Goal: Task Accomplishment & Management: Manage account settings

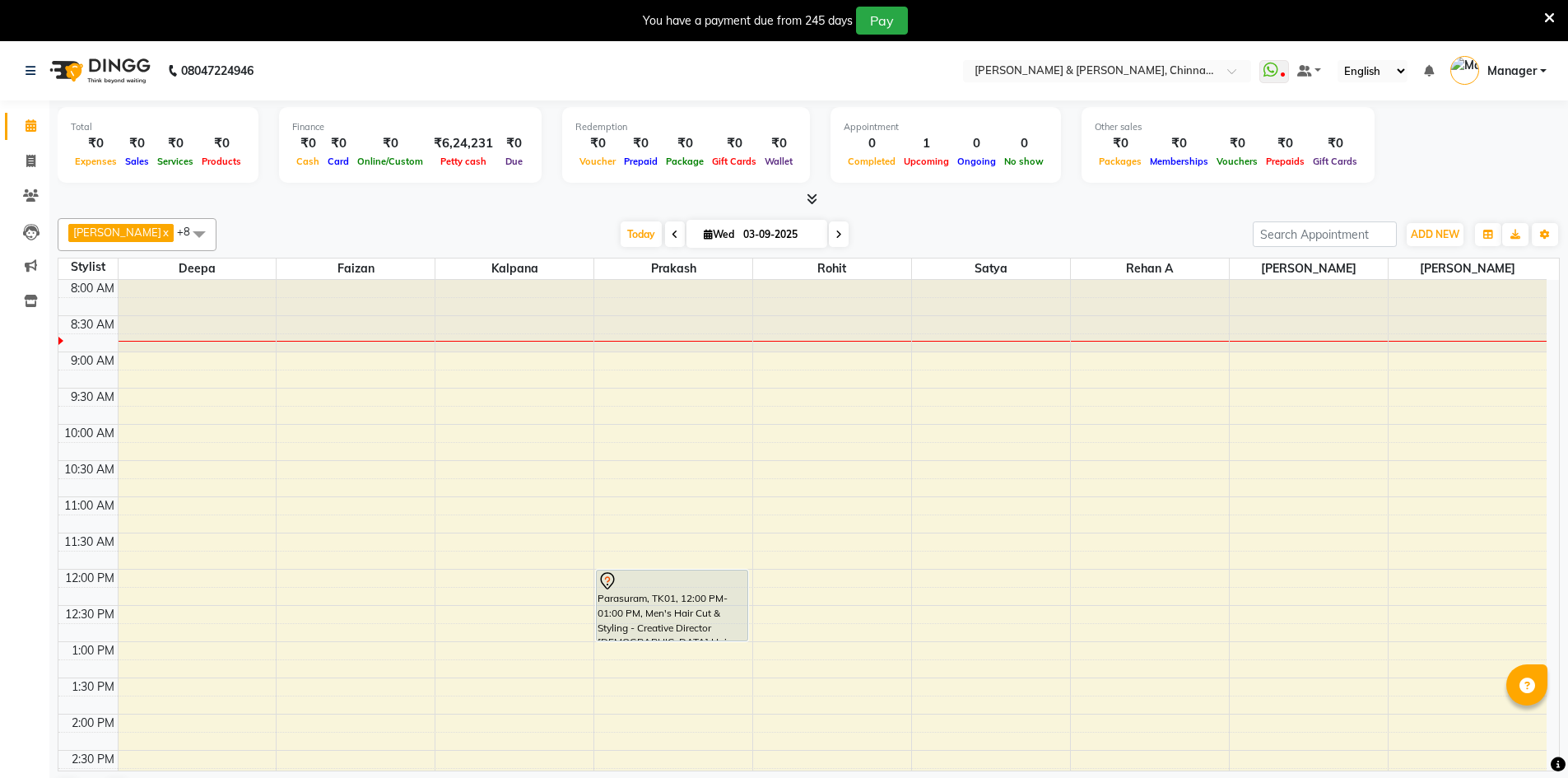
click at [1227, 327] on div at bounding box center [1150, 316] width 158 height 73
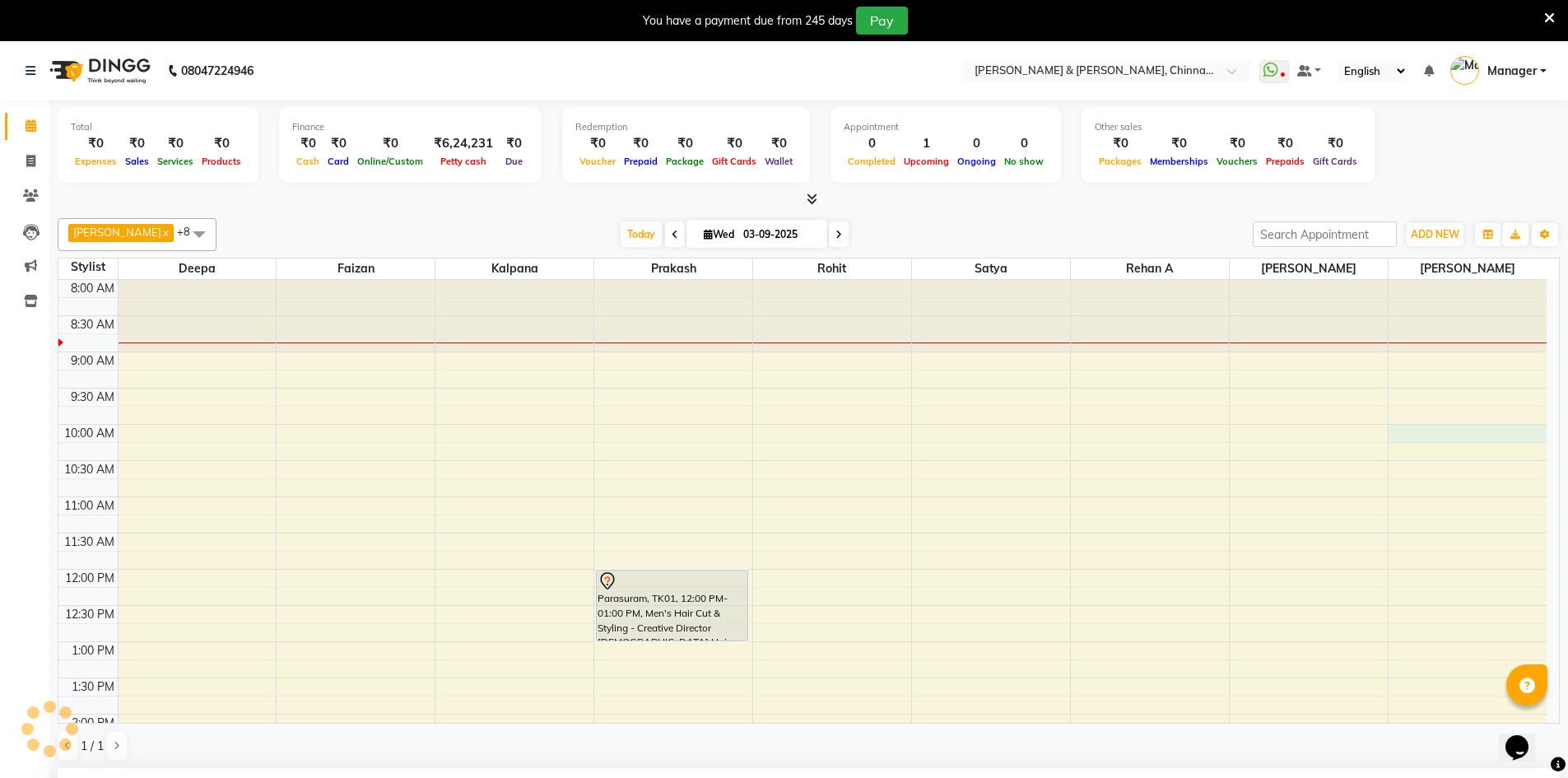
scroll to position [10, 0]
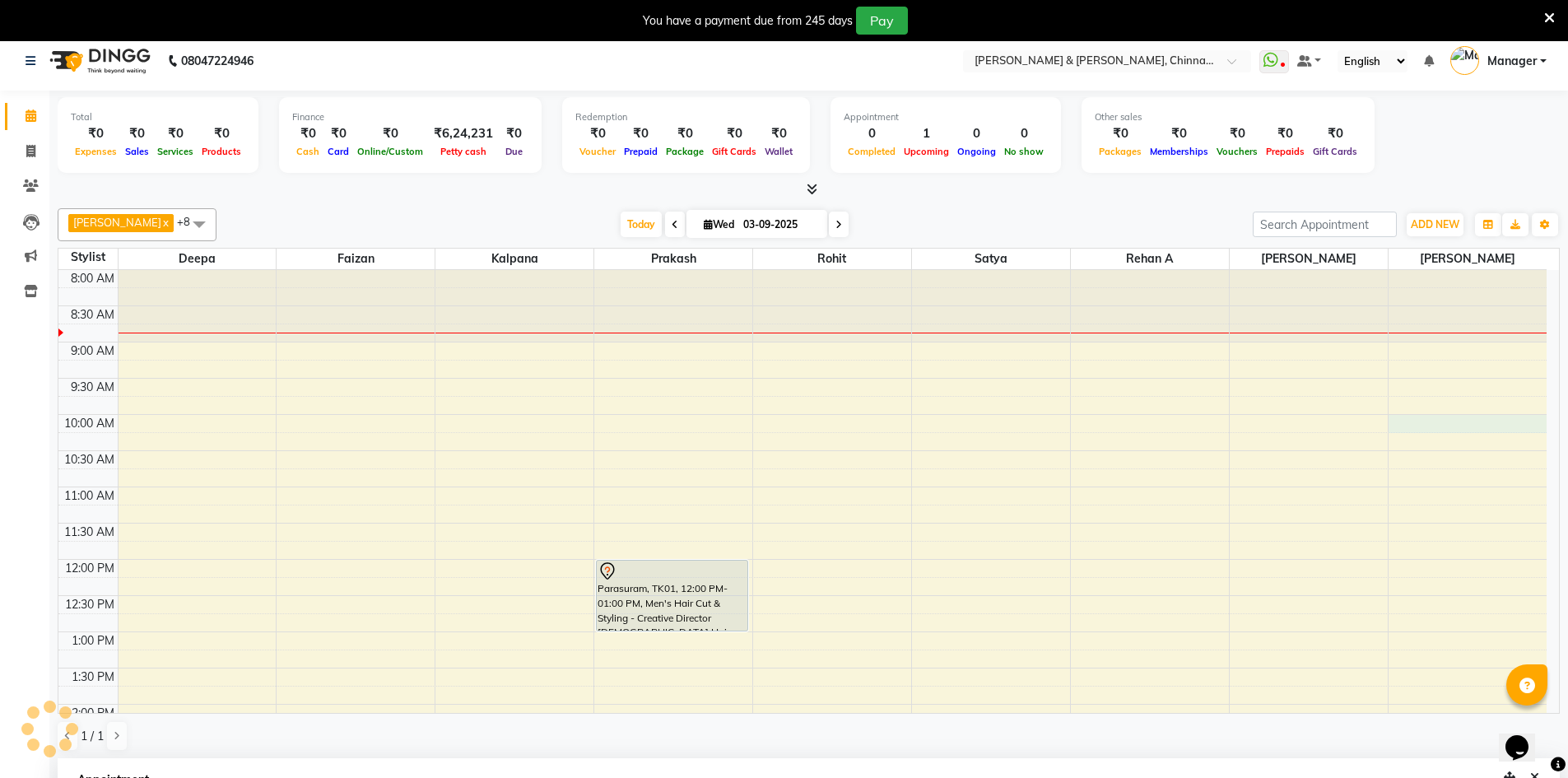
select select "86091"
select select "tentative"
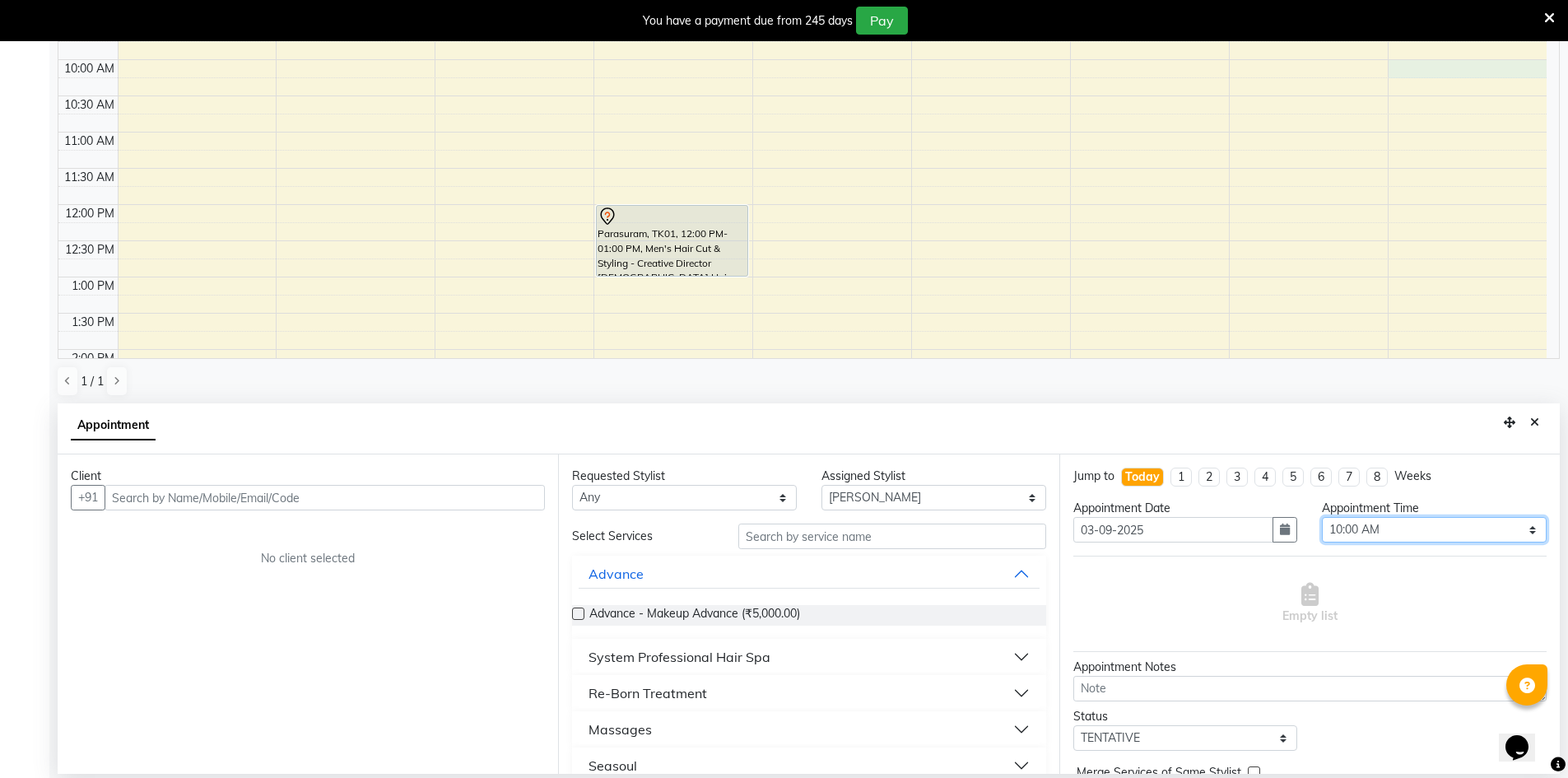
drag, startPoint x: 1341, startPoint y: 517, endPoint x: 1337, endPoint y: 528, distance: 11.7
click at [1342, 519] on select "Select 09:00 AM 09:15 AM 09:30 AM 09:45 AM 10:00 AM 10:15 AM 10:30 AM 10:45 AM …" at bounding box center [1433, 529] width 225 height 26
click at [1337, 528] on select "Select 09:00 AM 09:15 AM 09:30 AM 09:45 AM 10:00 AM 10:15 AM 10:30 AM 10:45 AM …" at bounding box center [1433, 529] width 225 height 26
select select "555"
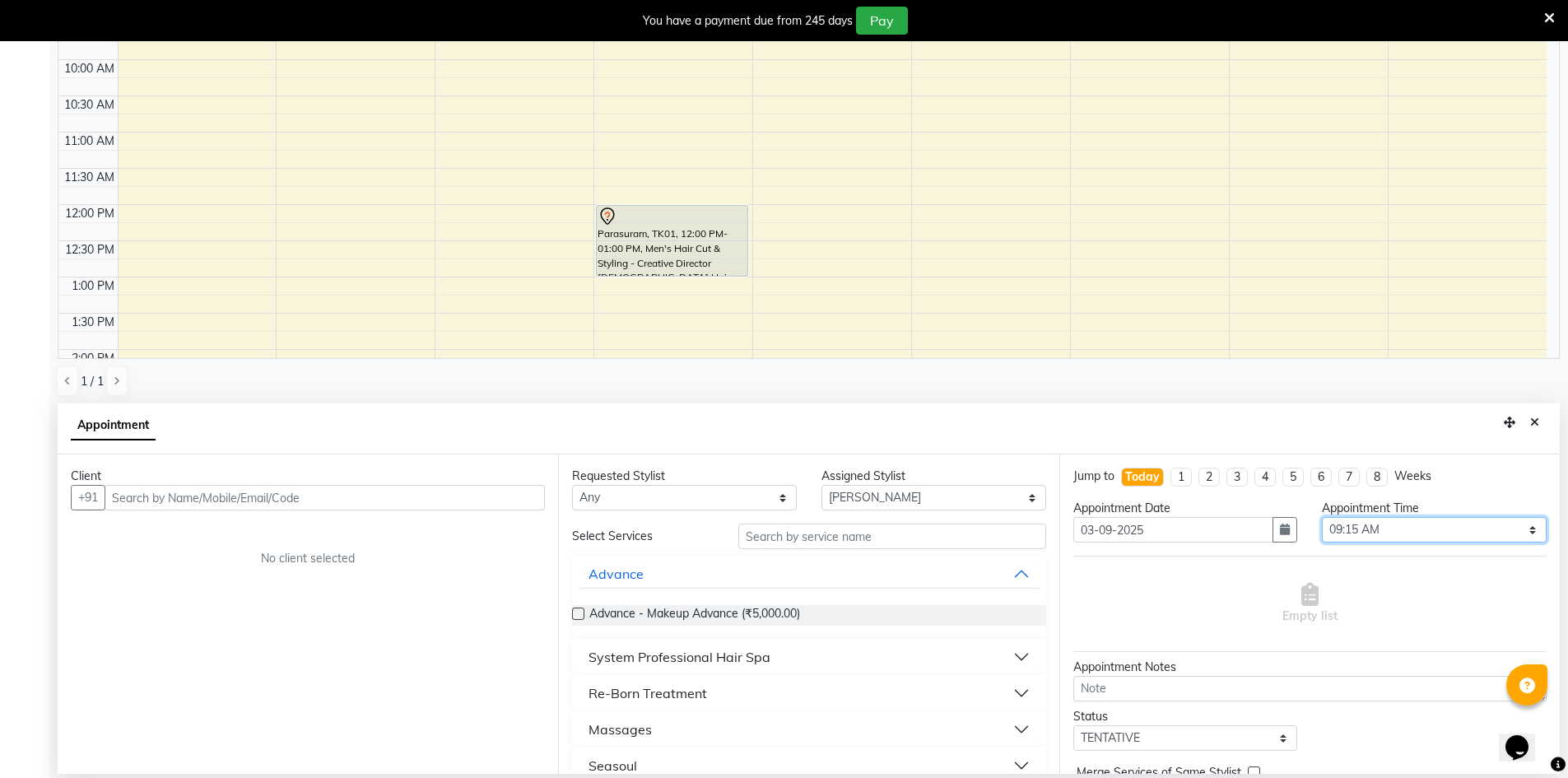
click at [1322, 517] on select "Select 09:00 AM 09:15 AM 09:30 AM 09:45 AM 10:00 AM 10:15 AM 10:30 AM 10:45 AM …" at bounding box center [1433, 529] width 225 height 26
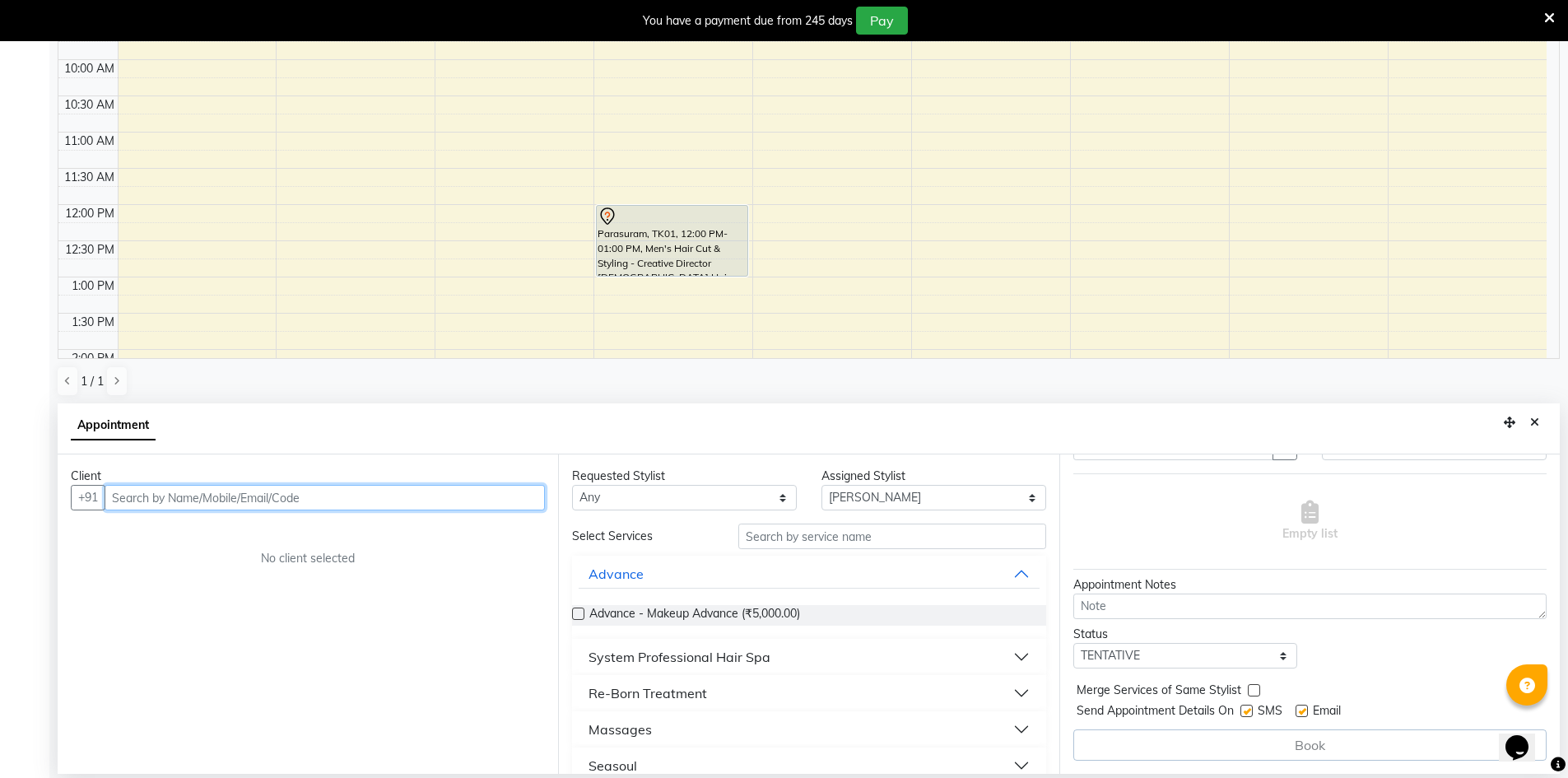
click at [297, 498] on input "text" at bounding box center [324, 498] width 440 height 26
type input "9010440005"
click at [494, 494] on span "Add Client" at bounding box center [511, 497] width 55 height 15
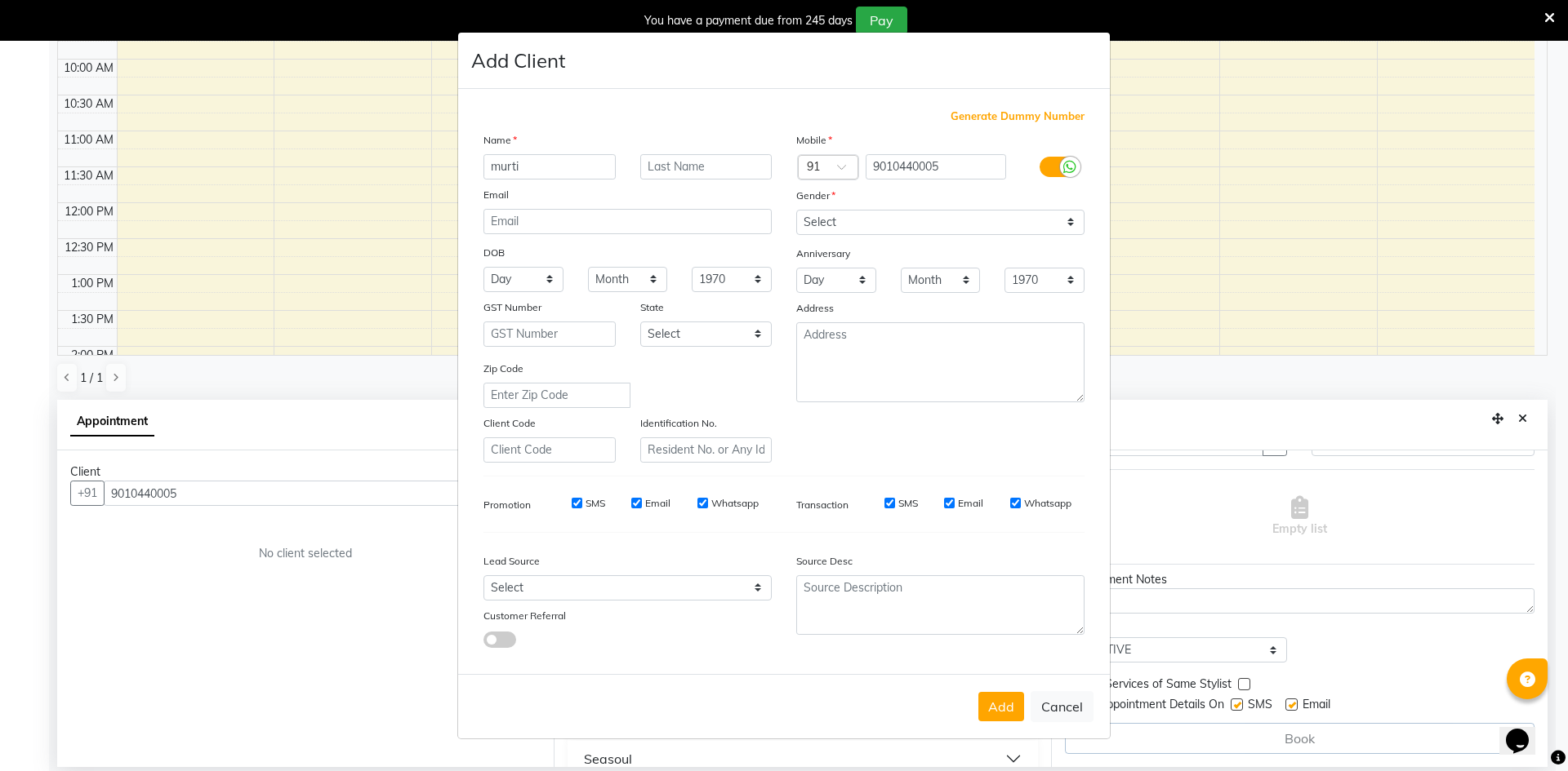
type input "murti"
click at [704, 168] on input "text" at bounding box center [706, 166] width 132 height 25
type input "[PERSON_NAME]"
click at [993, 712] on button "Add" at bounding box center [1000, 707] width 46 height 29
click at [1001, 753] on ngb-modal-window "Add Client Generate Dummy Number Name murti [PERSON_NAME] Email DOB Day 01 02 0…" at bounding box center [784, 386] width 1568 height 771
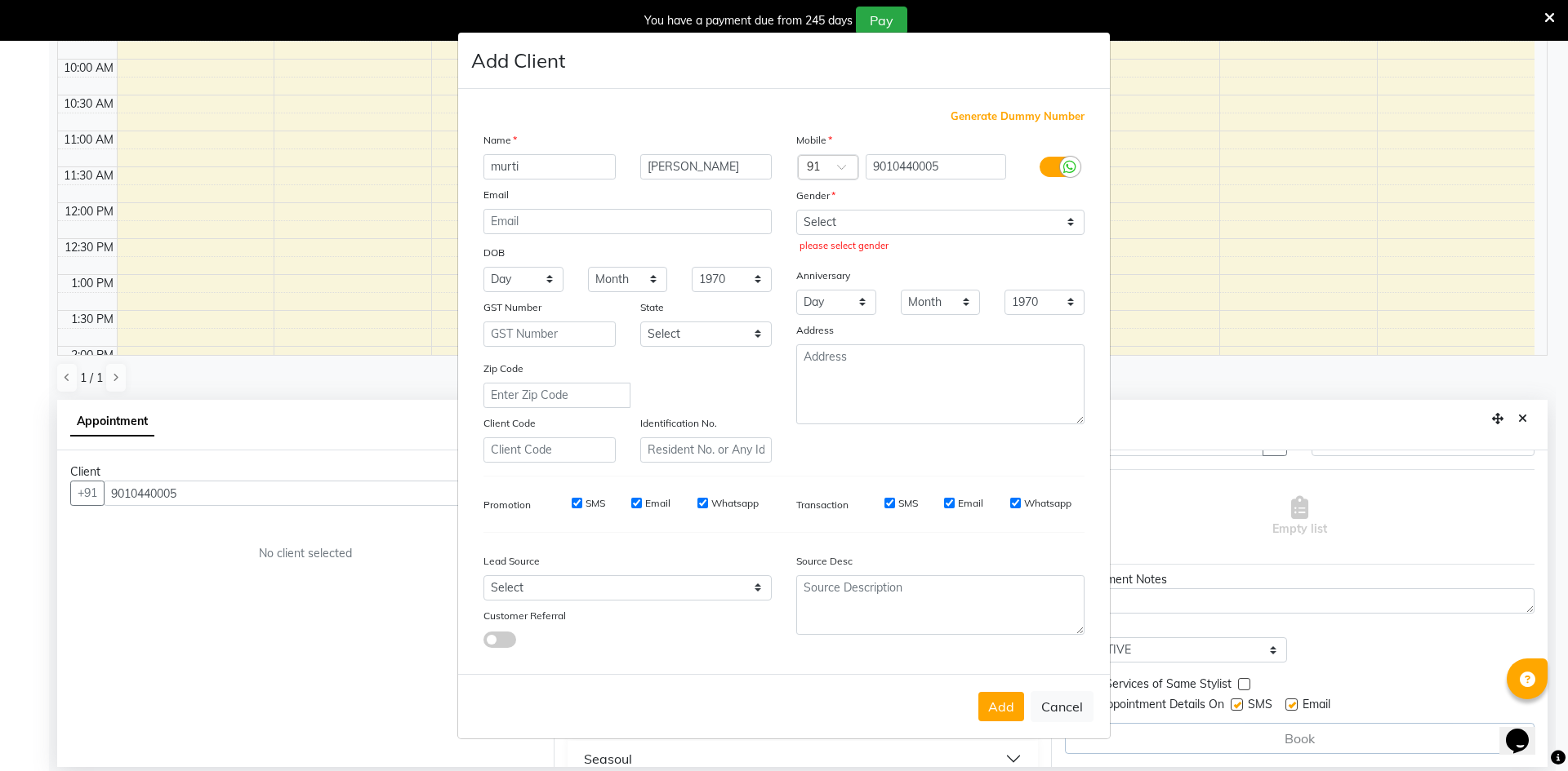
click at [1189, 200] on ngb-modal-window "Add Client Generate Dummy Number Name murti [PERSON_NAME] Email DOB Day 01 02 0…" at bounding box center [784, 386] width 1568 height 771
click at [1186, 532] on ngb-modal-window "Add Client Generate Dummy Number Name murti [PERSON_NAME] Email DOB Day 01 02 0…" at bounding box center [784, 386] width 1568 height 771
click at [827, 222] on select "Select [DEMOGRAPHIC_DATA] [DEMOGRAPHIC_DATA] Other Prefer Not To Say" at bounding box center [940, 222] width 288 height 25
click at [1071, 219] on select "Select [DEMOGRAPHIC_DATA] [DEMOGRAPHIC_DATA] Other Prefer Not To Say" at bounding box center [940, 222] width 288 height 25
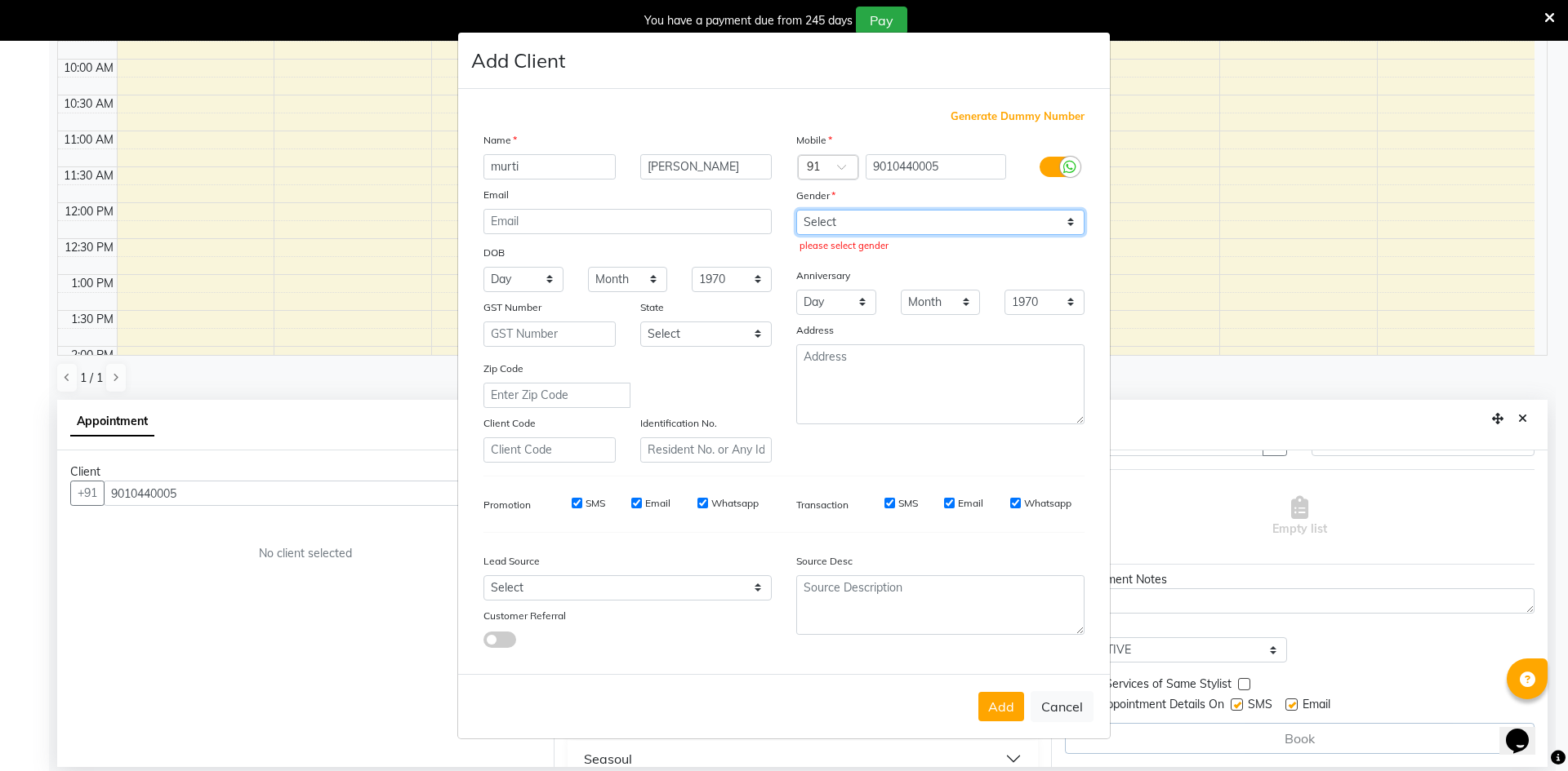
click at [1071, 219] on select "Select [DEMOGRAPHIC_DATA] [DEMOGRAPHIC_DATA] Other Prefer Not To Say" at bounding box center [940, 222] width 288 height 25
click at [1067, 219] on select "Select [DEMOGRAPHIC_DATA] [DEMOGRAPHIC_DATA] Other Prefer Not To Say" at bounding box center [940, 222] width 288 height 25
select select "[DEMOGRAPHIC_DATA]"
click at [796, 209] on select "Select [DEMOGRAPHIC_DATA] [DEMOGRAPHIC_DATA] Other Prefer Not To Say" at bounding box center [940, 222] width 288 height 25
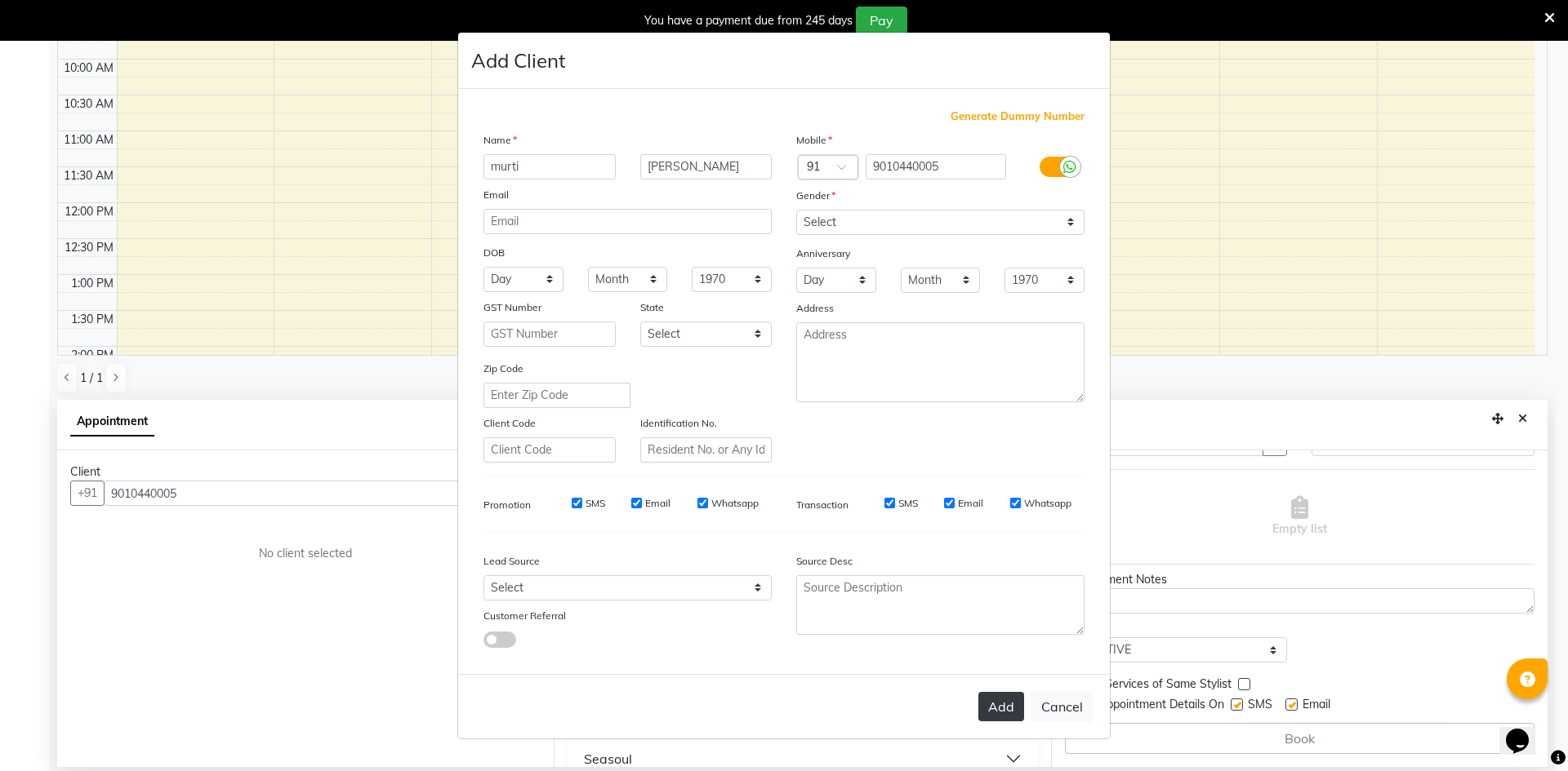
click at [1001, 706] on button "Add" at bounding box center [1000, 707] width 46 height 29
select select
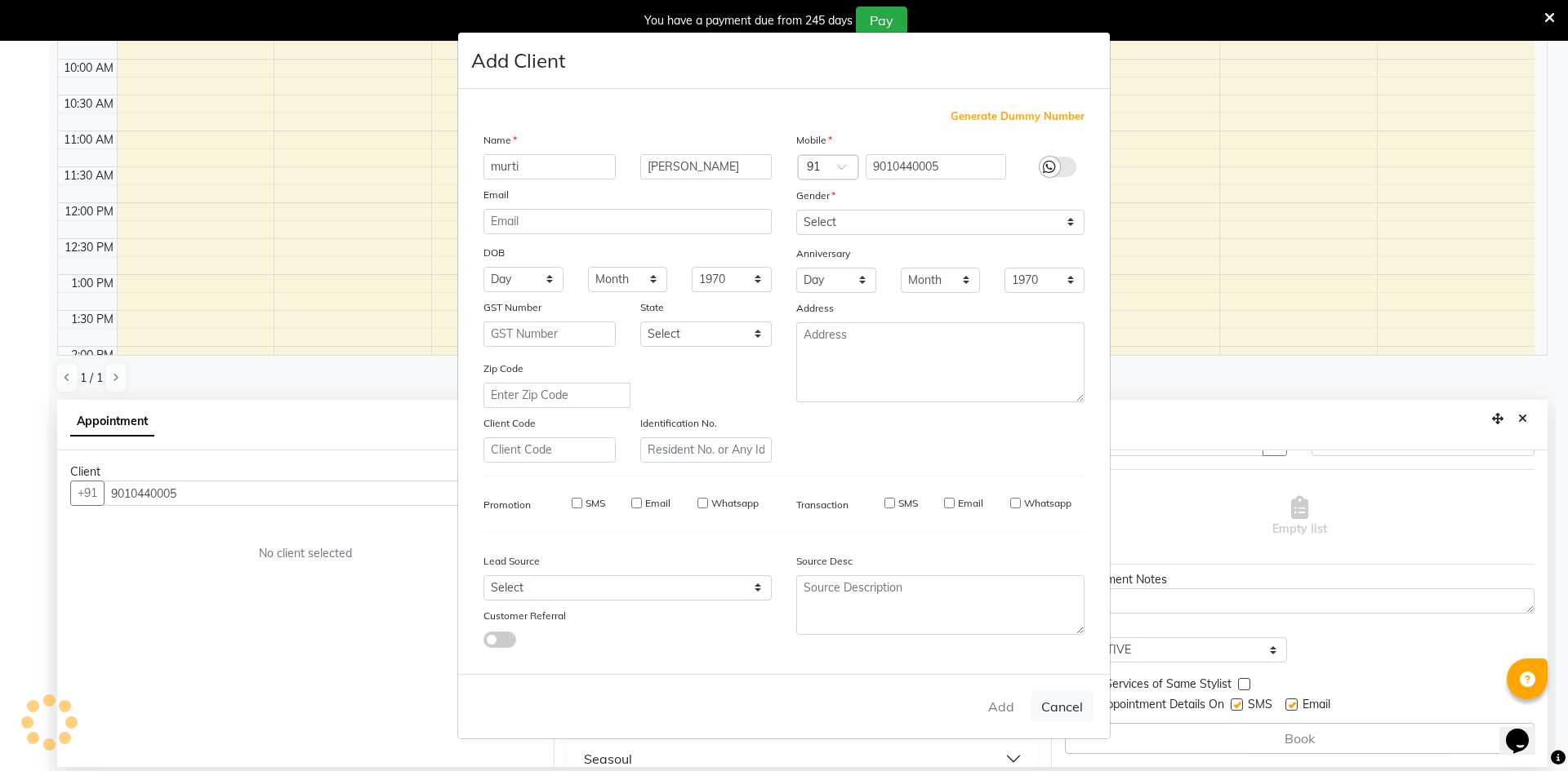
select select
checkbox input "false"
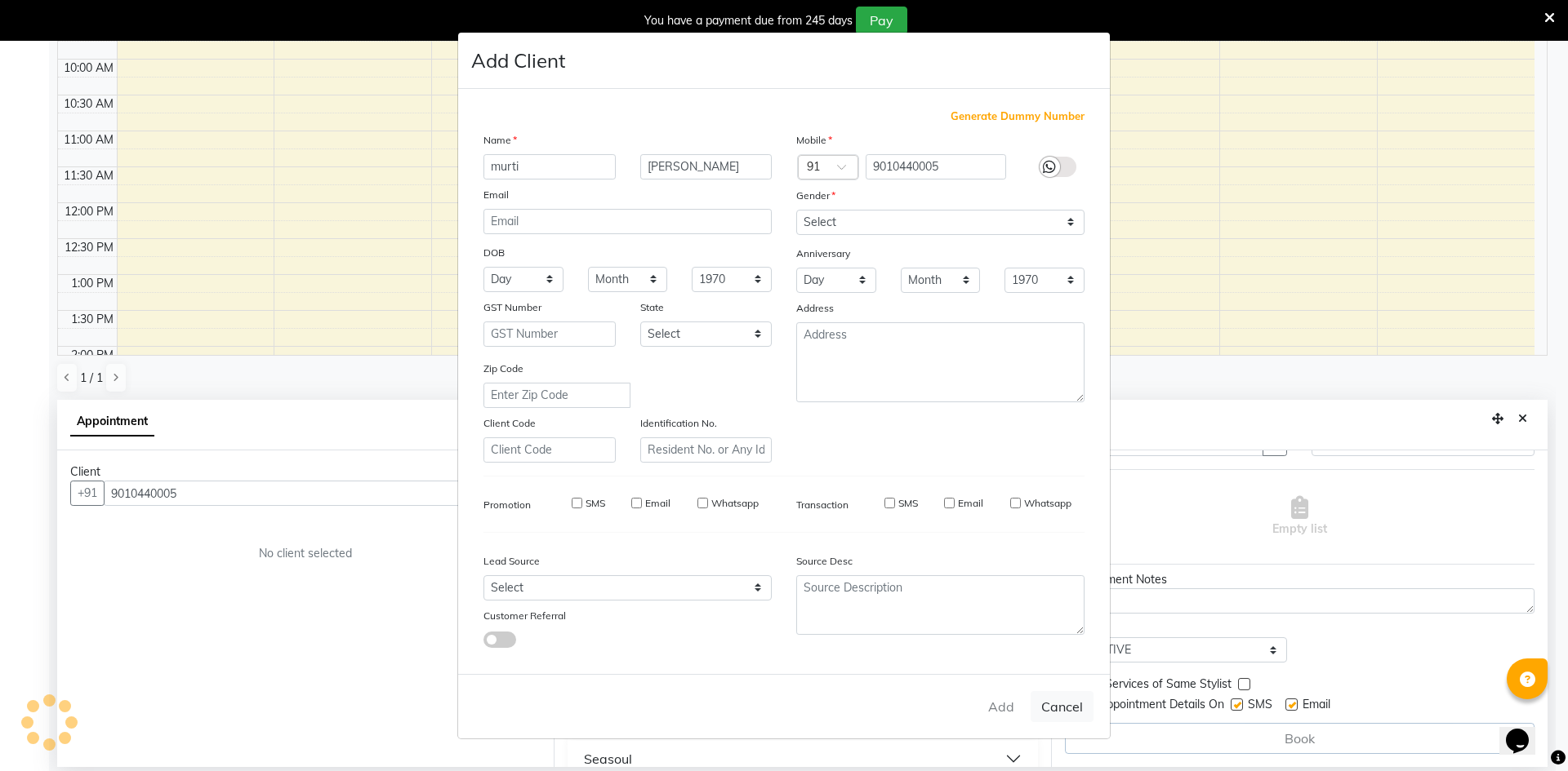
checkbox input "false"
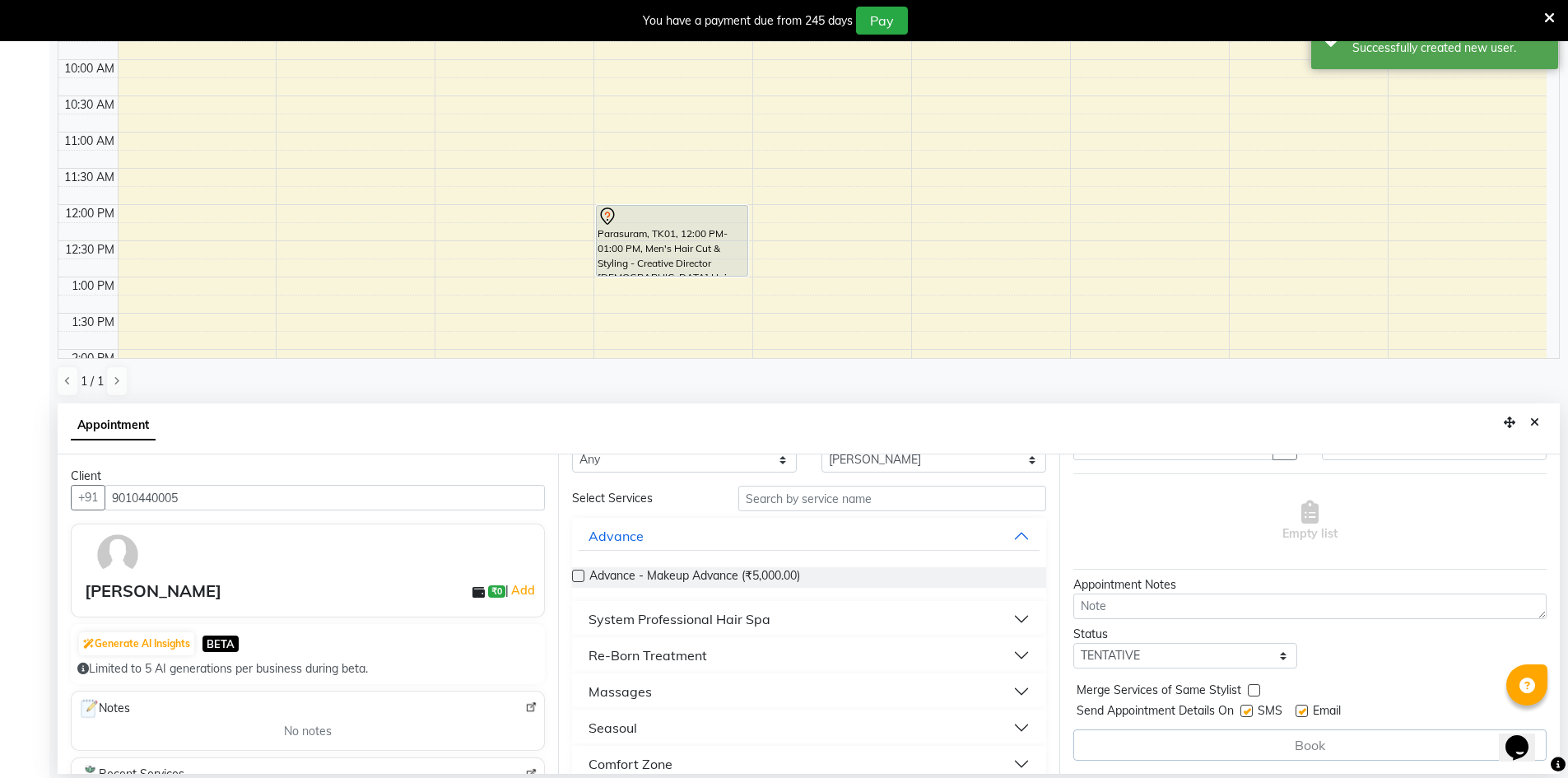
scroll to position [0, 0]
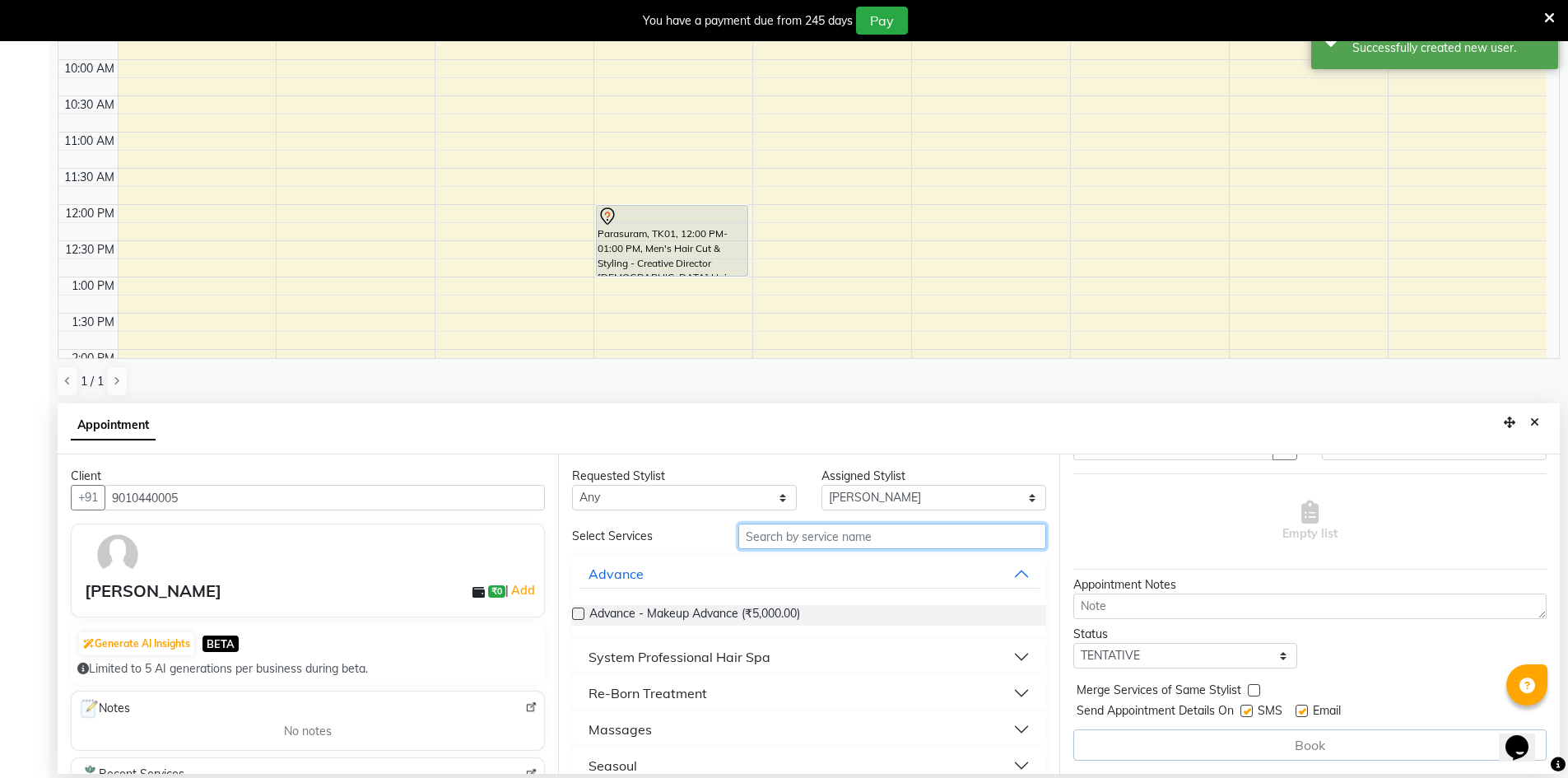
click at [868, 542] on input "text" at bounding box center [892, 536] width 308 height 26
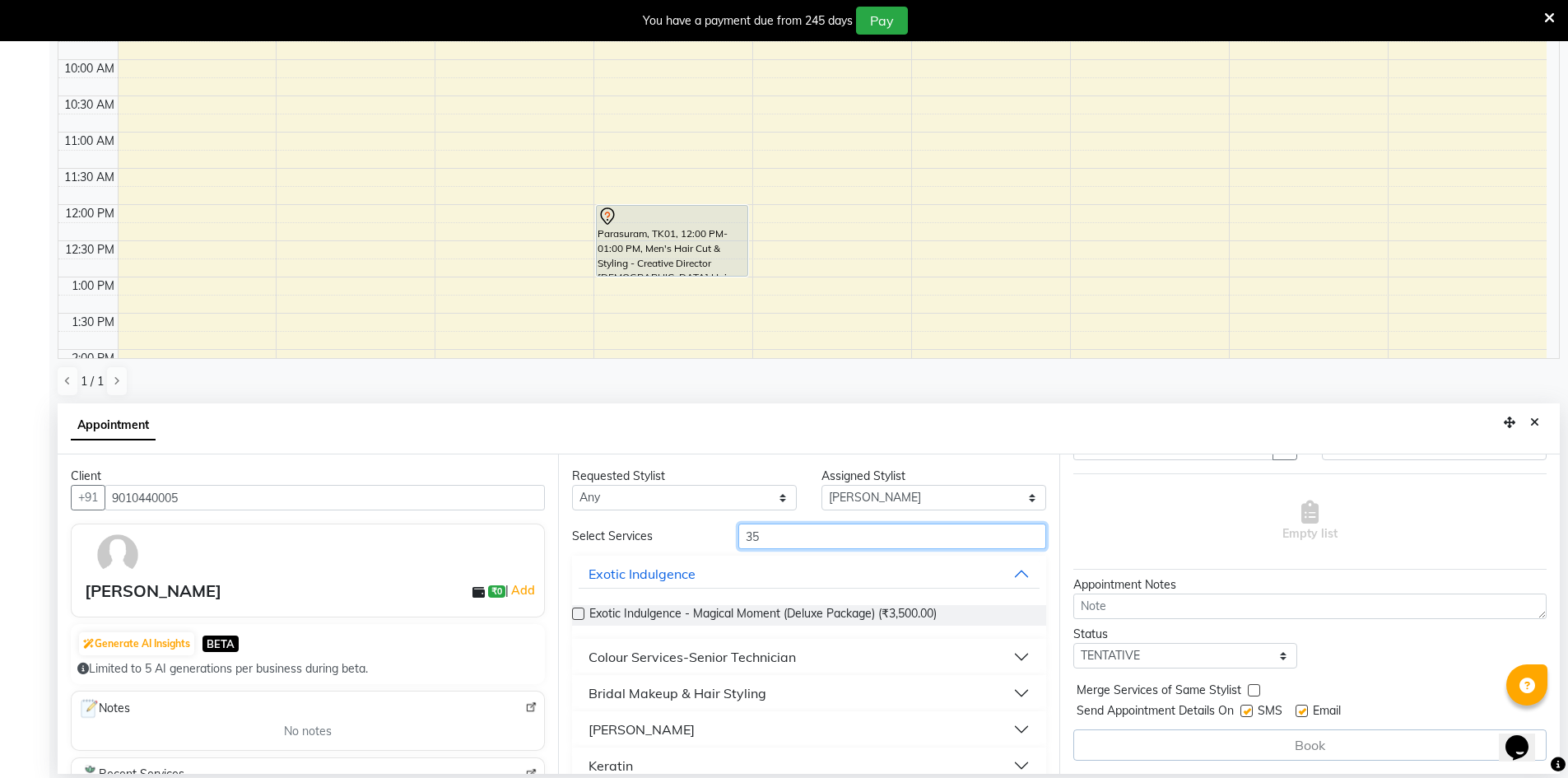
type input "3"
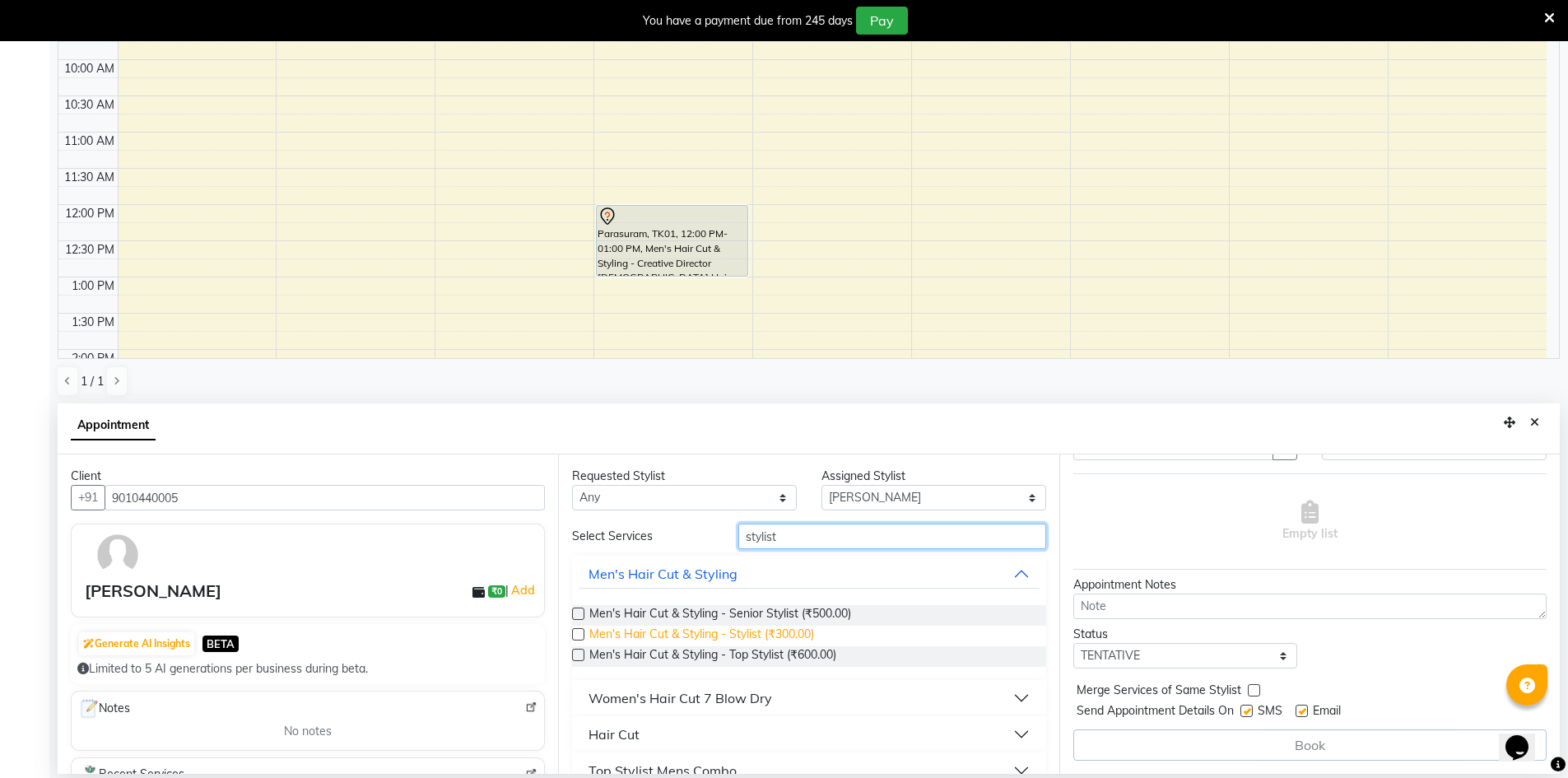
type input "stylist"
click at [753, 639] on span "Men's Hair Cut & Styling - Stylist (₹300.00)" at bounding box center [701, 636] width 225 height 21
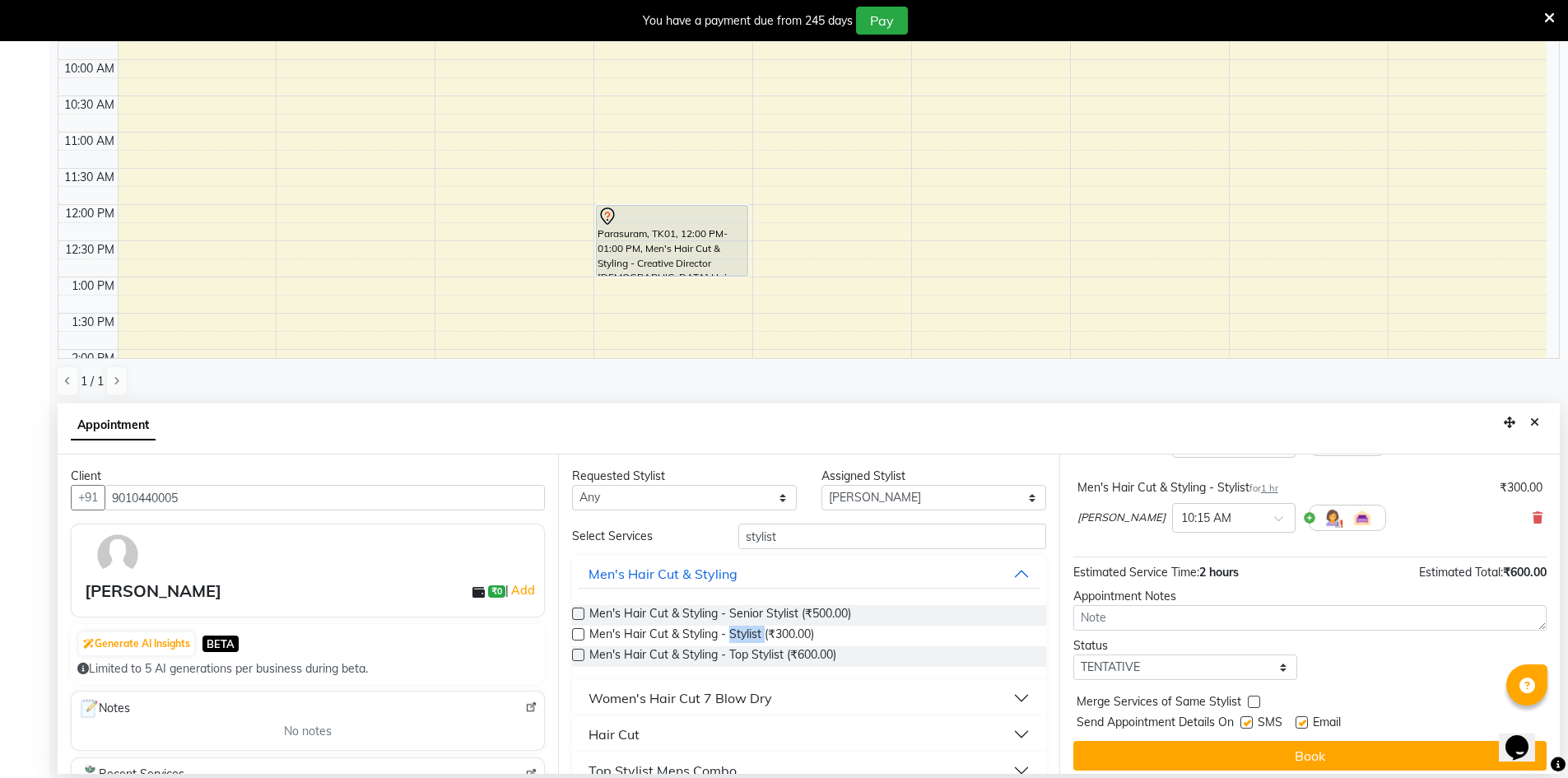
scroll to position [173, 0]
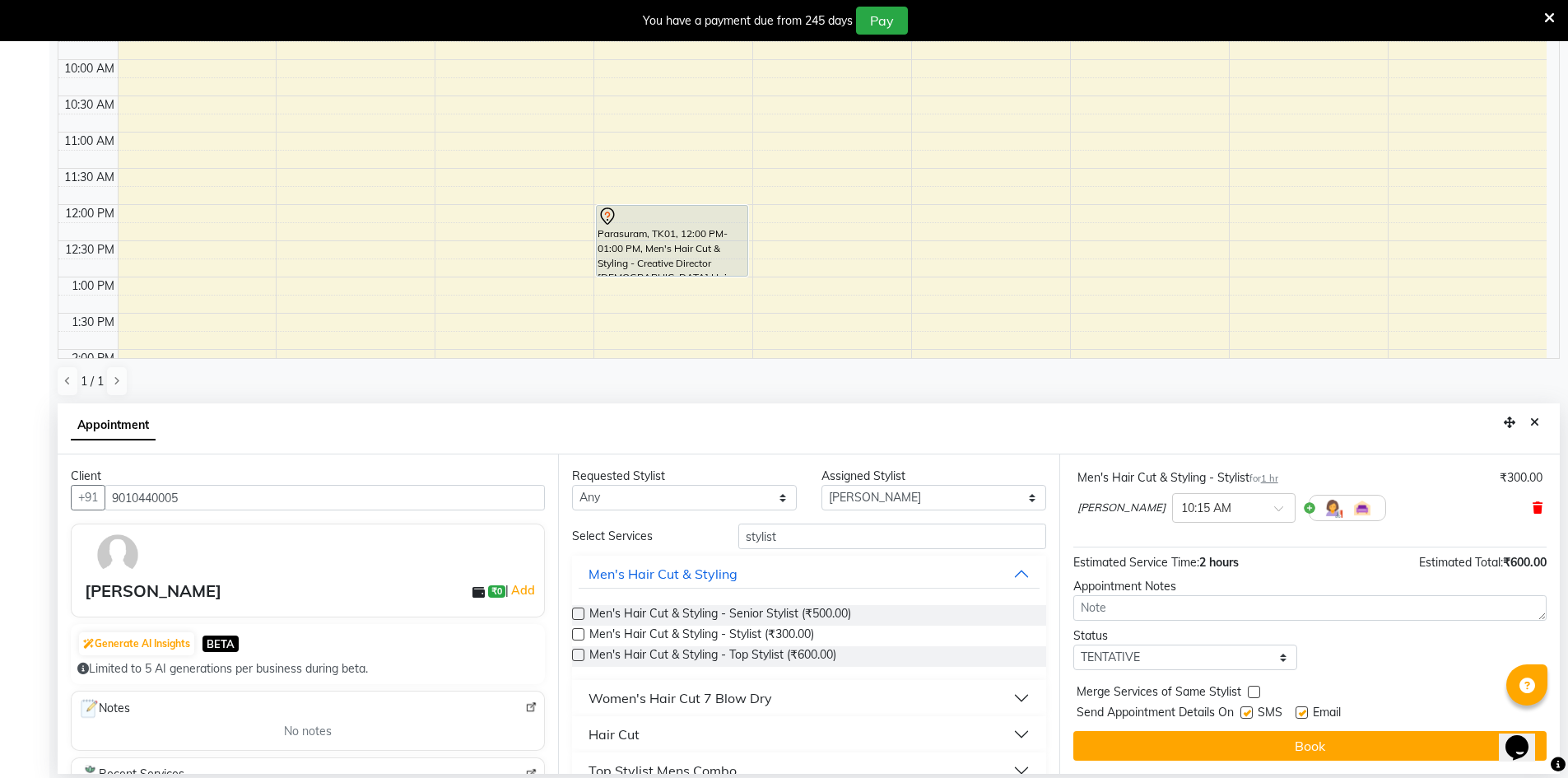
click at [1533, 512] on icon at bounding box center [1538, 508] width 10 height 12
click at [1533, 439] on icon at bounding box center [1538, 433] width 10 height 12
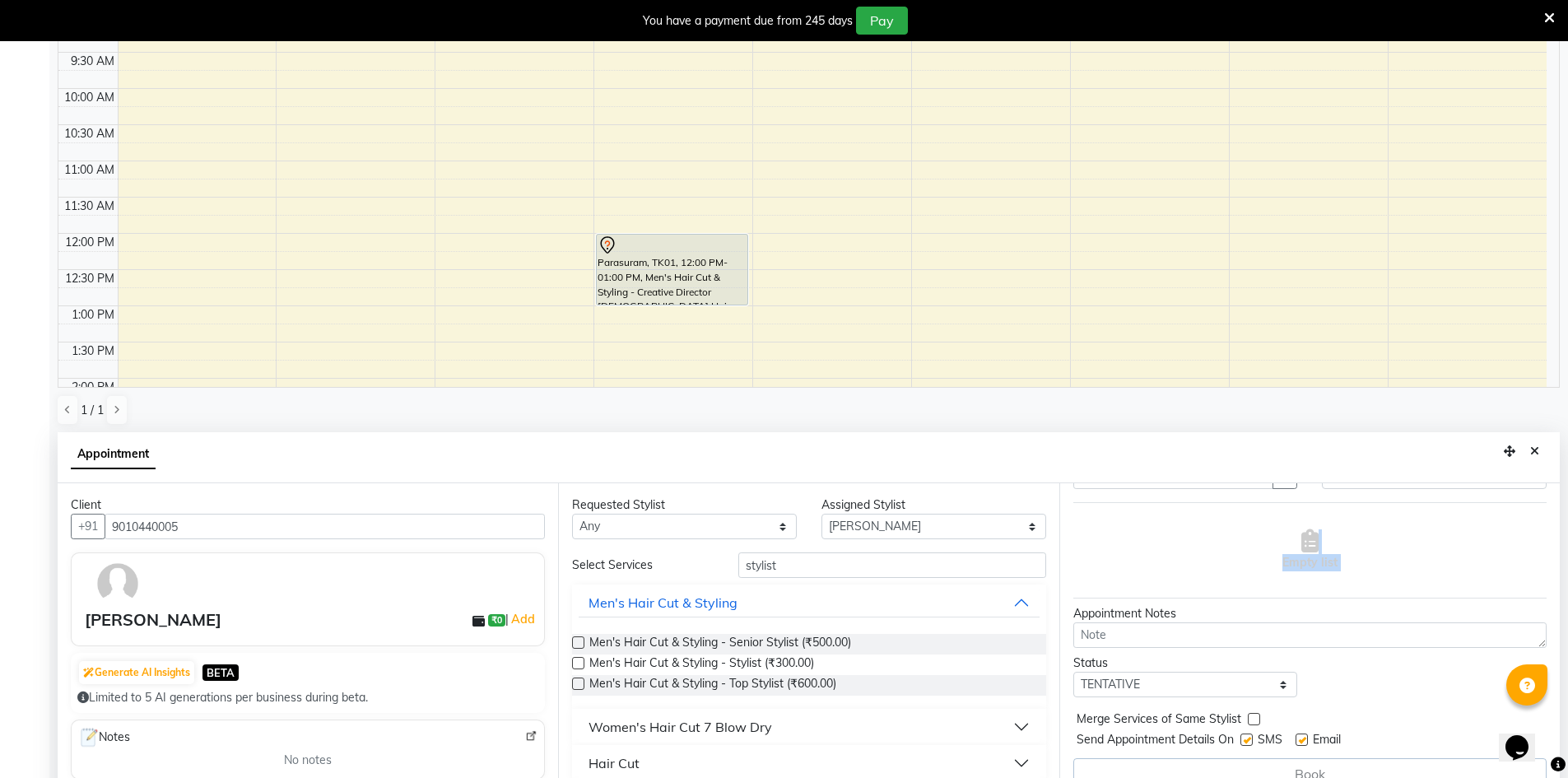
scroll to position [364, 0]
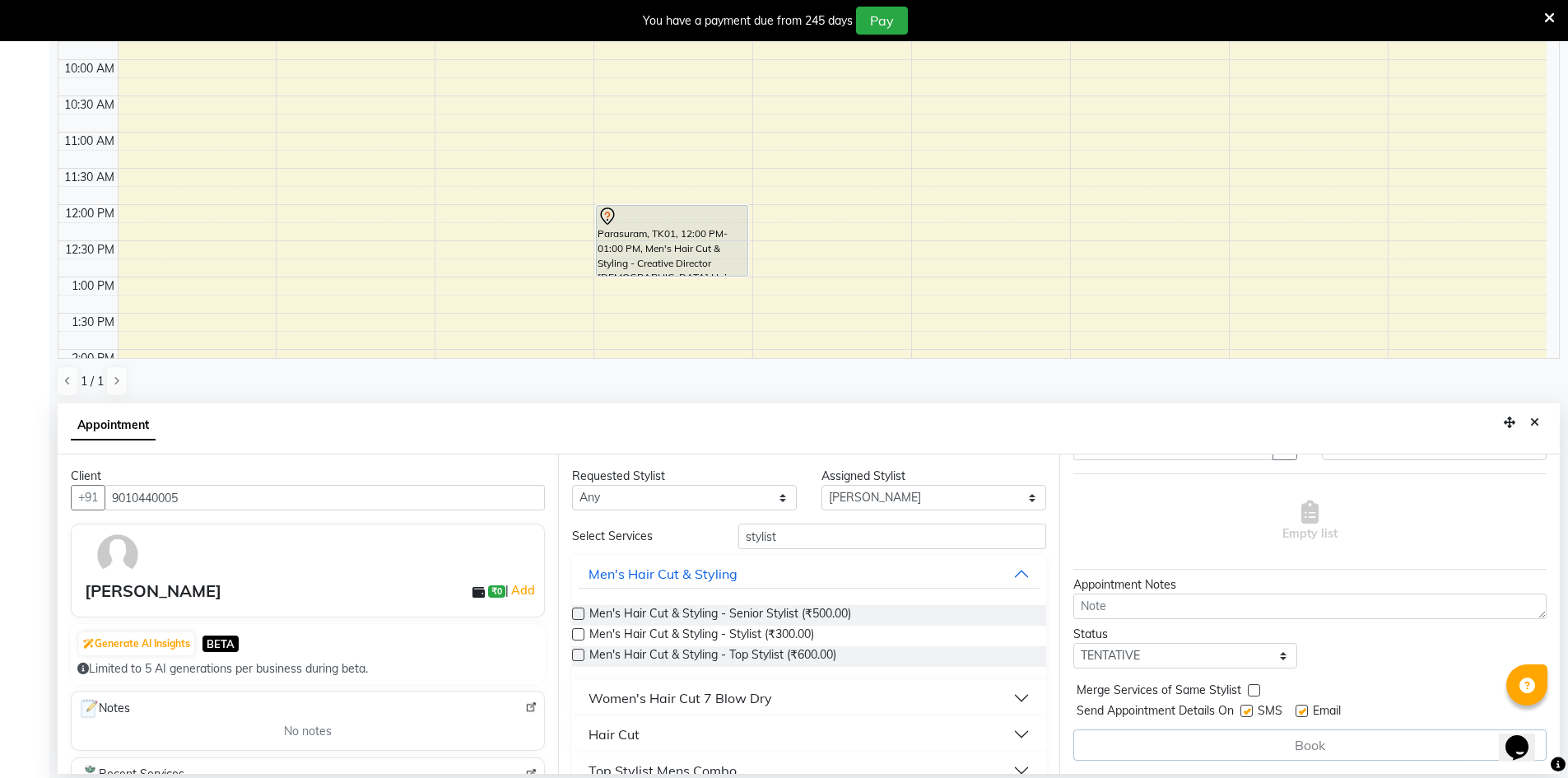
click at [576, 630] on label at bounding box center [578, 635] width 13 height 13
click at [576, 631] on input "checkbox" at bounding box center [577, 636] width 11 height 11
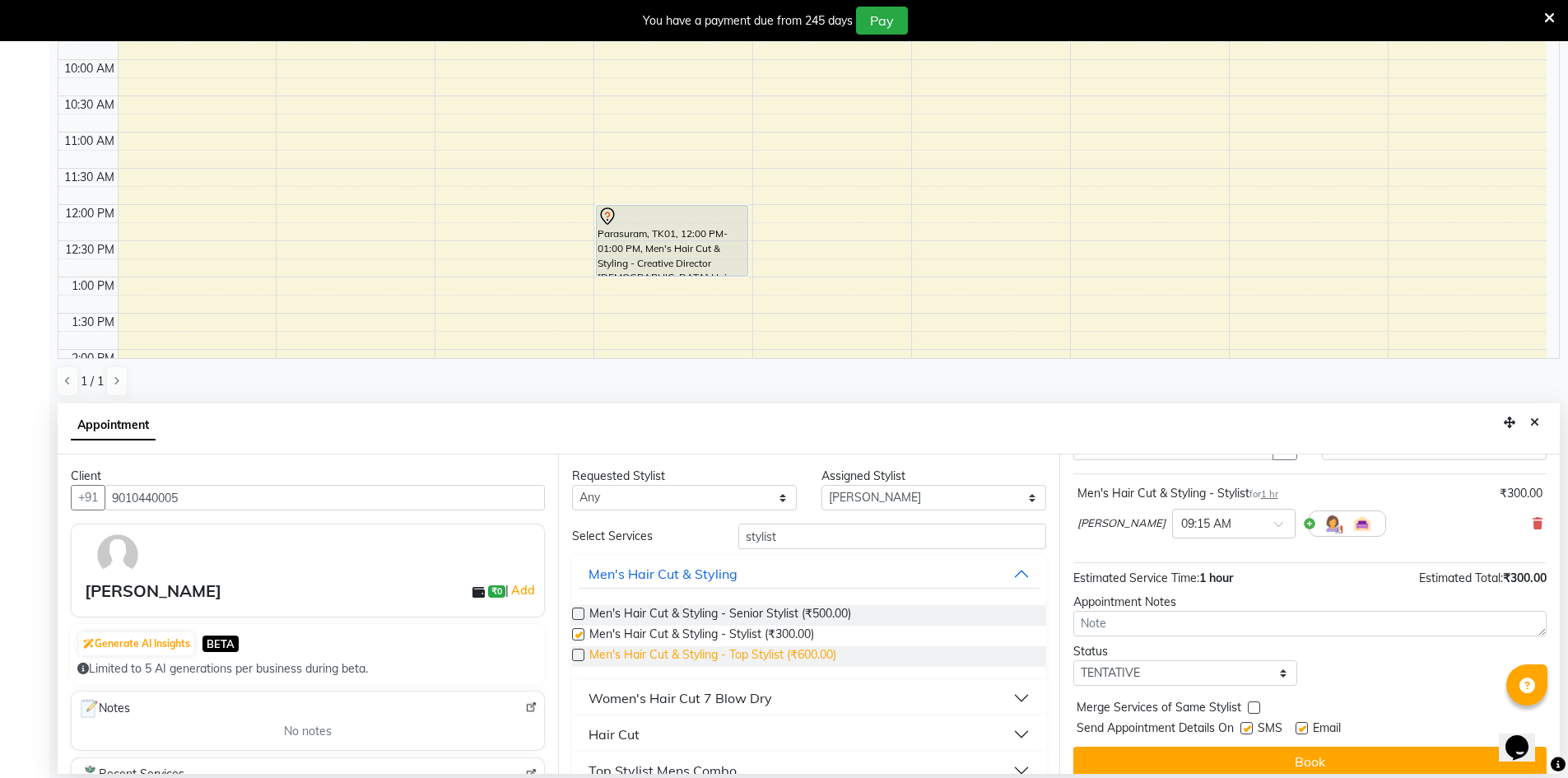
checkbox input "false"
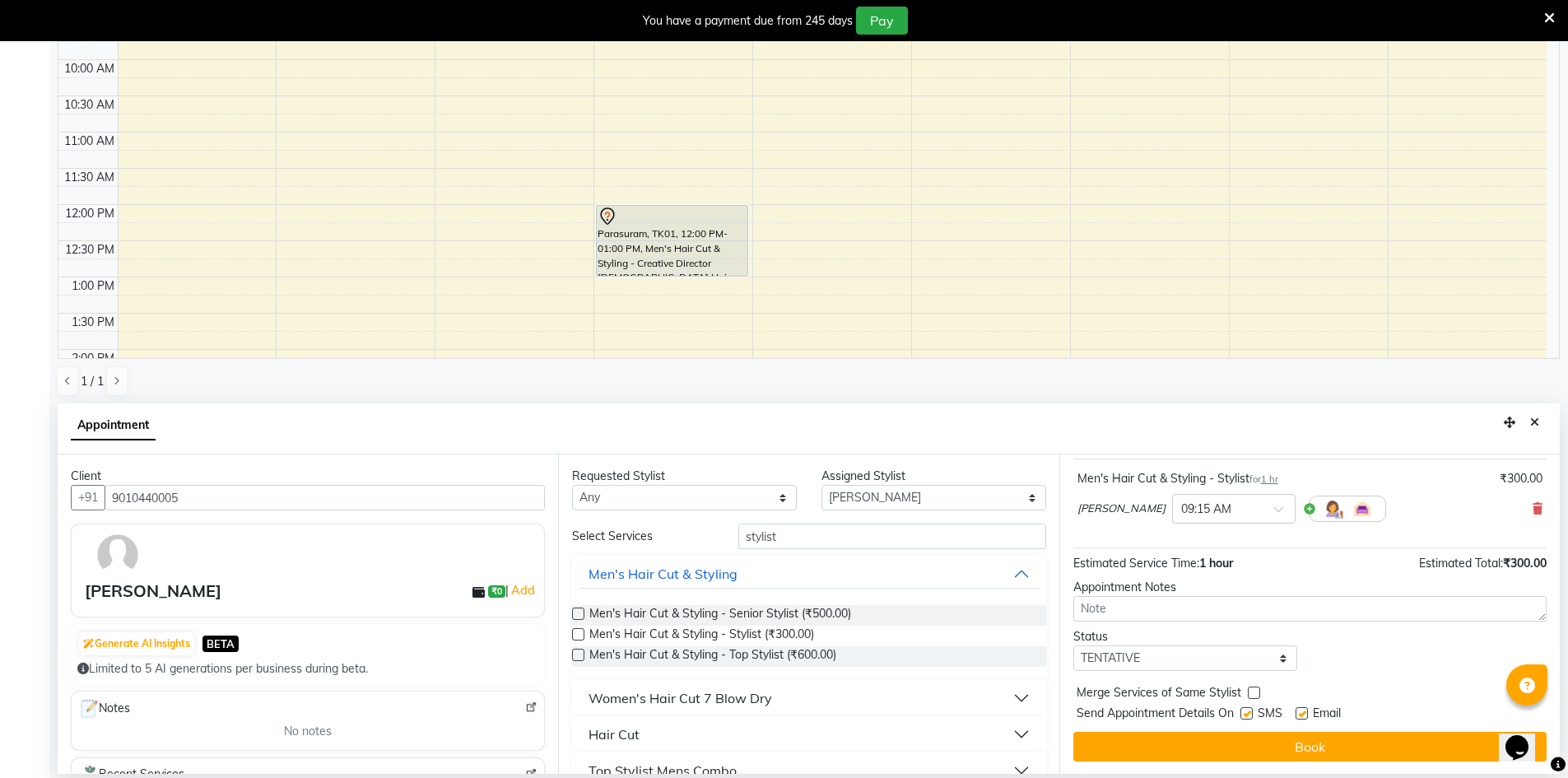
scroll to position [98, 0]
click at [907, 491] on select "Select [PERSON_NAME] [PERSON_NAME] [PERSON_NAME] A [PERSON_NAME] [PERSON_NAME]" at bounding box center [934, 498] width 225 height 26
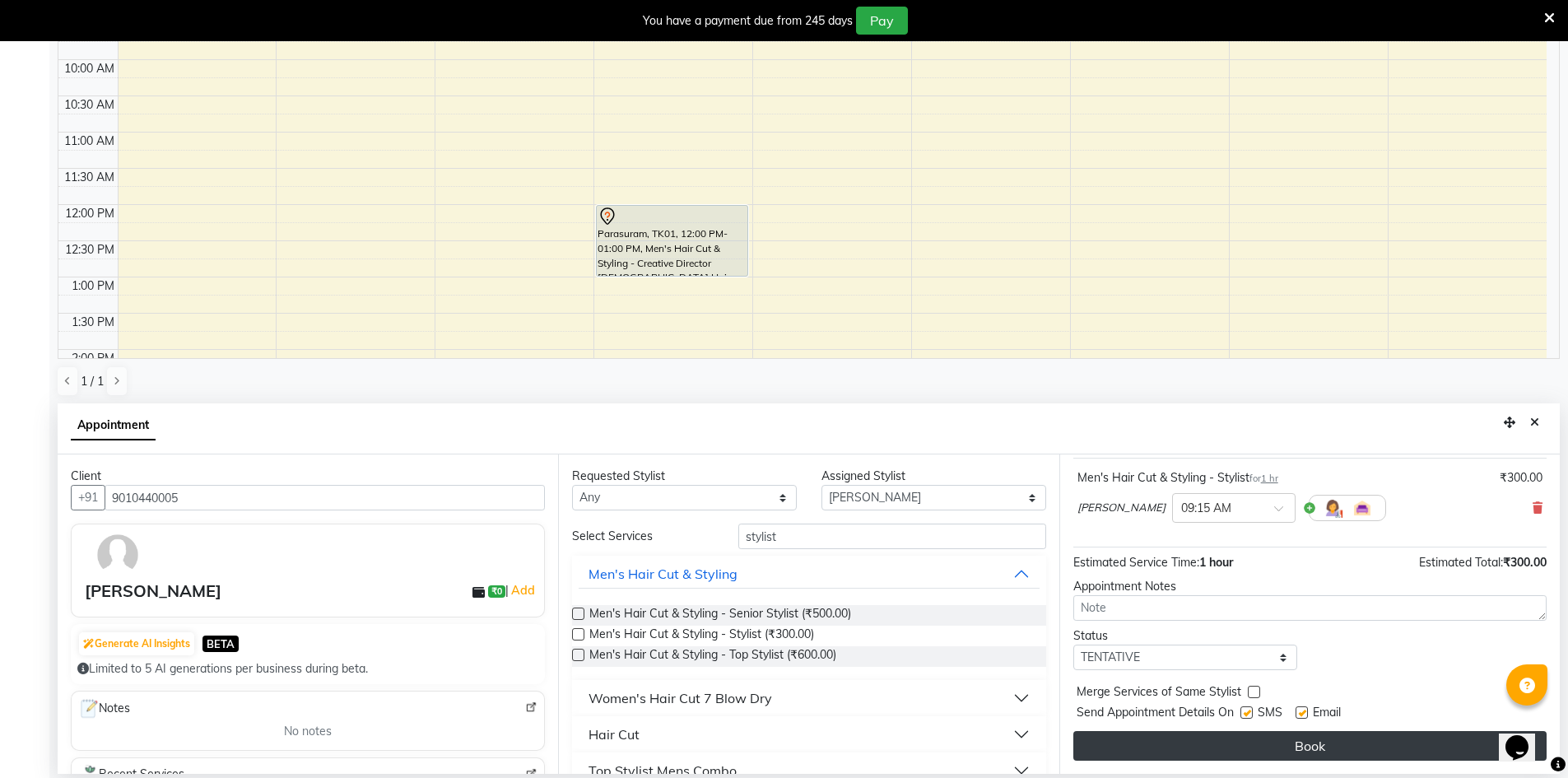
click at [1249, 739] on button "Book" at bounding box center [1310, 746] width 473 height 29
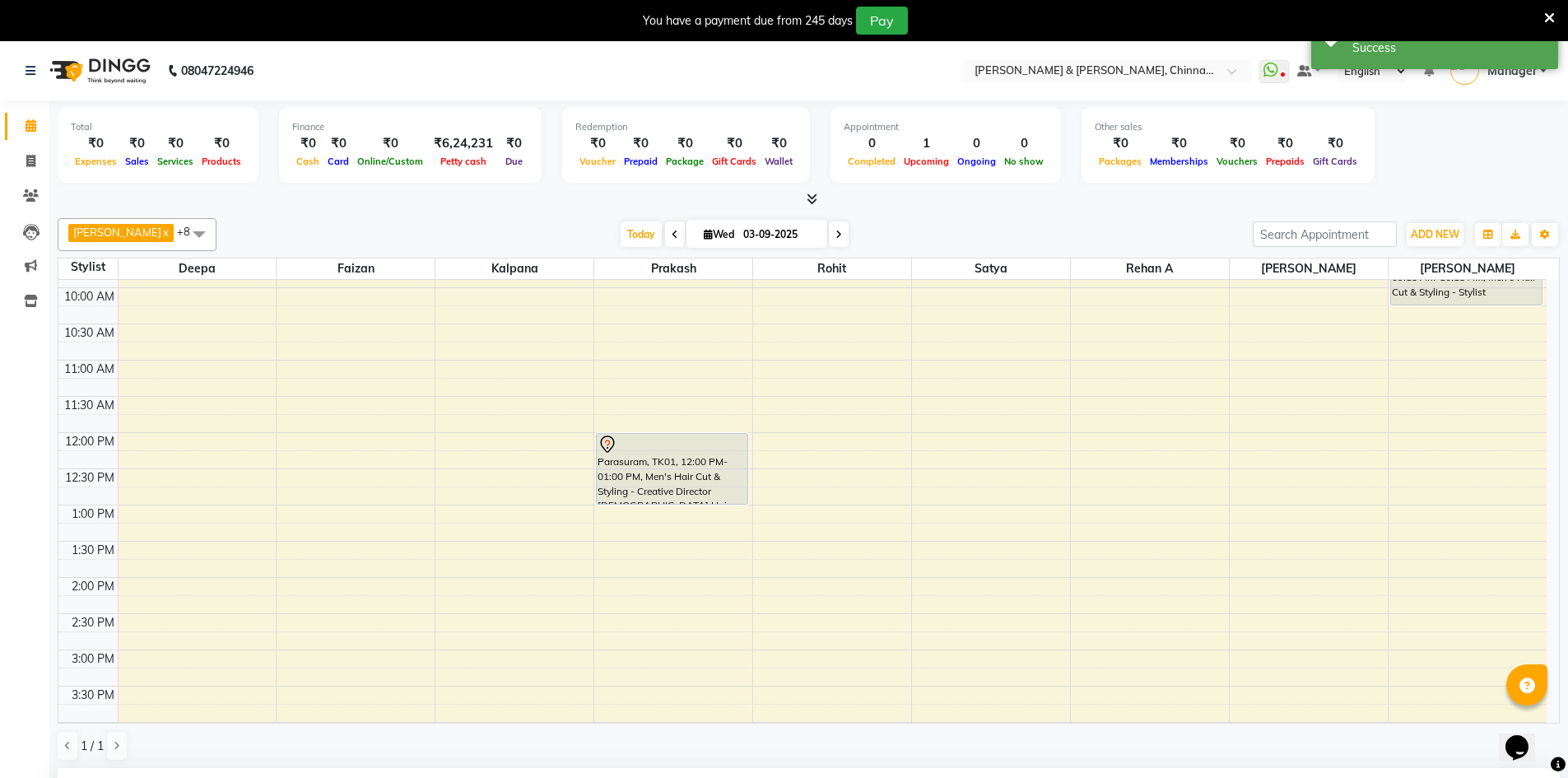
scroll to position [0, 0]
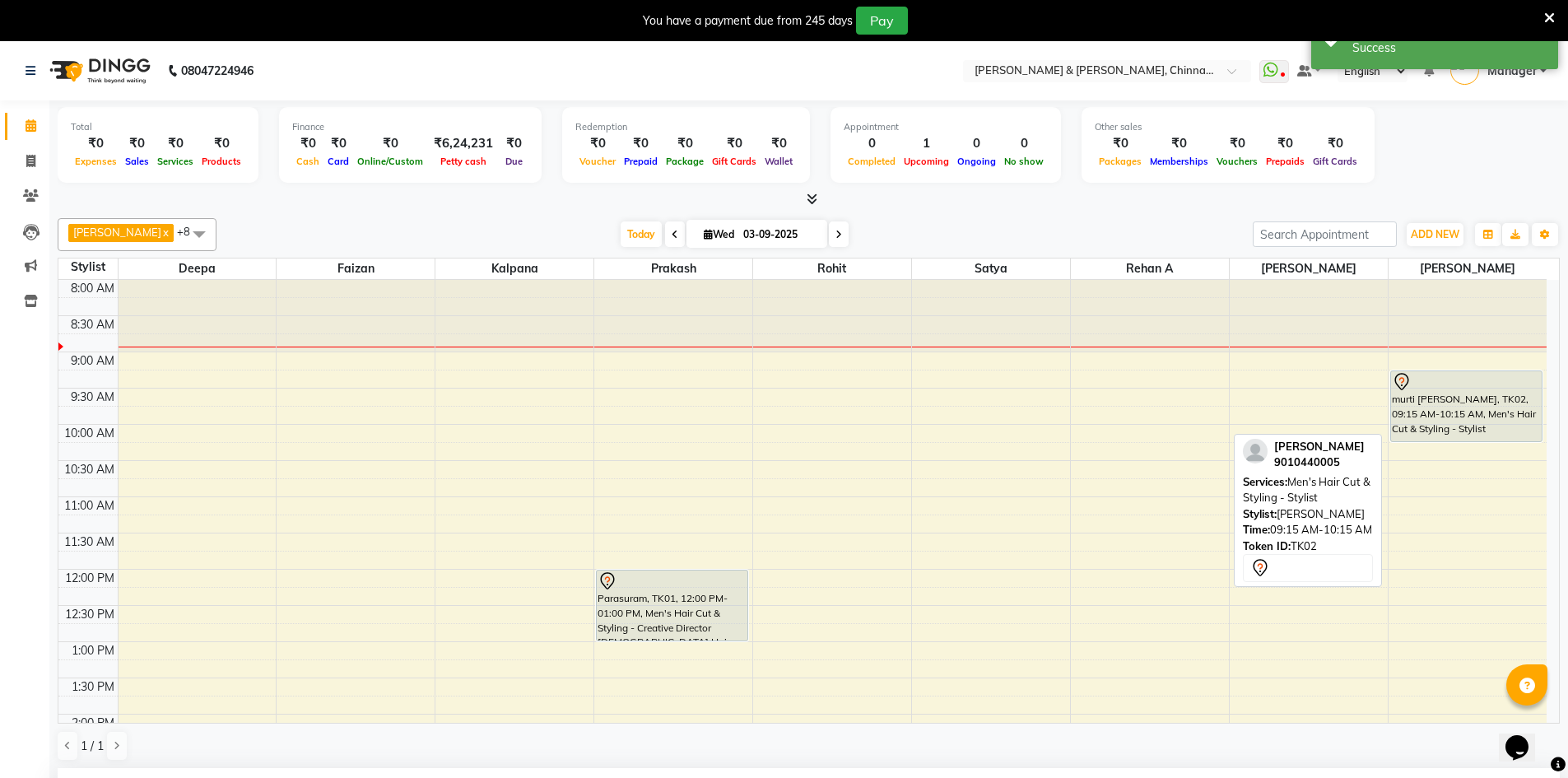
click at [1452, 429] on div "murti [PERSON_NAME], TK02, 09:15 AM-10:15 AM, Men's Hair Cut & Styling - Stylist" at bounding box center [1467, 406] width 151 height 70
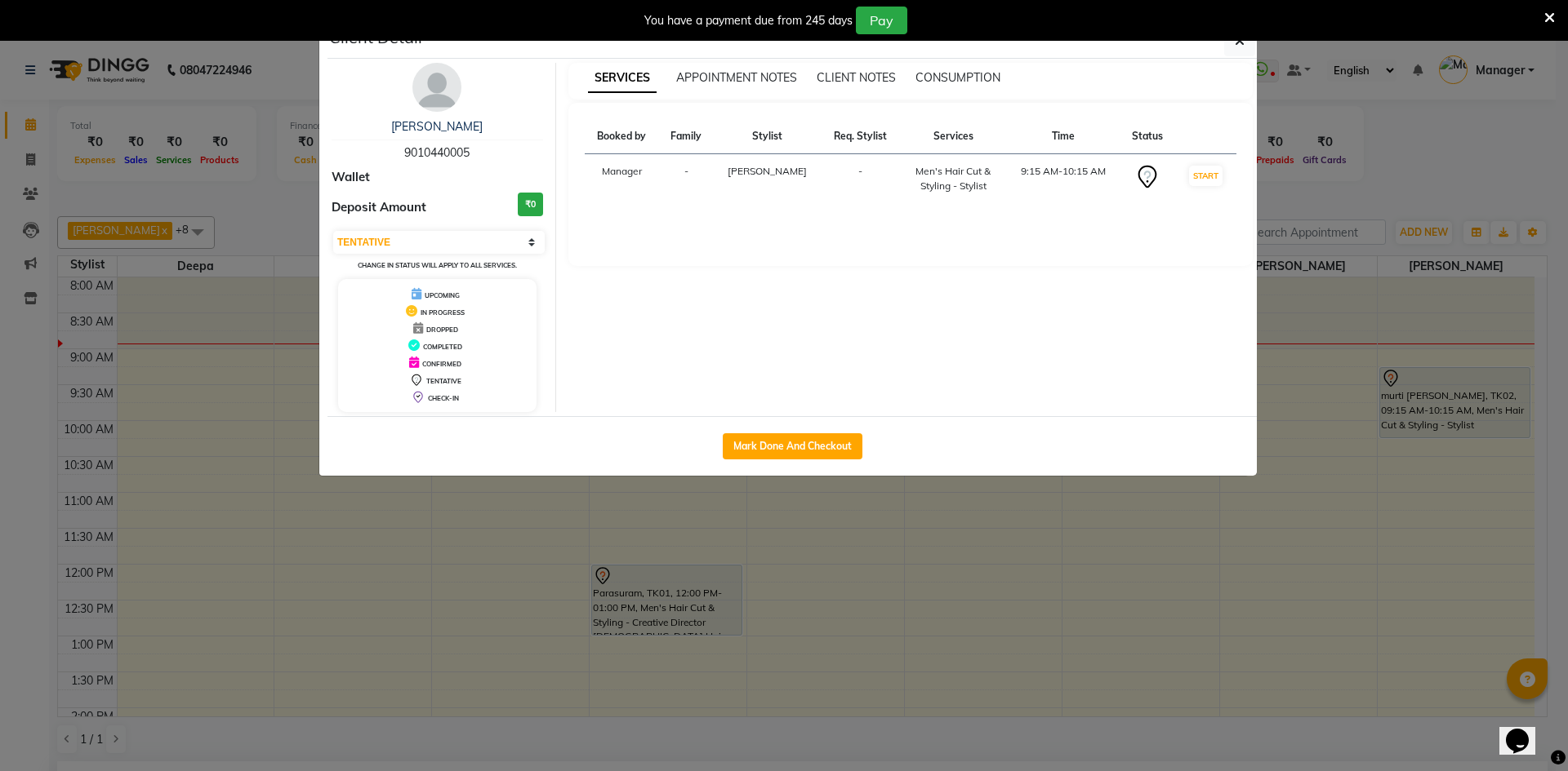
click at [910, 135] on th "Services" at bounding box center [952, 136] width 106 height 35
click at [918, 140] on th "Services" at bounding box center [952, 136] width 106 height 35
click at [628, 135] on th "Booked by" at bounding box center [621, 136] width 74 height 35
click at [1205, 174] on button "START" at bounding box center [1206, 175] width 33 height 20
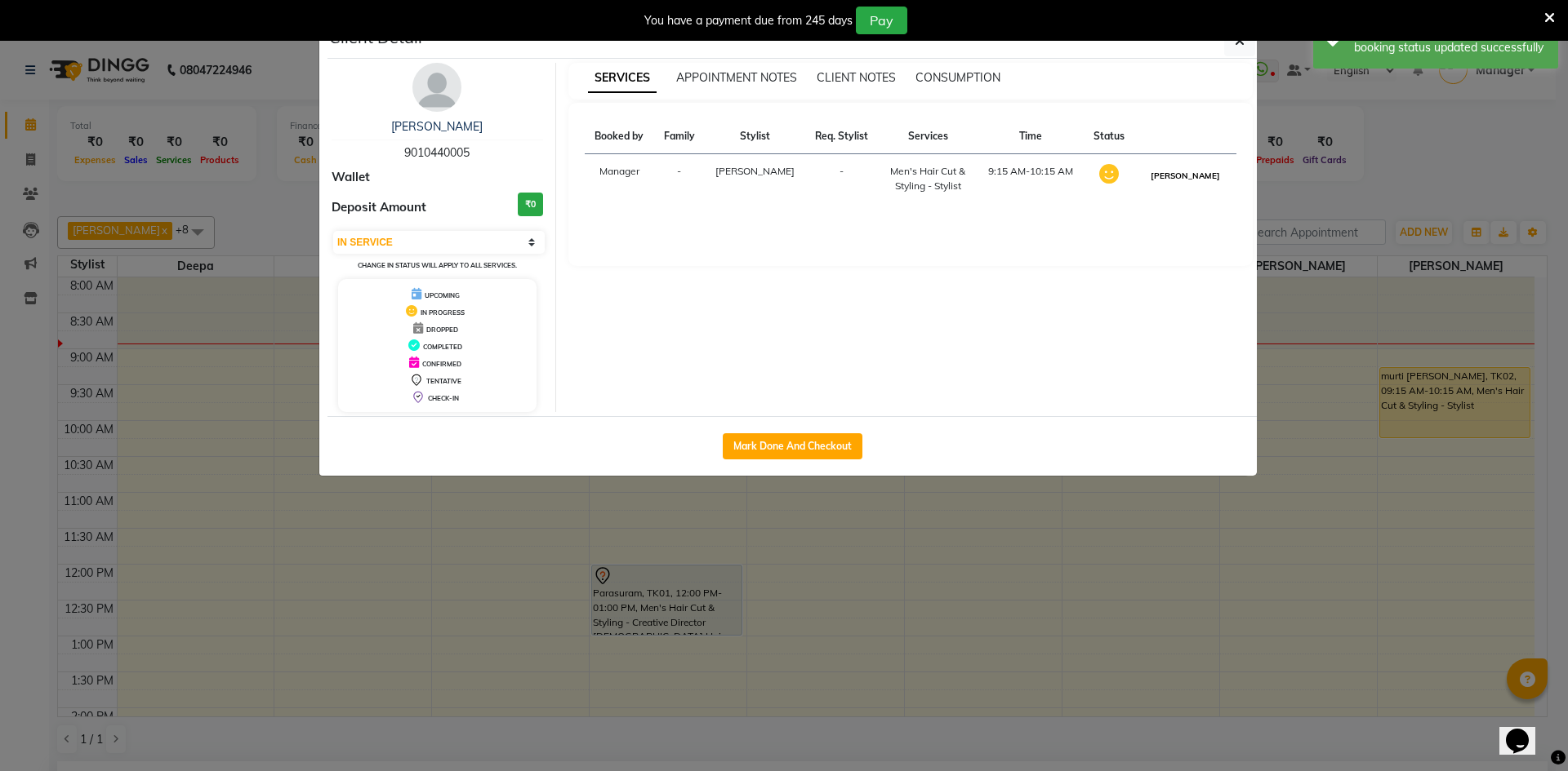
click at [1161, 170] on button "[PERSON_NAME]" at bounding box center [1185, 175] width 78 height 20
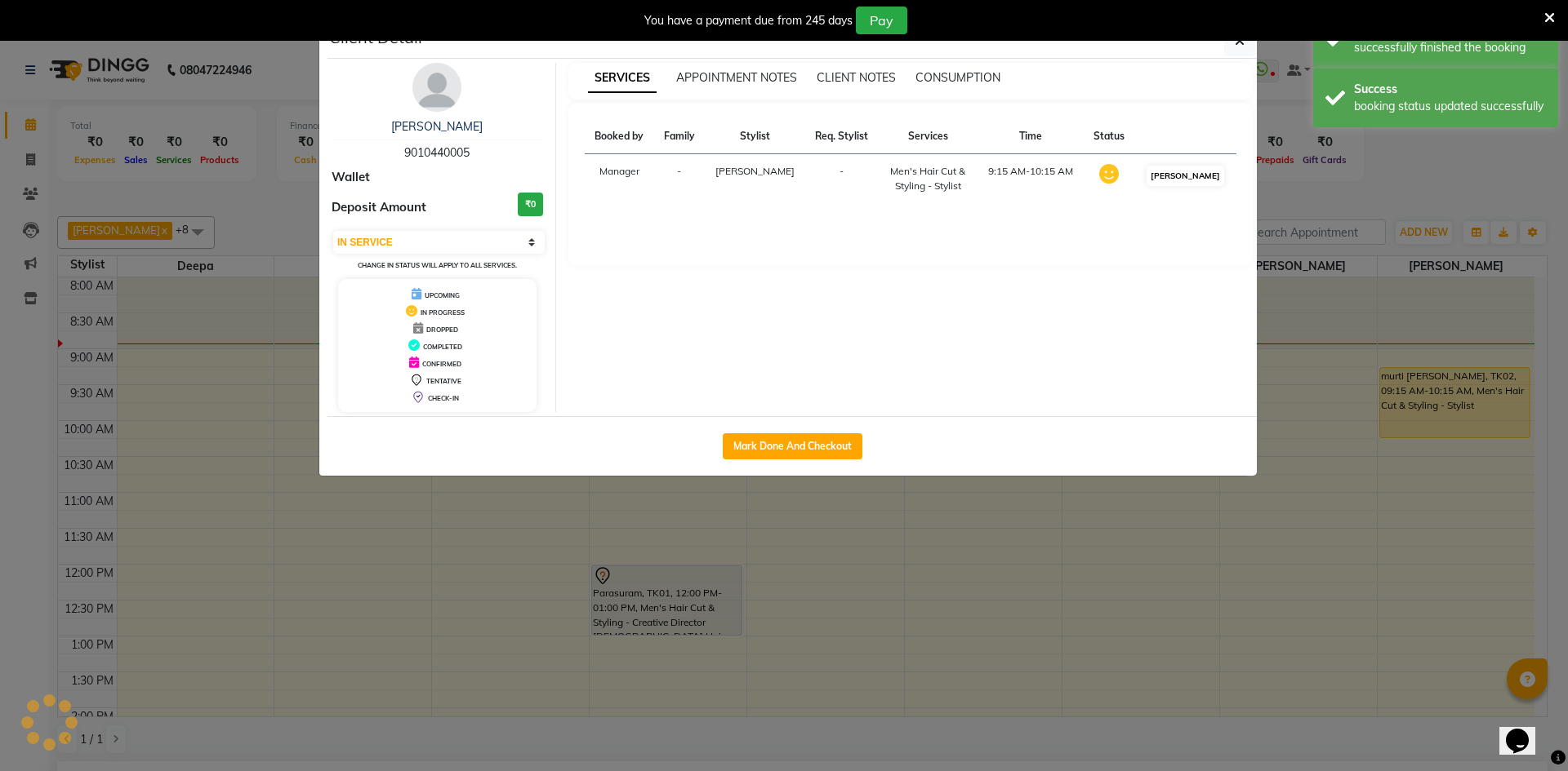
select select "3"
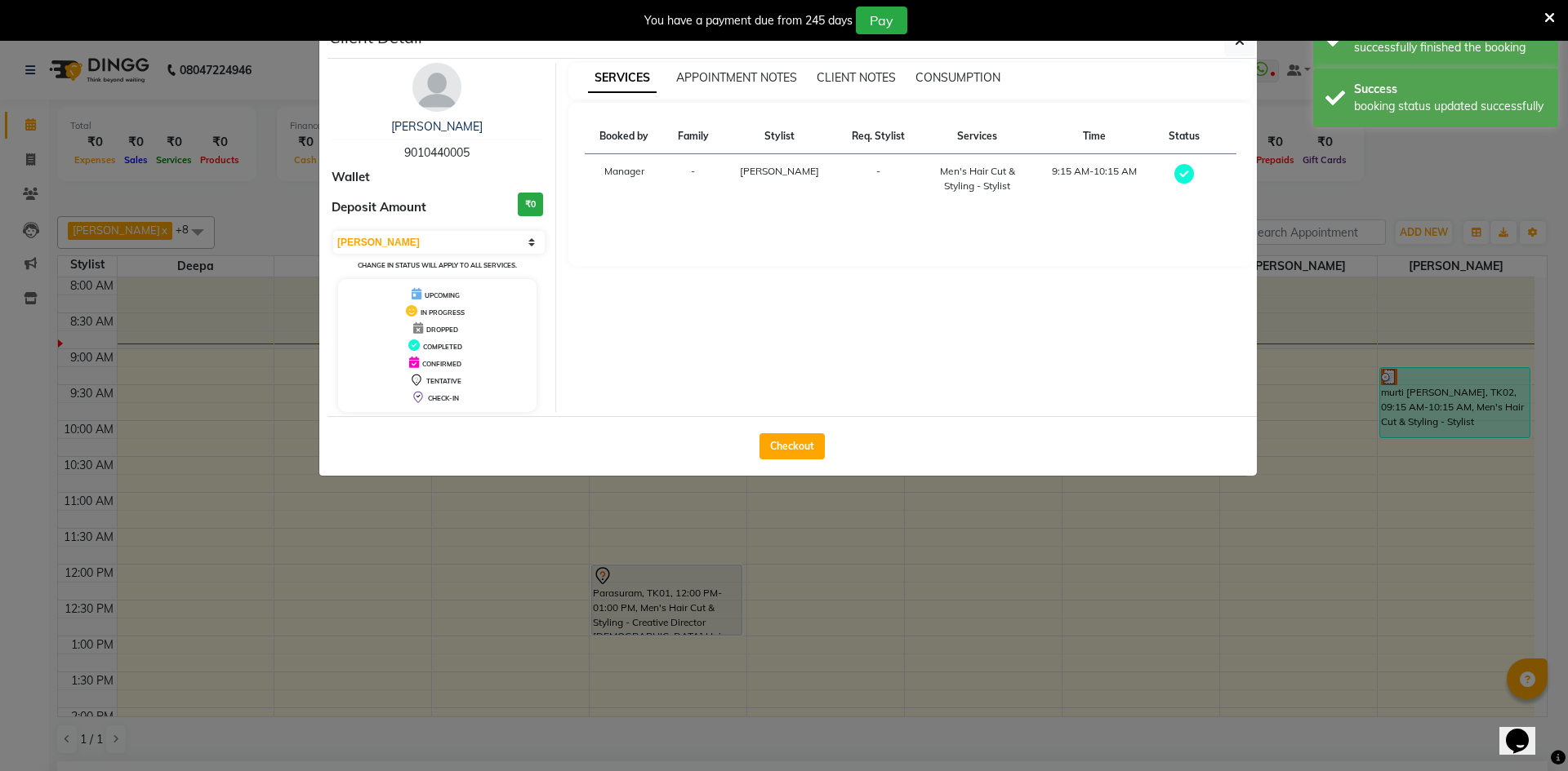
click at [1184, 173] on icon at bounding box center [1183, 173] width 19 height 19
click at [1176, 176] on icon at bounding box center [1183, 173] width 19 height 19
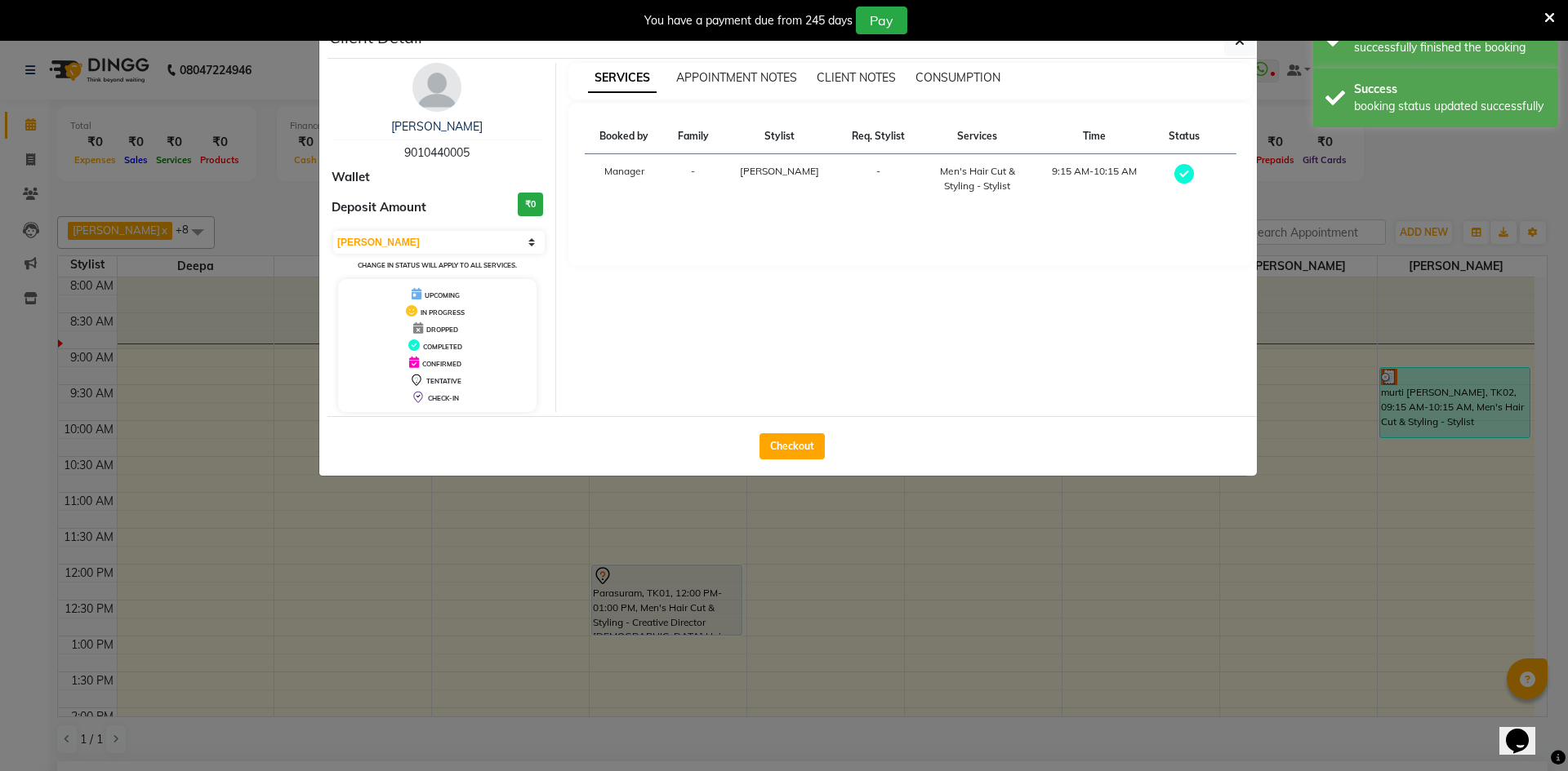
click at [1176, 176] on icon at bounding box center [1183, 173] width 19 height 19
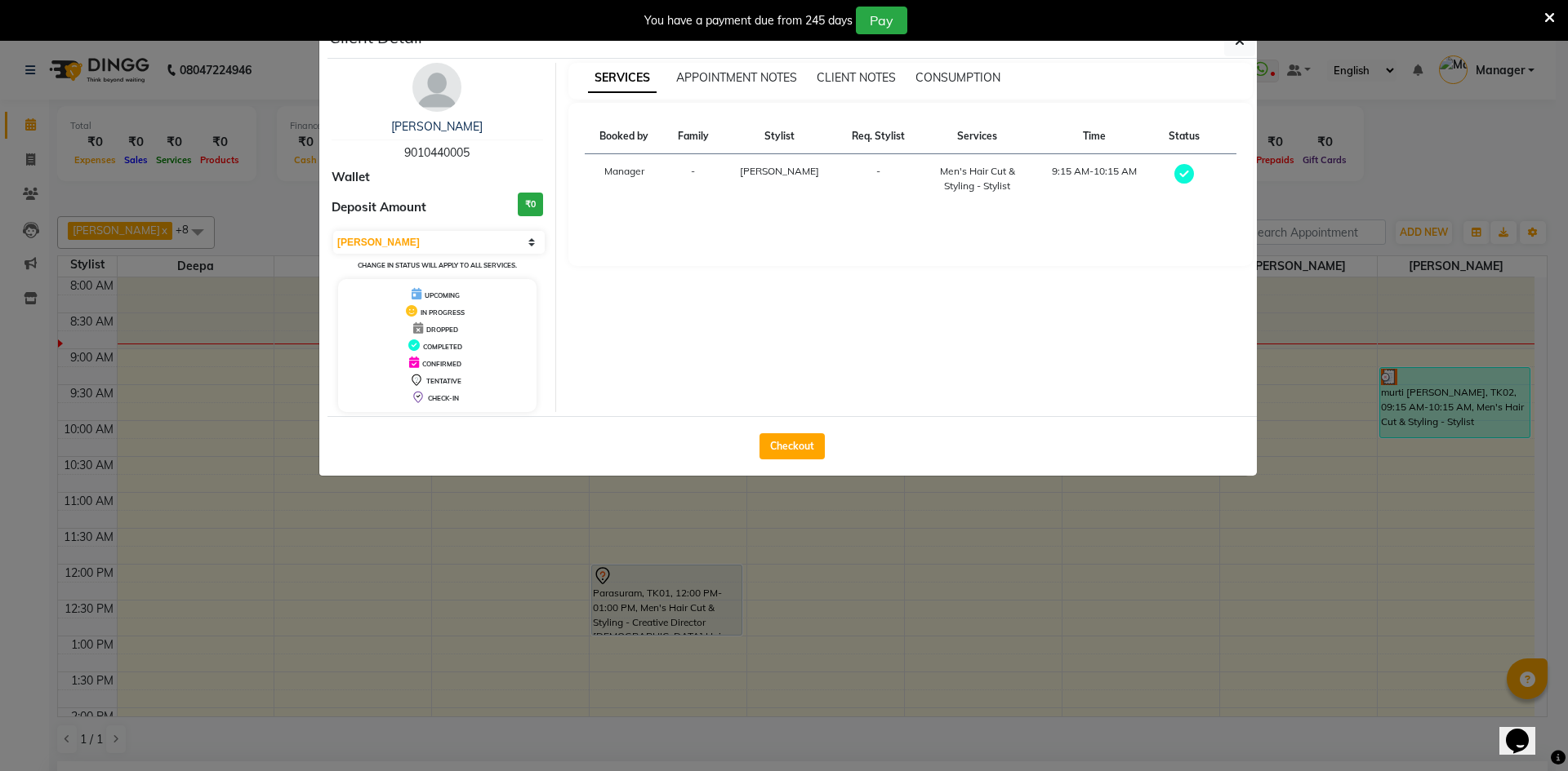
click at [1549, 16] on icon at bounding box center [1549, 18] width 11 height 15
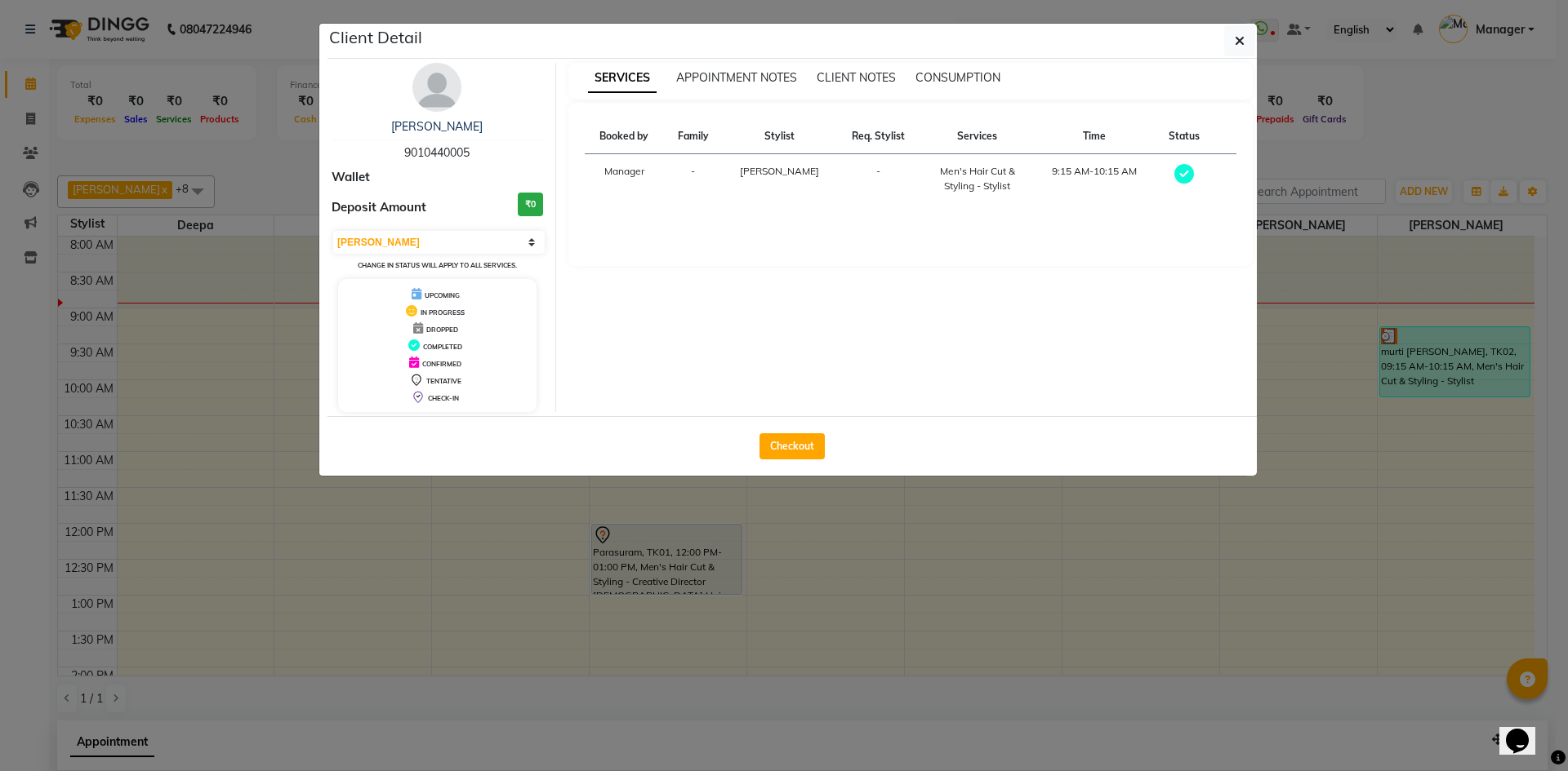
click at [1179, 168] on icon at bounding box center [1183, 173] width 19 height 19
click at [1241, 42] on icon "button" at bounding box center [1239, 40] width 10 height 13
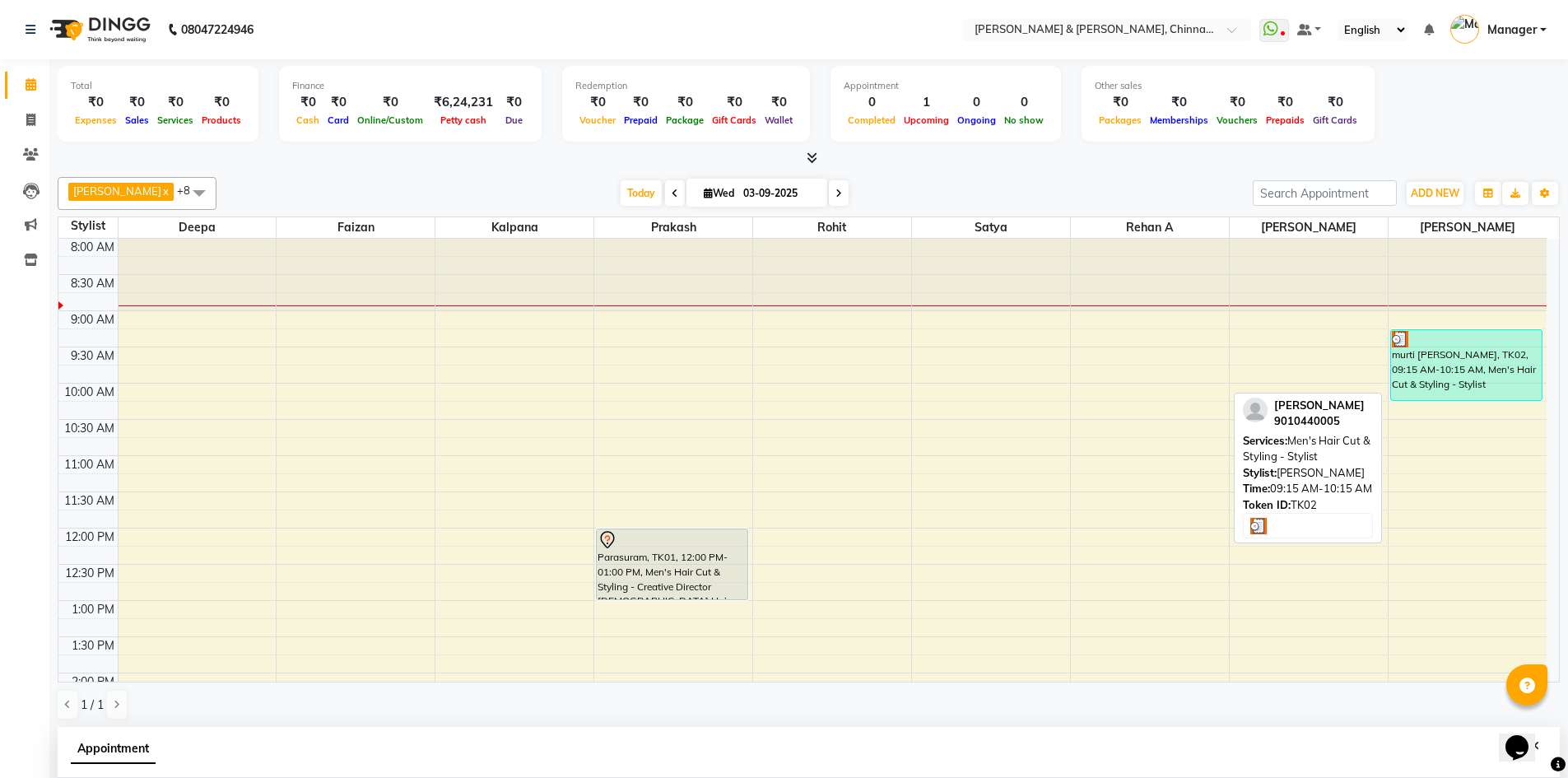
click at [1472, 375] on div "murti [PERSON_NAME], TK02, 09:15 AM-10:15 AM, Men's Hair Cut & Styling - Stylist" at bounding box center [1467, 364] width 151 height 70
select select "3"
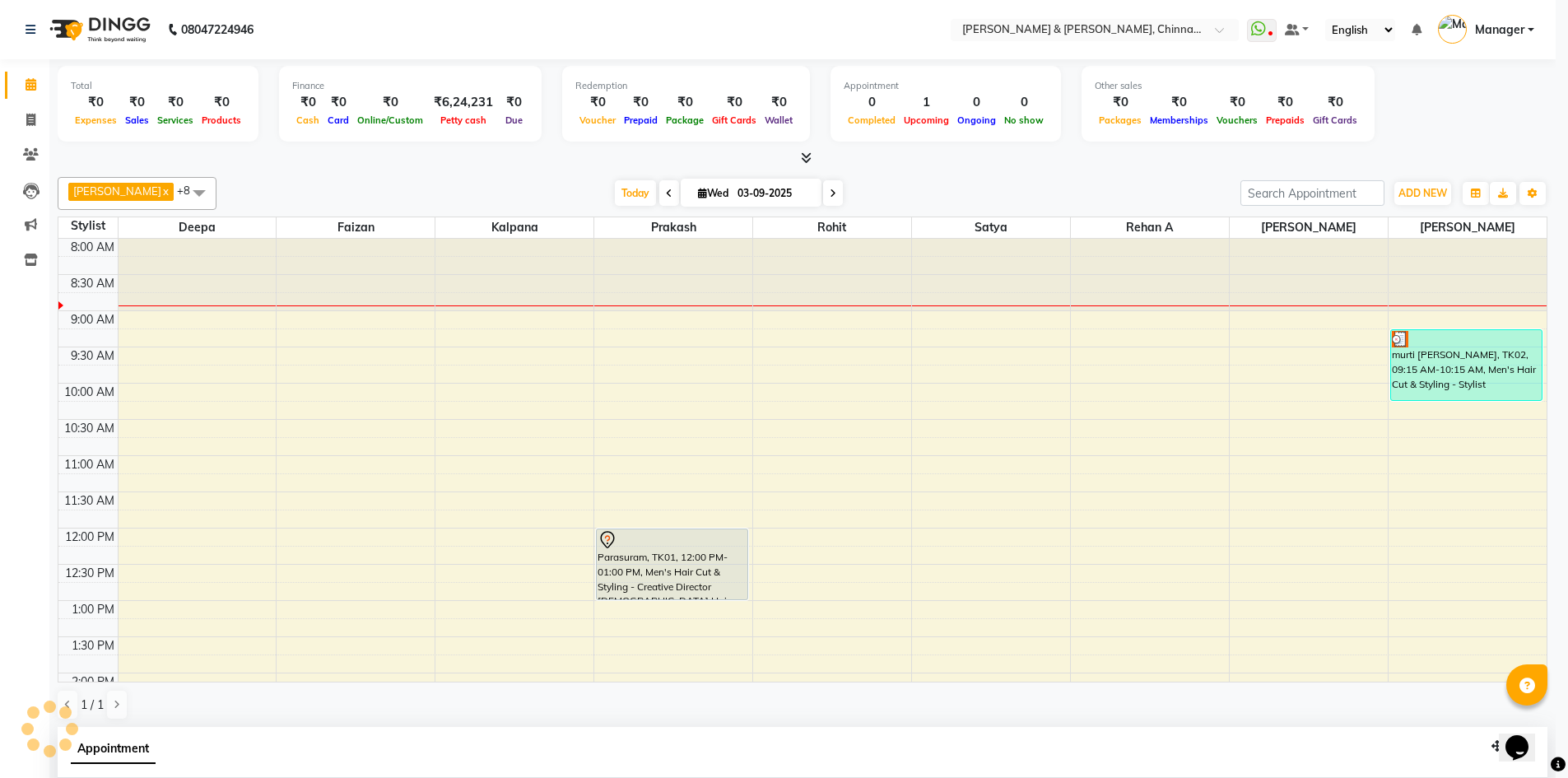
click at [1472, 375] on ngb-modal-window "Client Detail murti [PERSON_NAME] 9010440005 Wallet Deposit Amount ₹0 Select MA…" at bounding box center [784, 389] width 1568 height 778
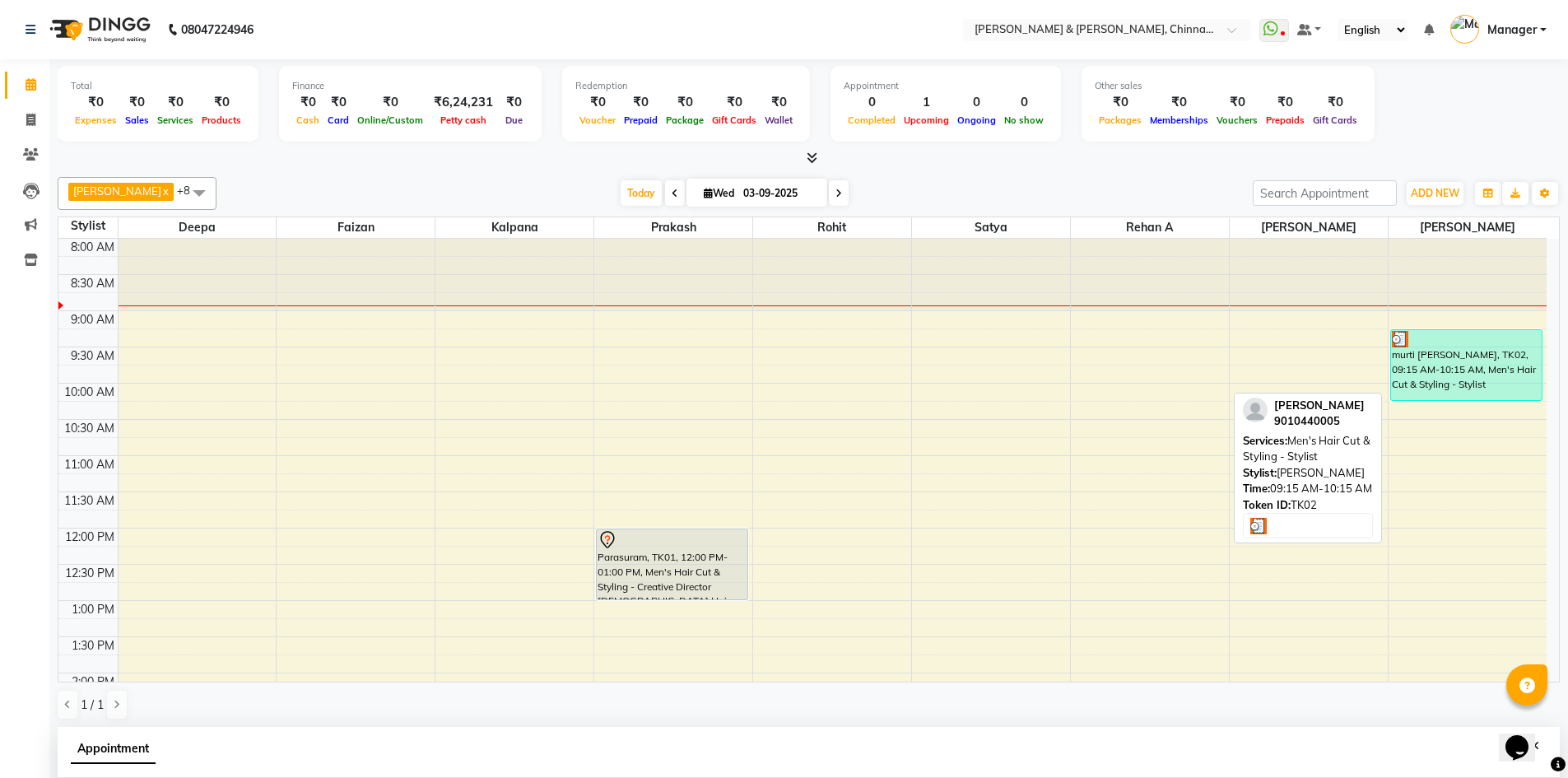
click at [1459, 373] on div "murti [PERSON_NAME], TK02, 09:15 AM-10:15 AM, Men's Hair Cut & Styling - Stylist" at bounding box center [1467, 364] width 151 height 70
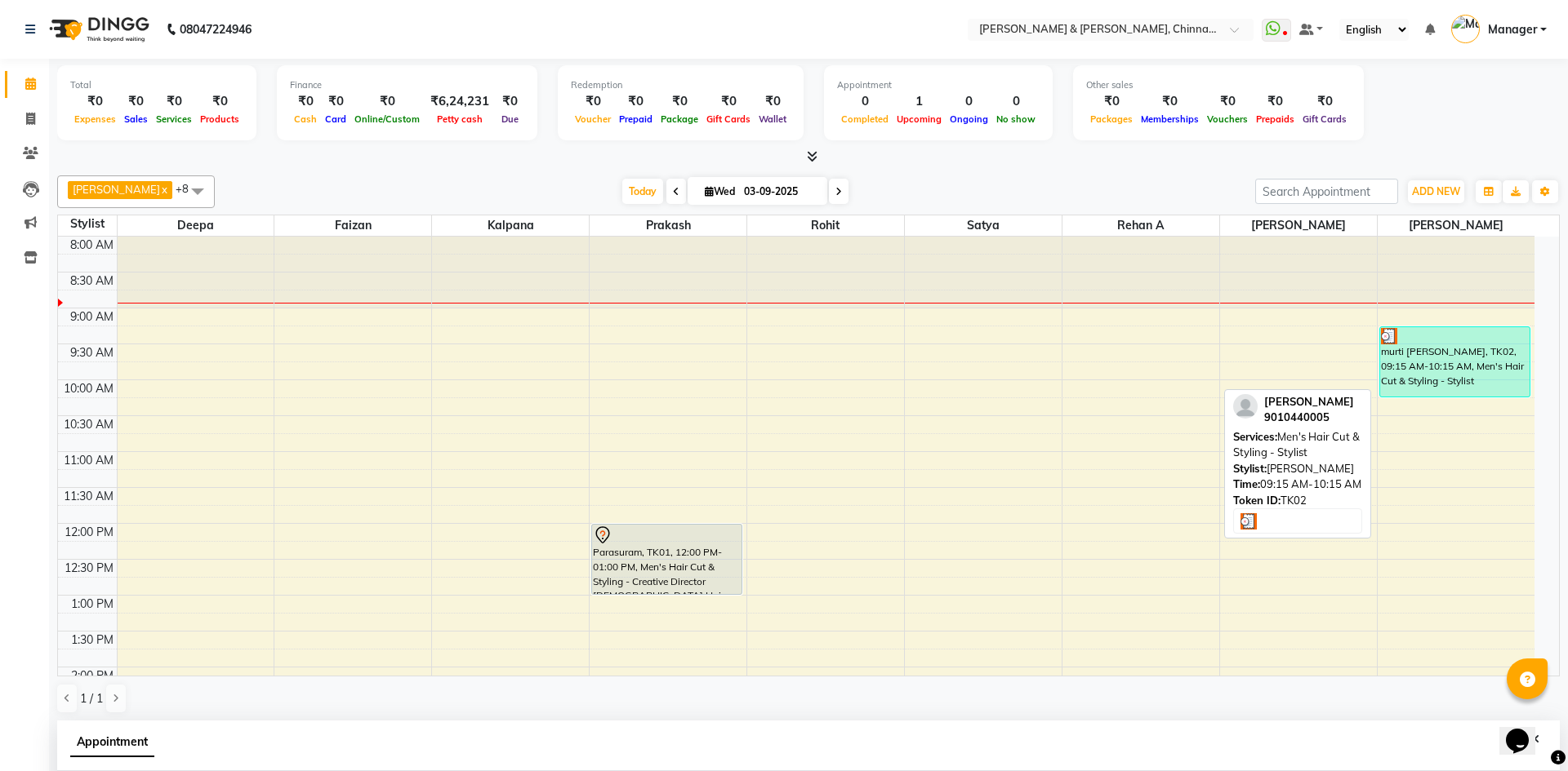
select select "3"
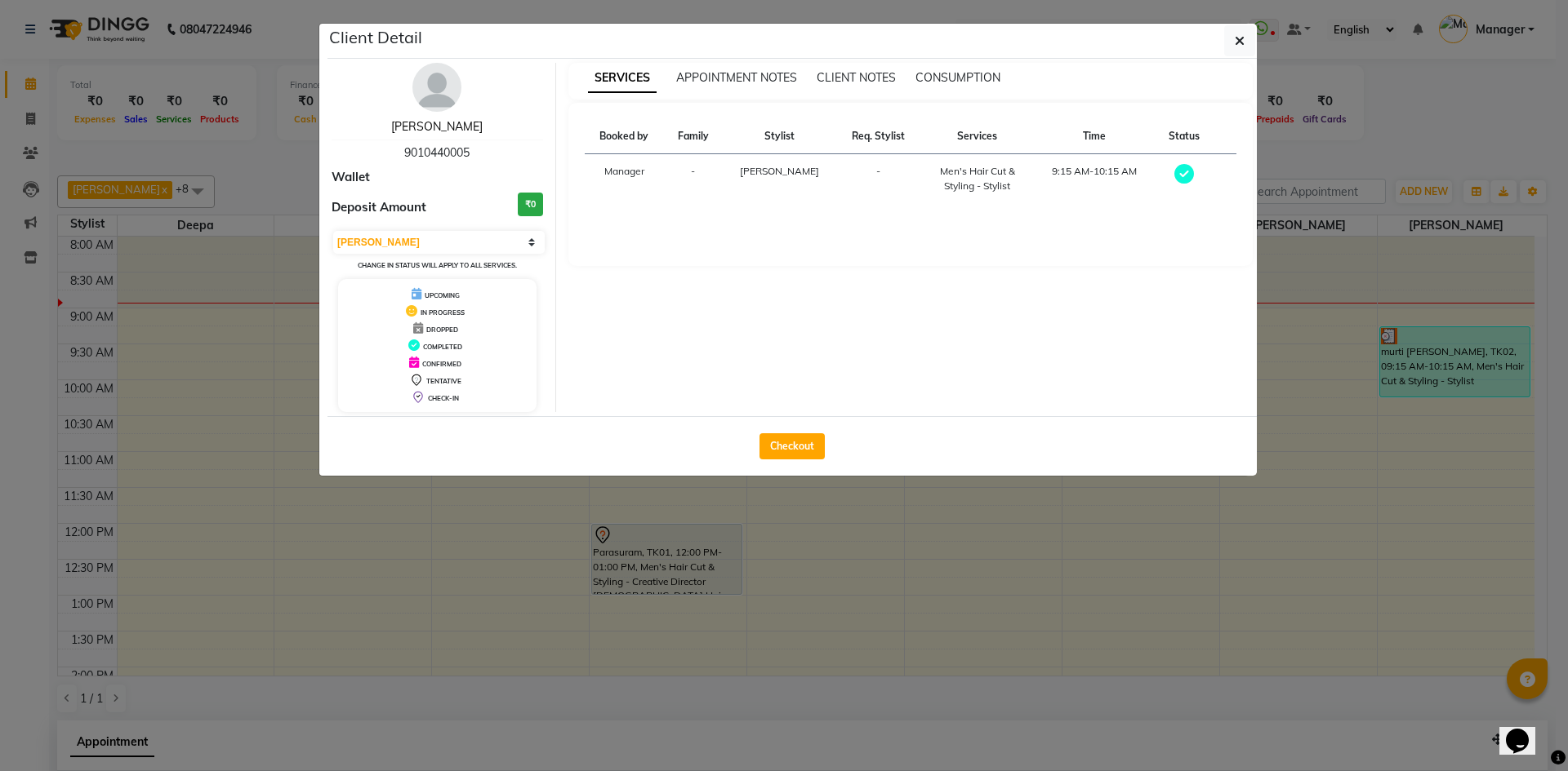
click at [467, 128] on link "[PERSON_NAME]" at bounding box center [437, 126] width 92 height 15
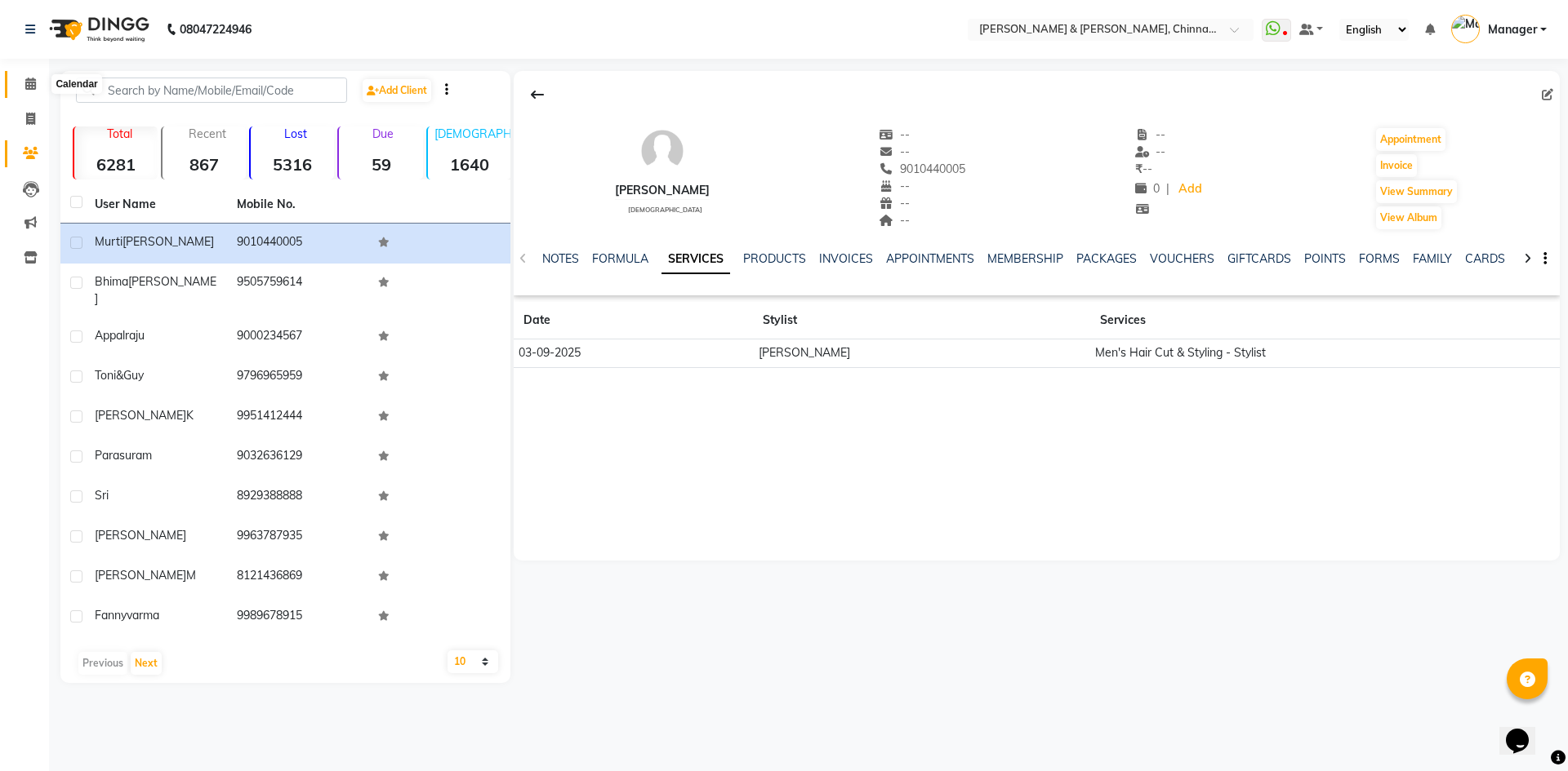
click at [35, 81] on icon at bounding box center [30, 84] width 11 height 13
drag, startPoint x: 35, startPoint y: 81, endPoint x: 66, endPoint y: 84, distance: 31.1
click at [35, 81] on icon at bounding box center [30, 84] width 11 height 13
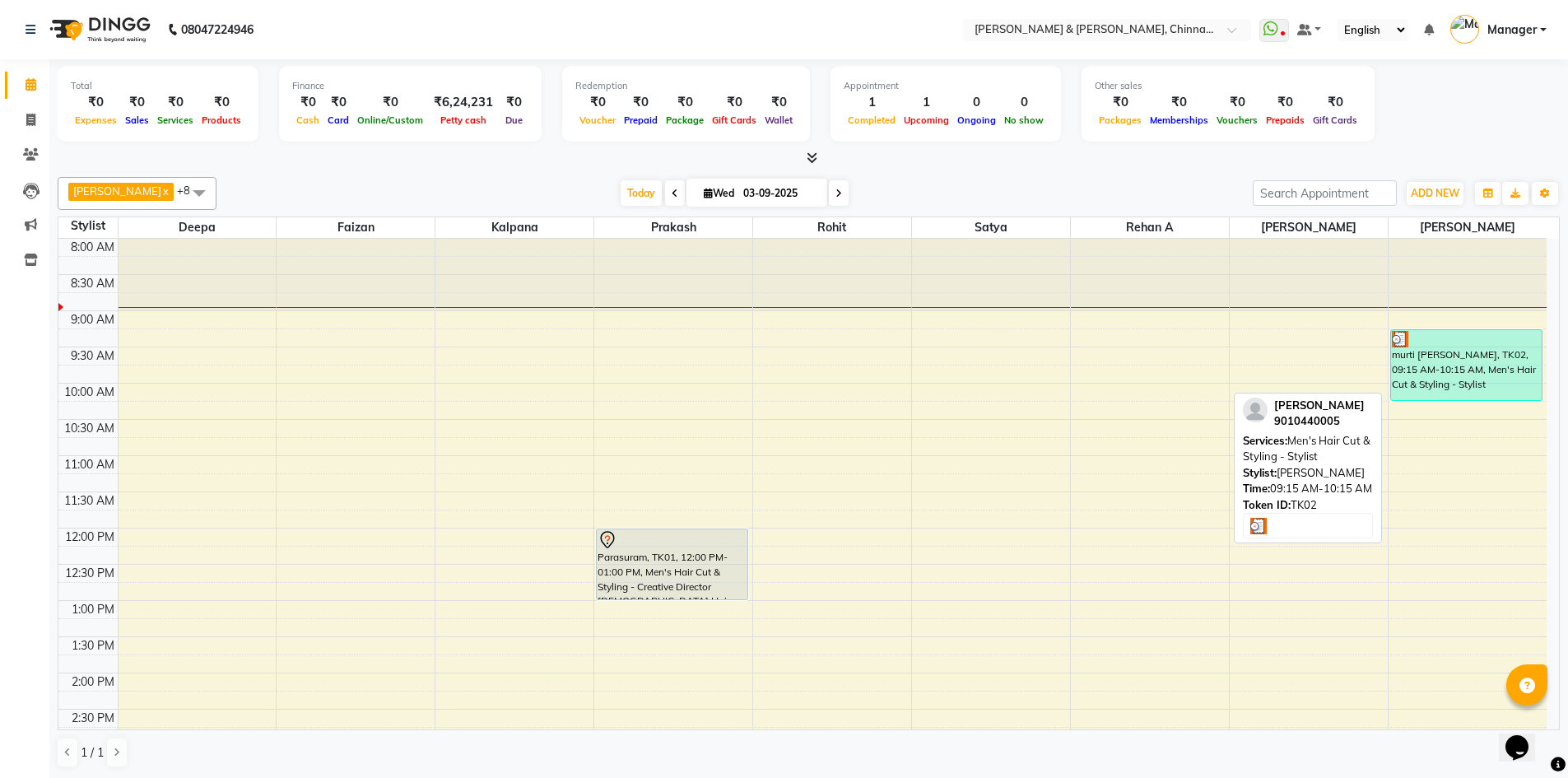
click at [1418, 360] on div "murti [PERSON_NAME], TK02, 09:15 AM-10:15 AM, Men's Hair Cut & Styling - Stylist" at bounding box center [1467, 364] width 151 height 70
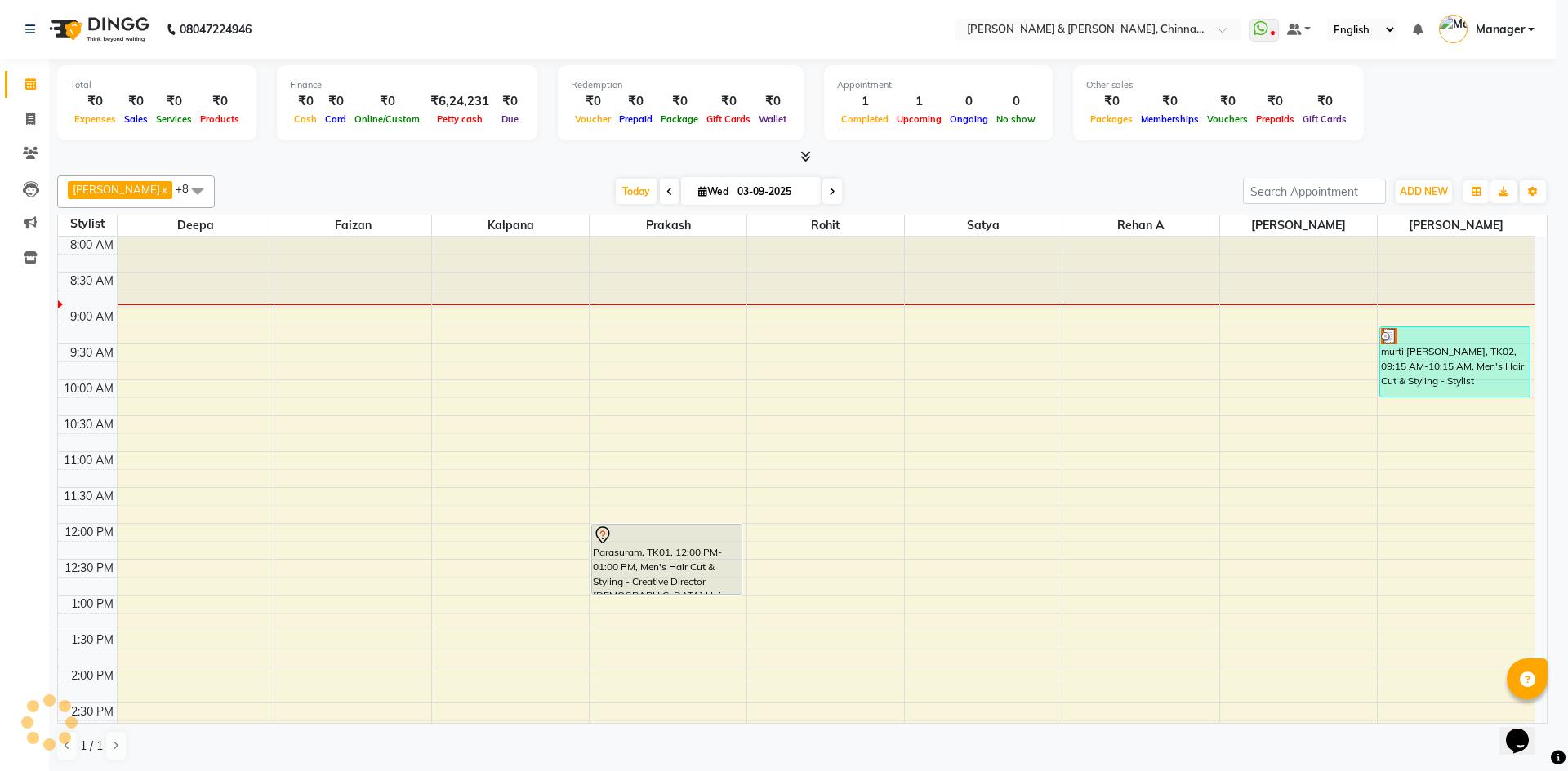
select select "3"
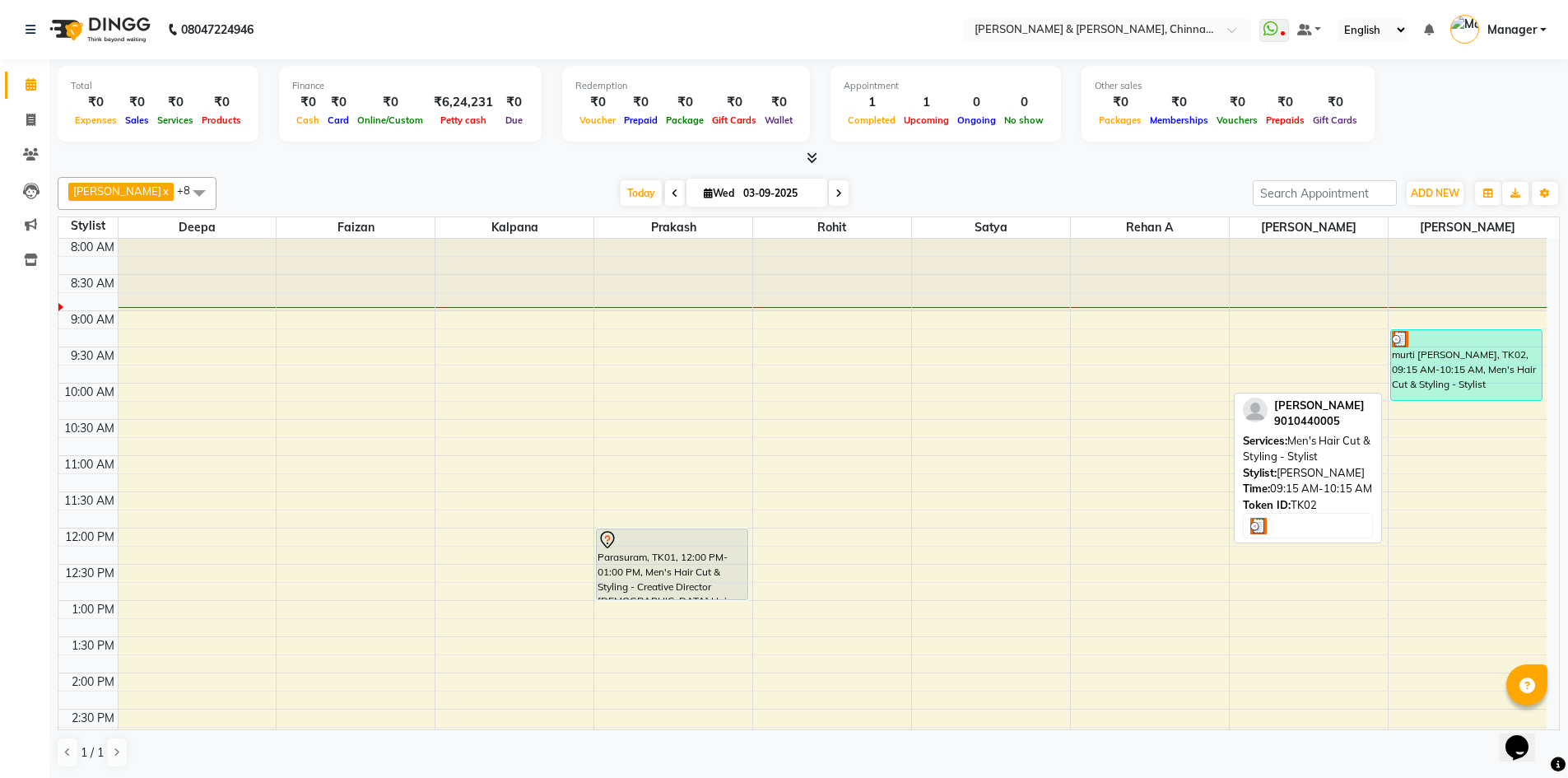
click at [1421, 367] on div "murti [PERSON_NAME], TK02, 09:15 AM-10:15 AM, Men's Hair Cut & Styling - Stylist" at bounding box center [1467, 364] width 151 height 70
select select "3"
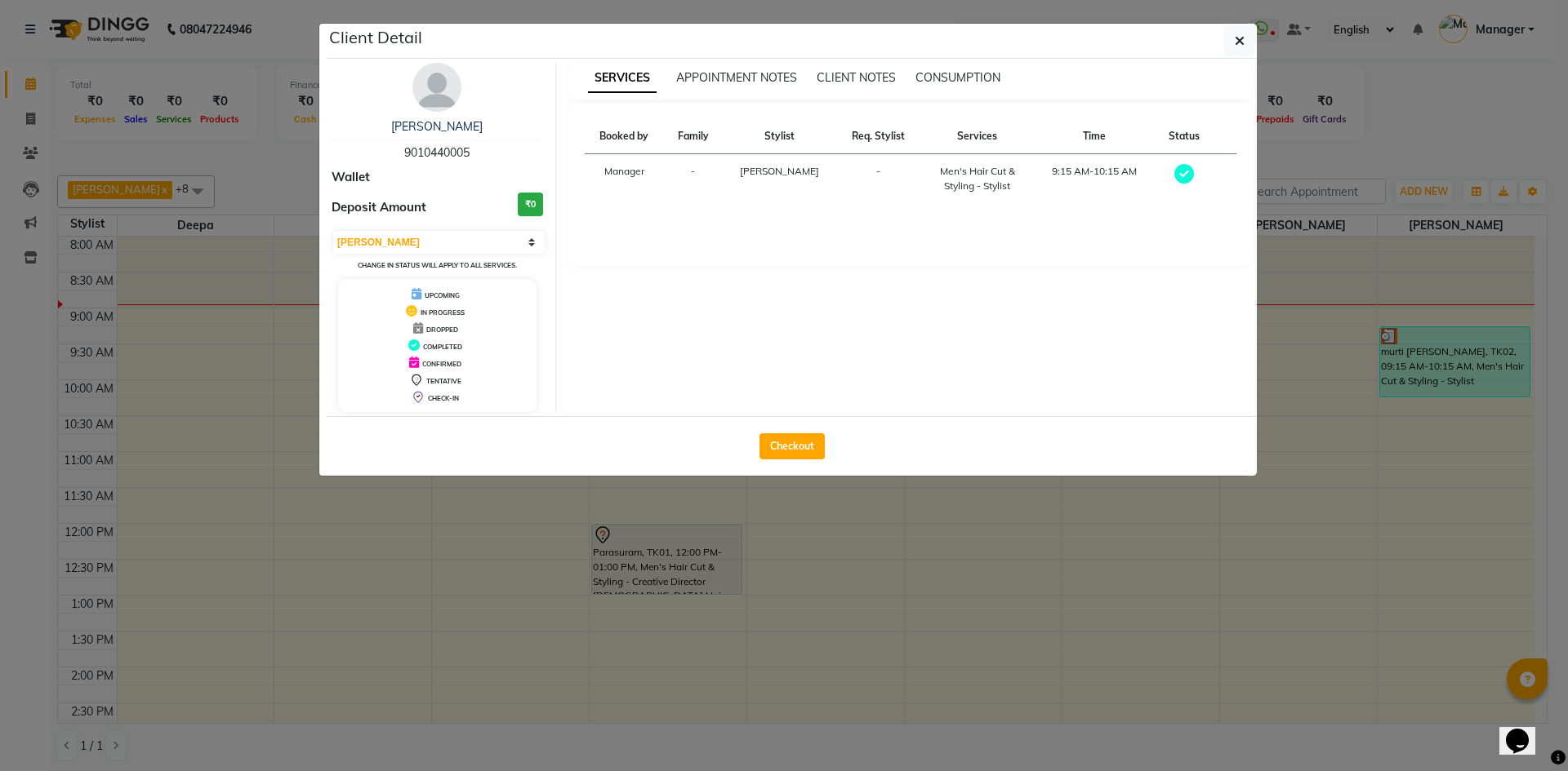
click at [1427, 487] on ngb-modal-window "Client Detail murti [PERSON_NAME] 9010440005 Wallet Deposit Amount ₹0 Select MA…" at bounding box center [784, 386] width 1568 height 771
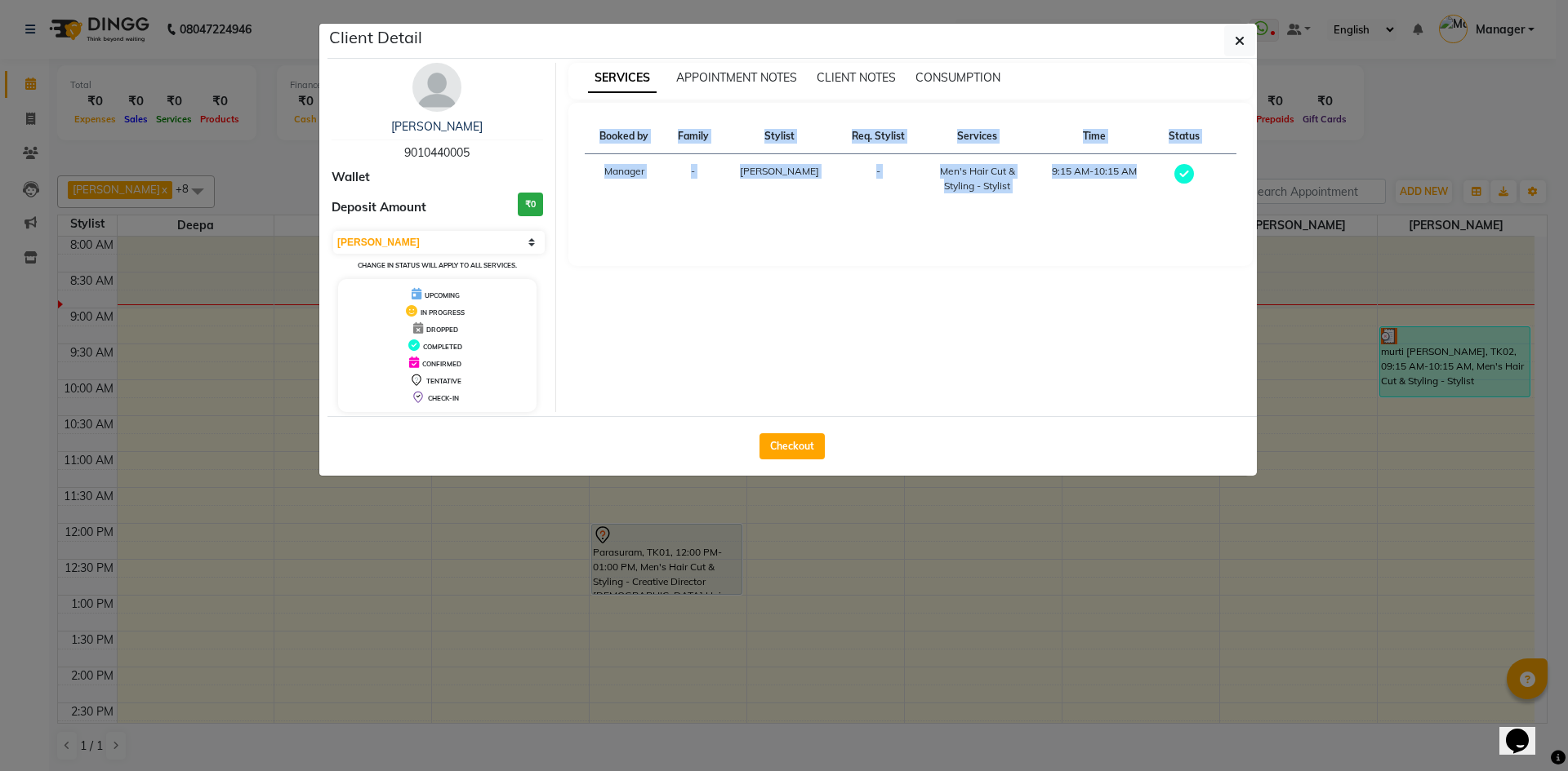
click at [1427, 487] on ngb-modal-window "Client Detail murti [PERSON_NAME] 9010440005 Wallet Deposit Amount ₹0 Select MA…" at bounding box center [784, 386] width 1568 height 771
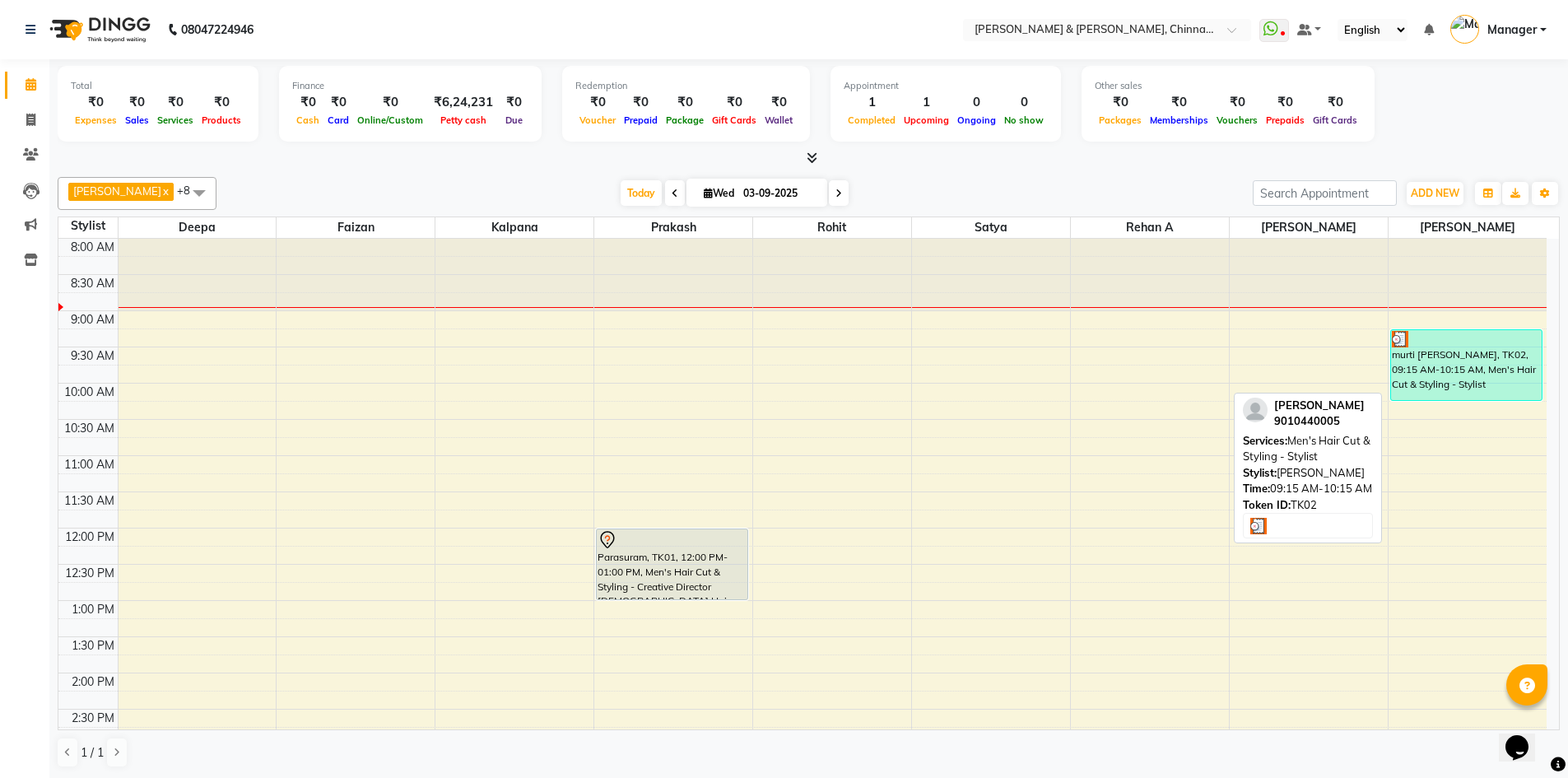
click at [1397, 341] on img at bounding box center [1400, 339] width 17 height 17
select select "3"
click at [1397, 343] on img at bounding box center [1400, 339] width 17 height 17
select select "3"
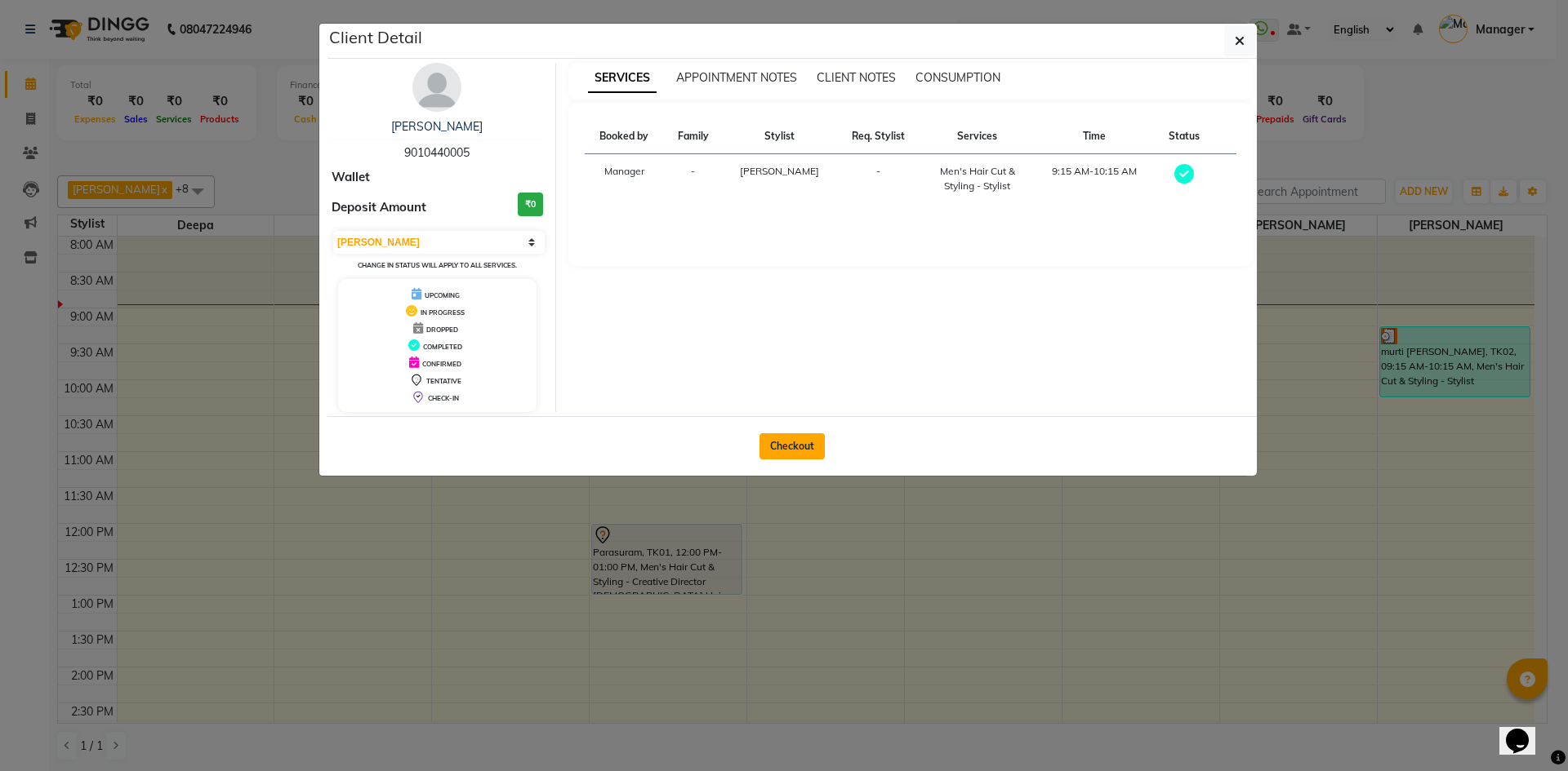
click at [794, 447] on button "Checkout" at bounding box center [792, 446] width 65 height 26
select select "service"
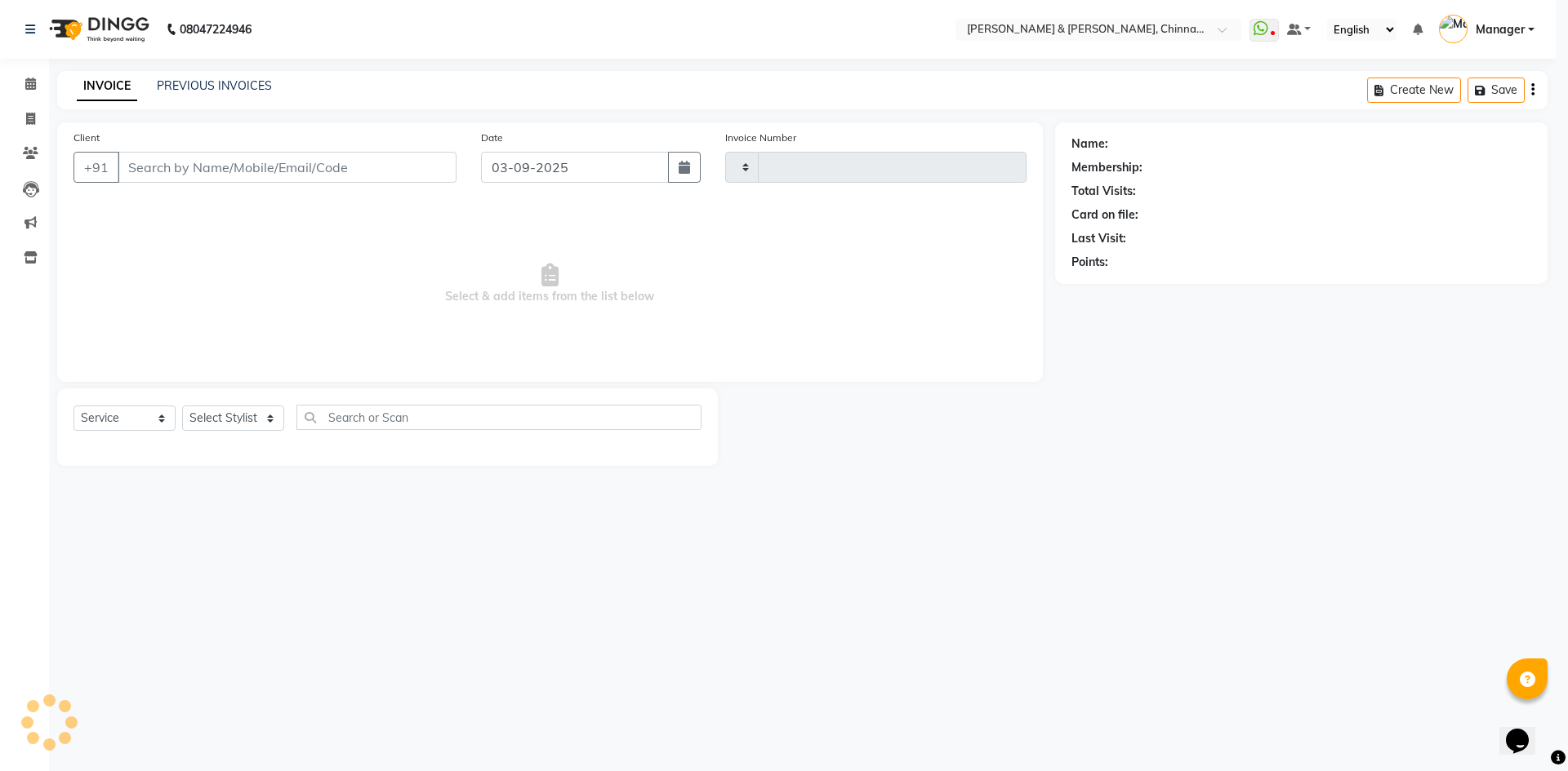
type input "2892"
select select "7388"
type input "9010440005"
select select "86091"
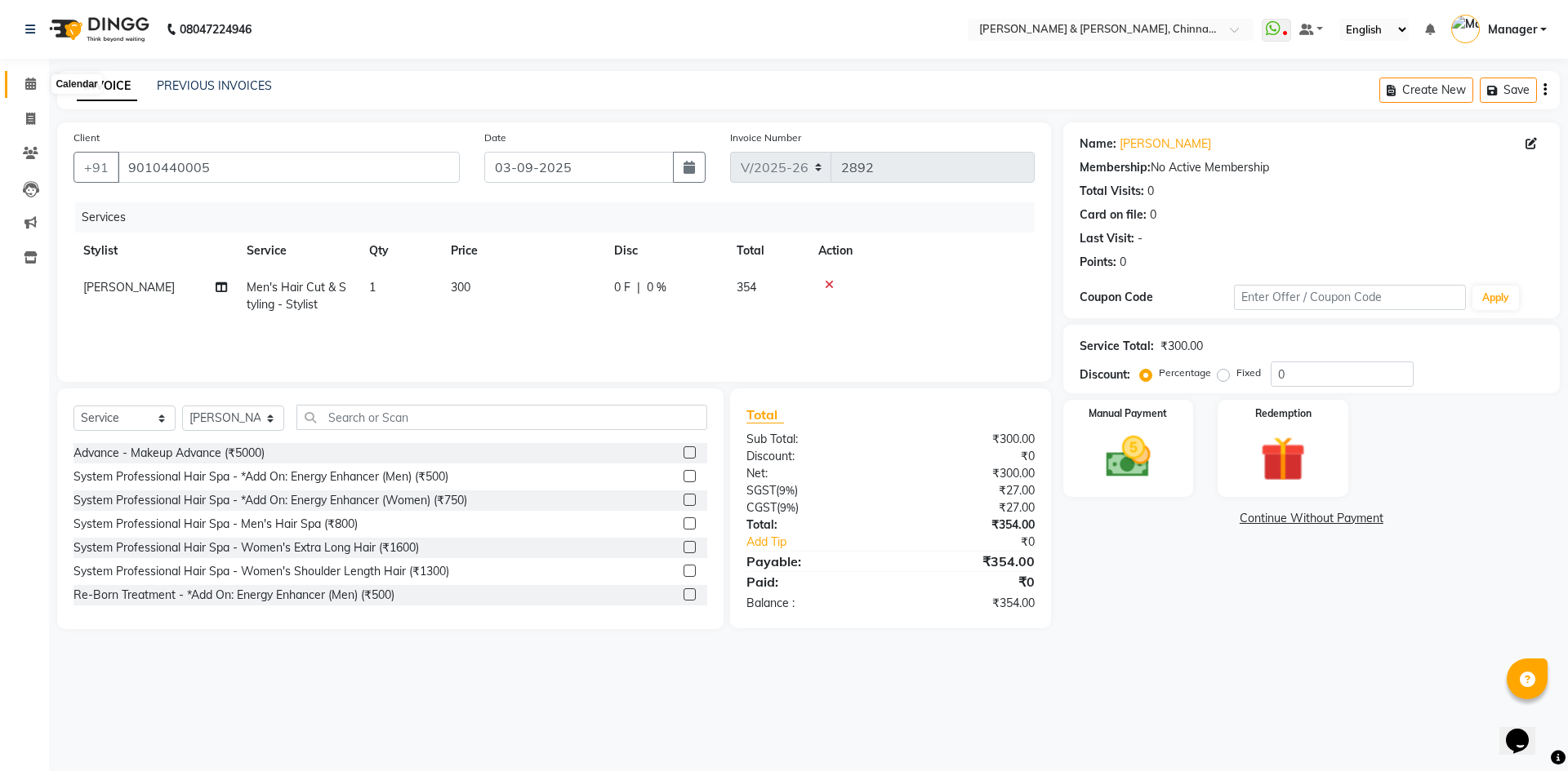
click at [29, 84] on icon at bounding box center [30, 84] width 11 height 13
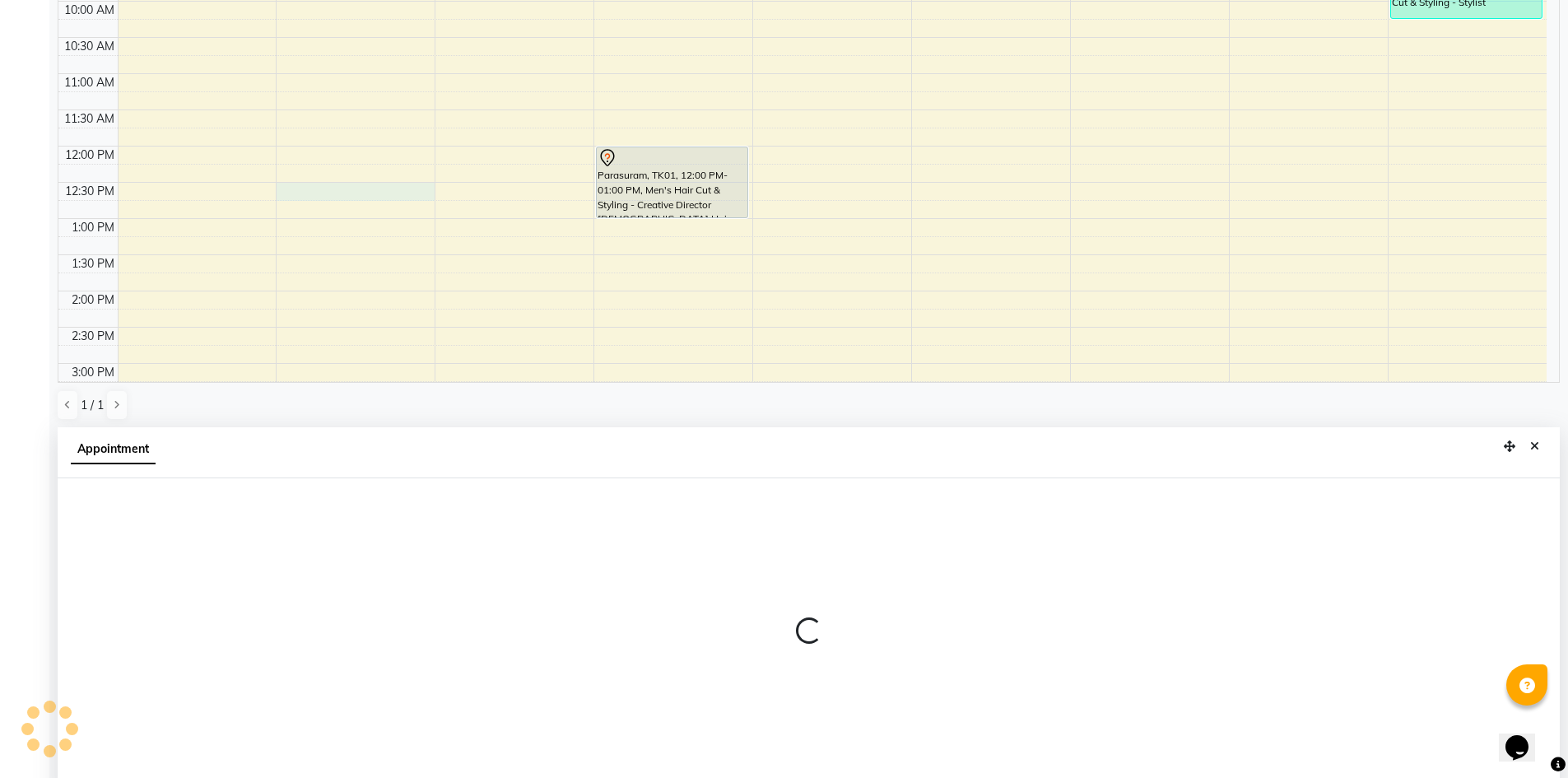
scroll to position [323, 0]
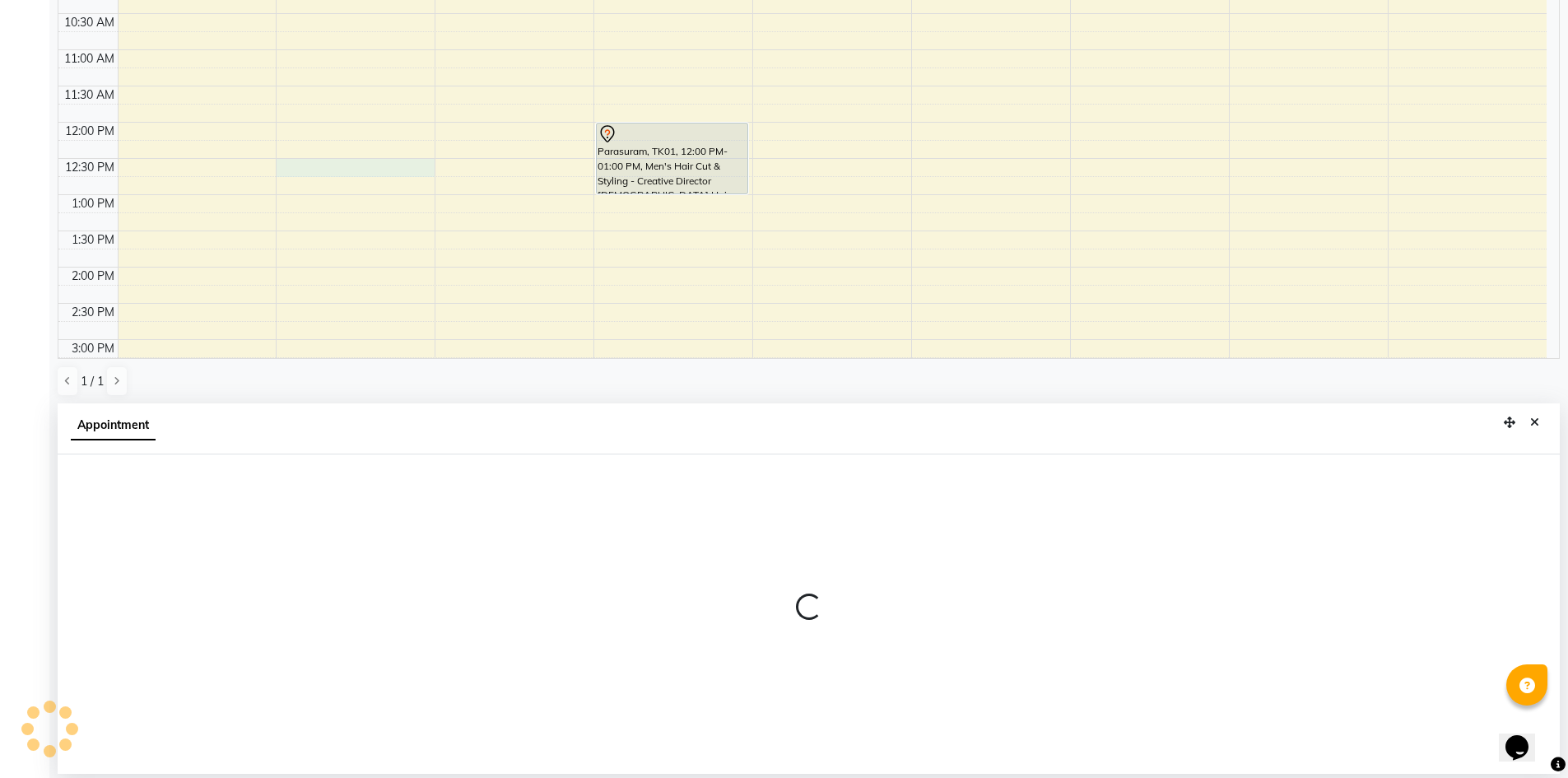
select select "65078"
select select "750"
select select "tentative"
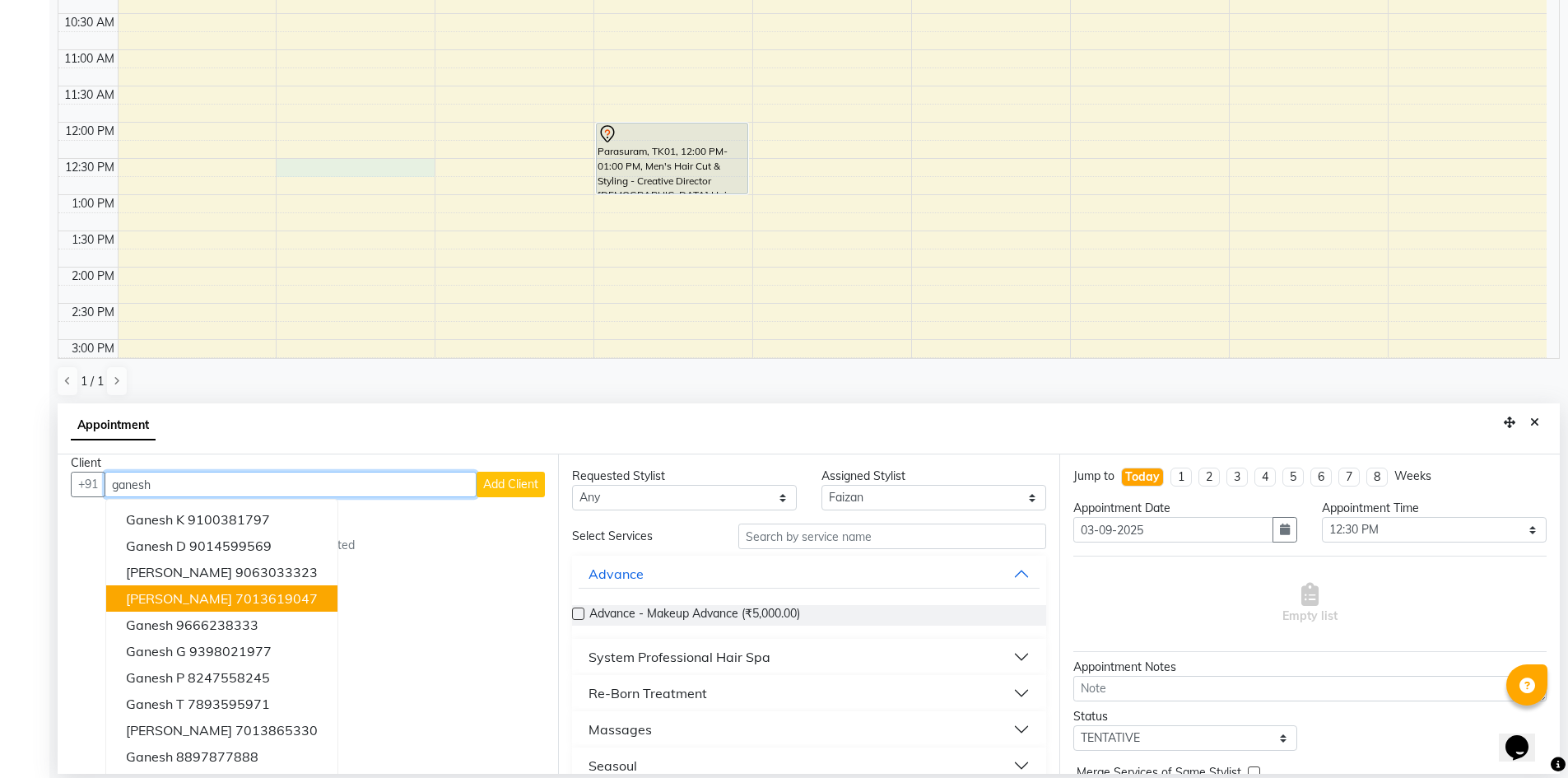
scroll to position [17, 0]
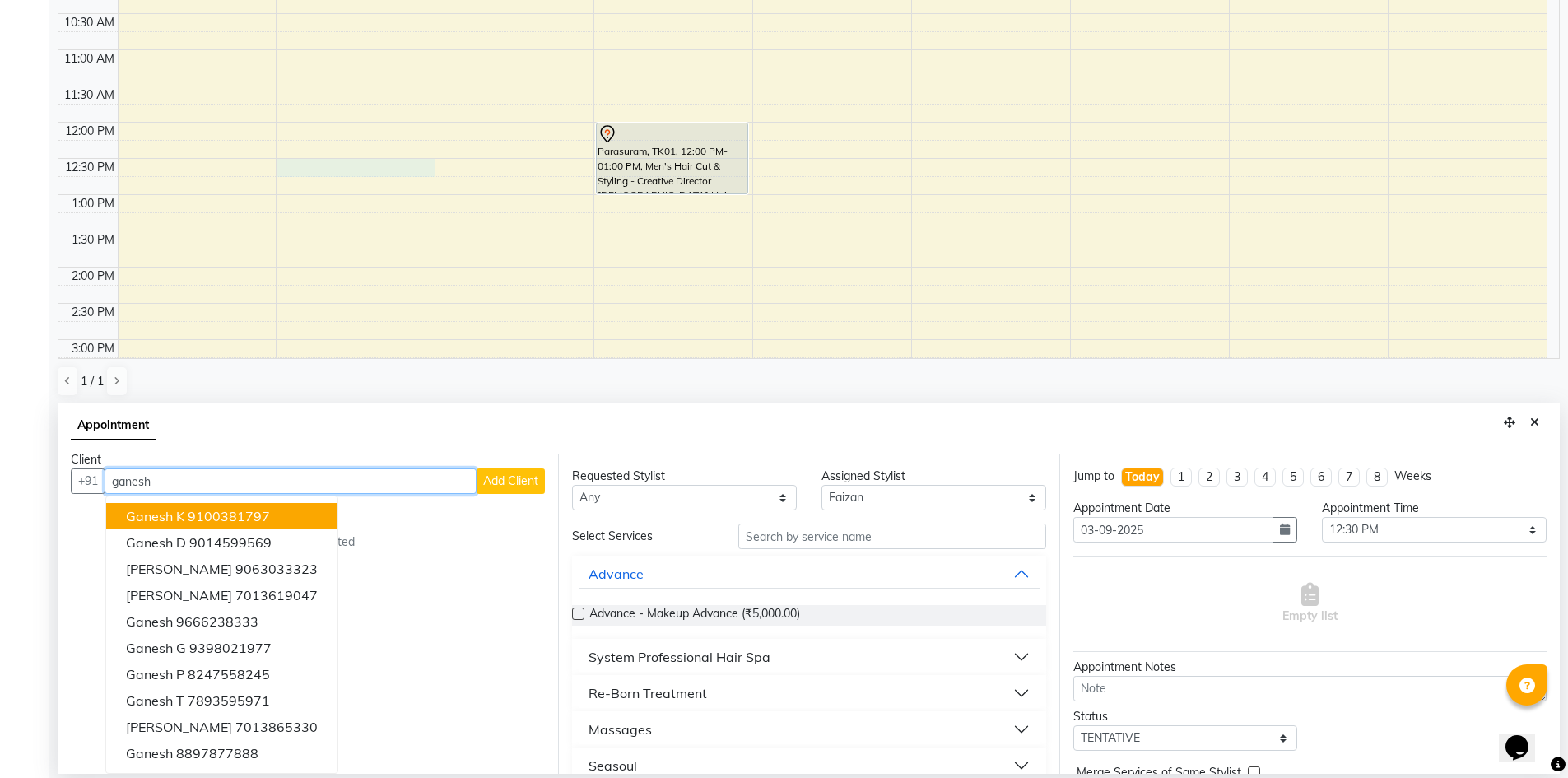
click at [311, 480] on input "ganesh" at bounding box center [290, 481] width 372 height 26
type input "g"
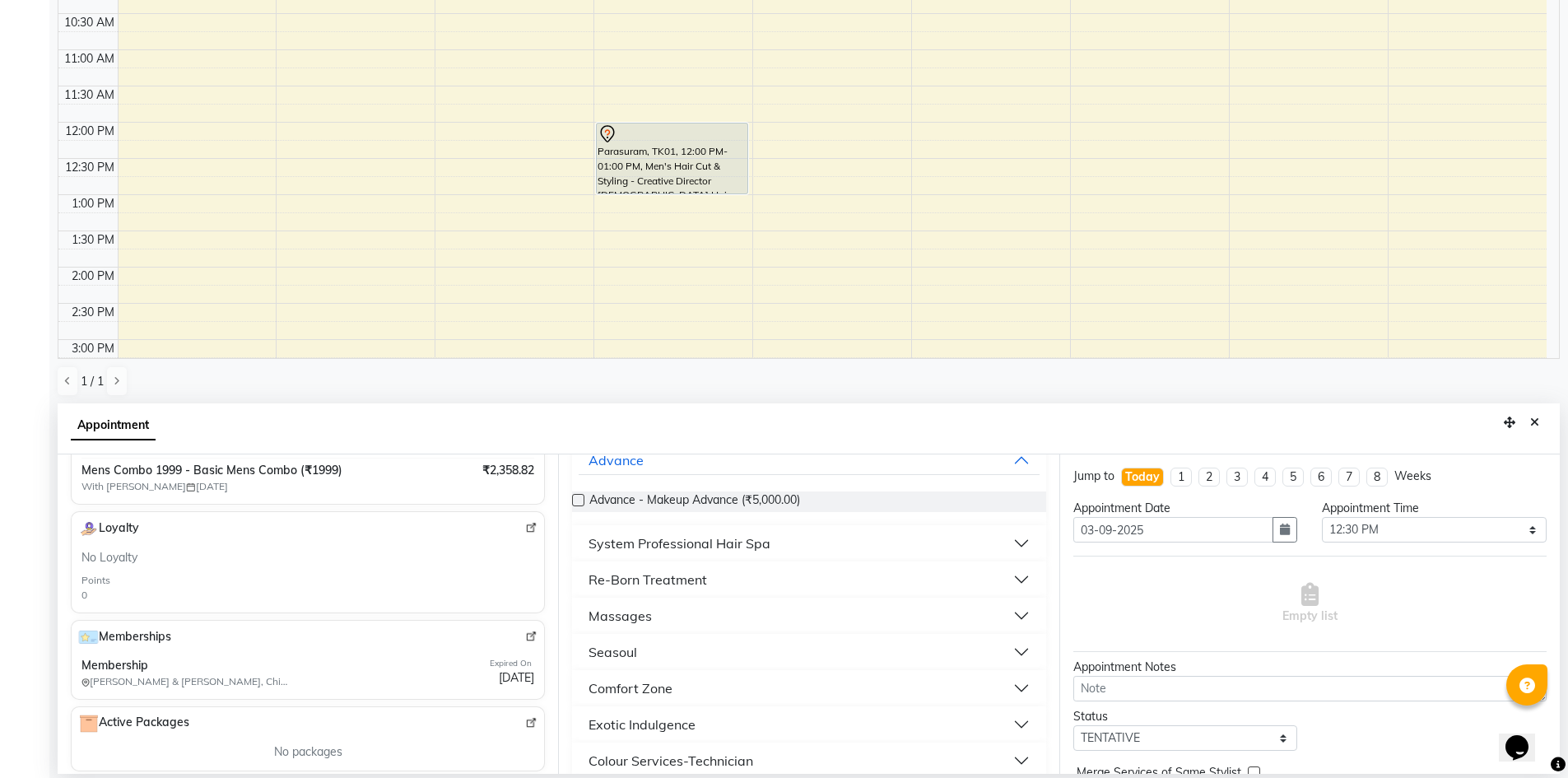
scroll to position [0, 0]
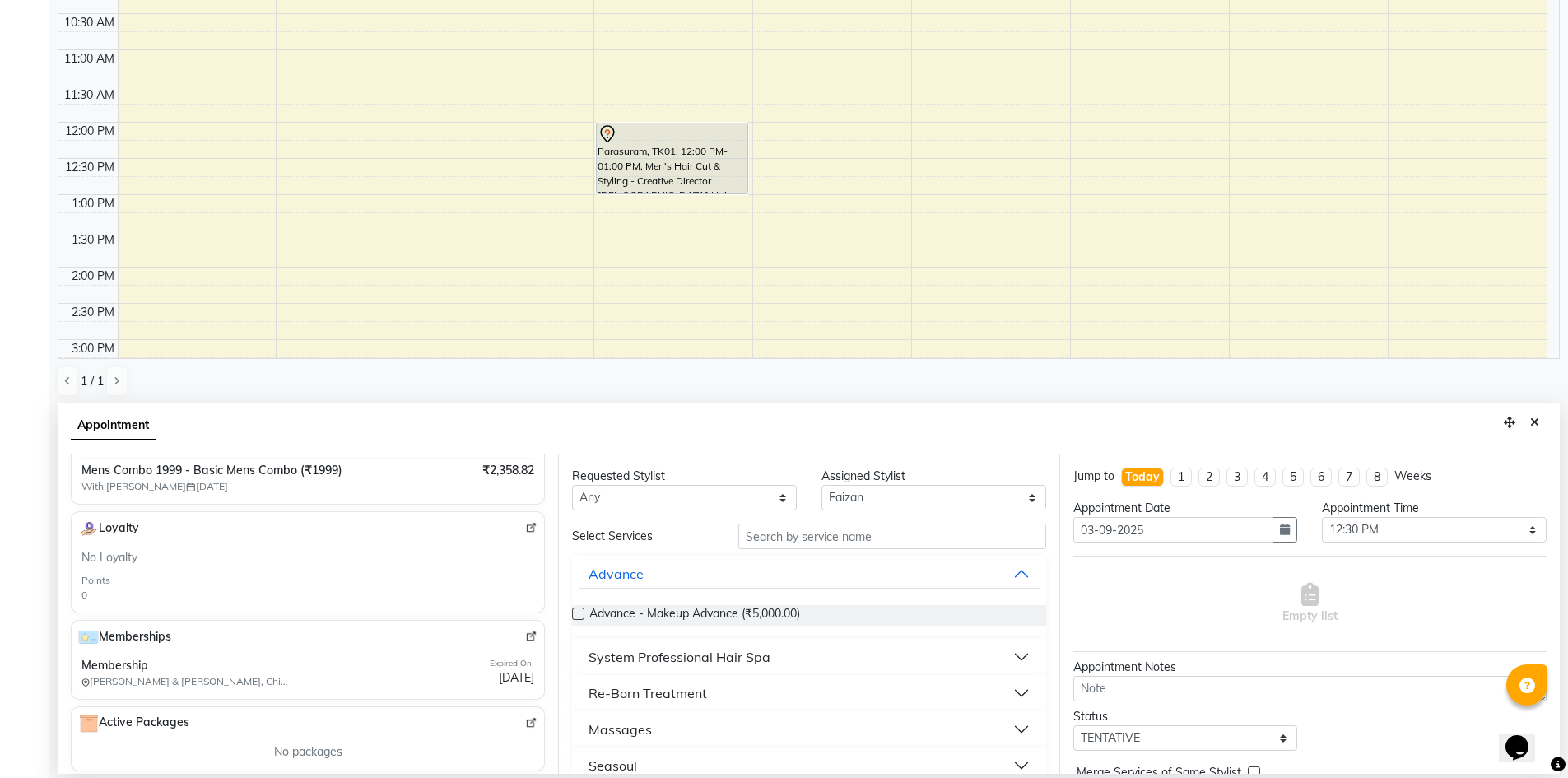
type input "9666238333"
click at [812, 536] on input "text" at bounding box center [892, 536] width 308 height 26
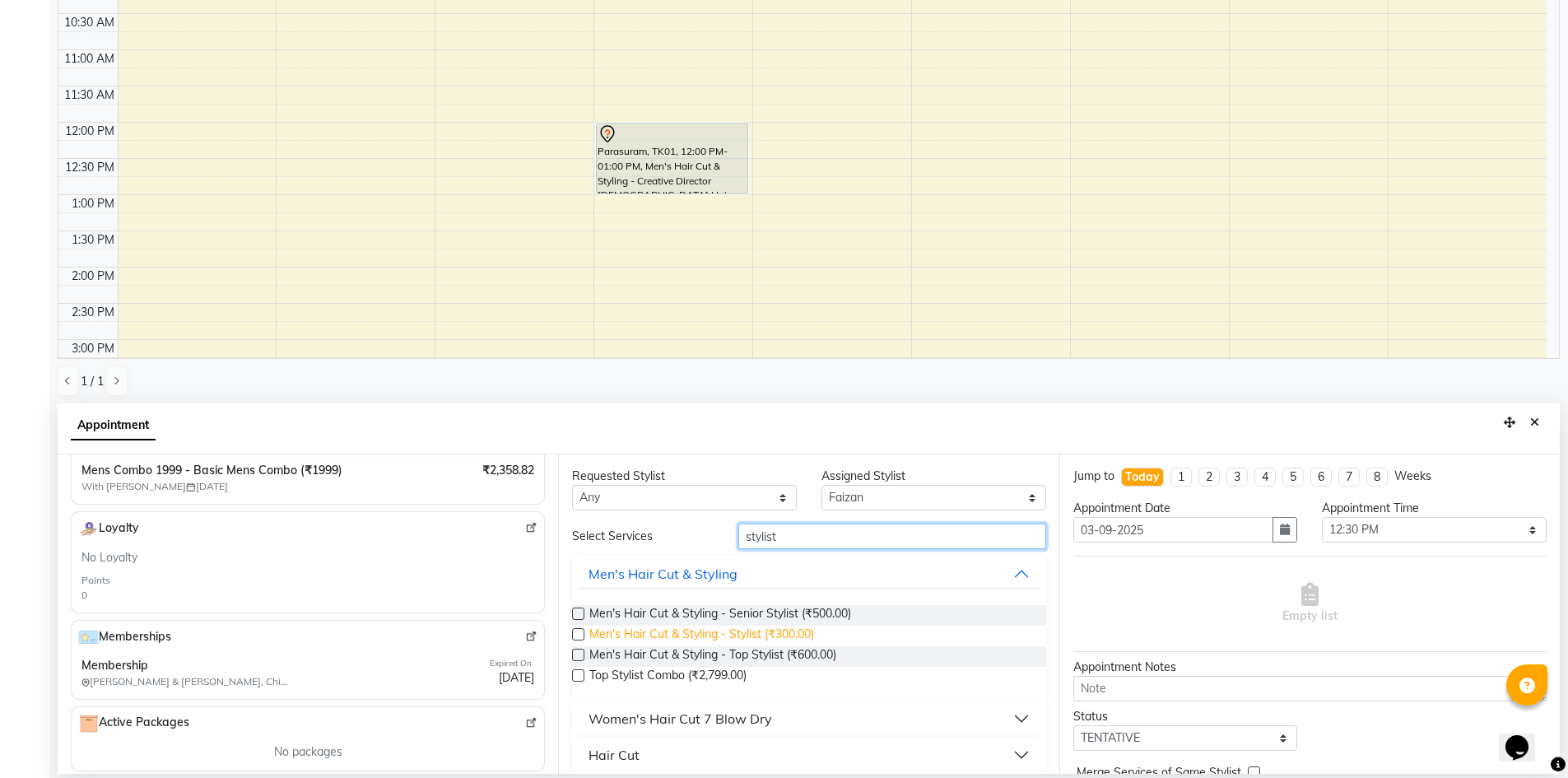
type input "stylist"
click at [795, 631] on span "Men's Hair Cut & Styling - Stylist (₹300.00)" at bounding box center [701, 636] width 225 height 21
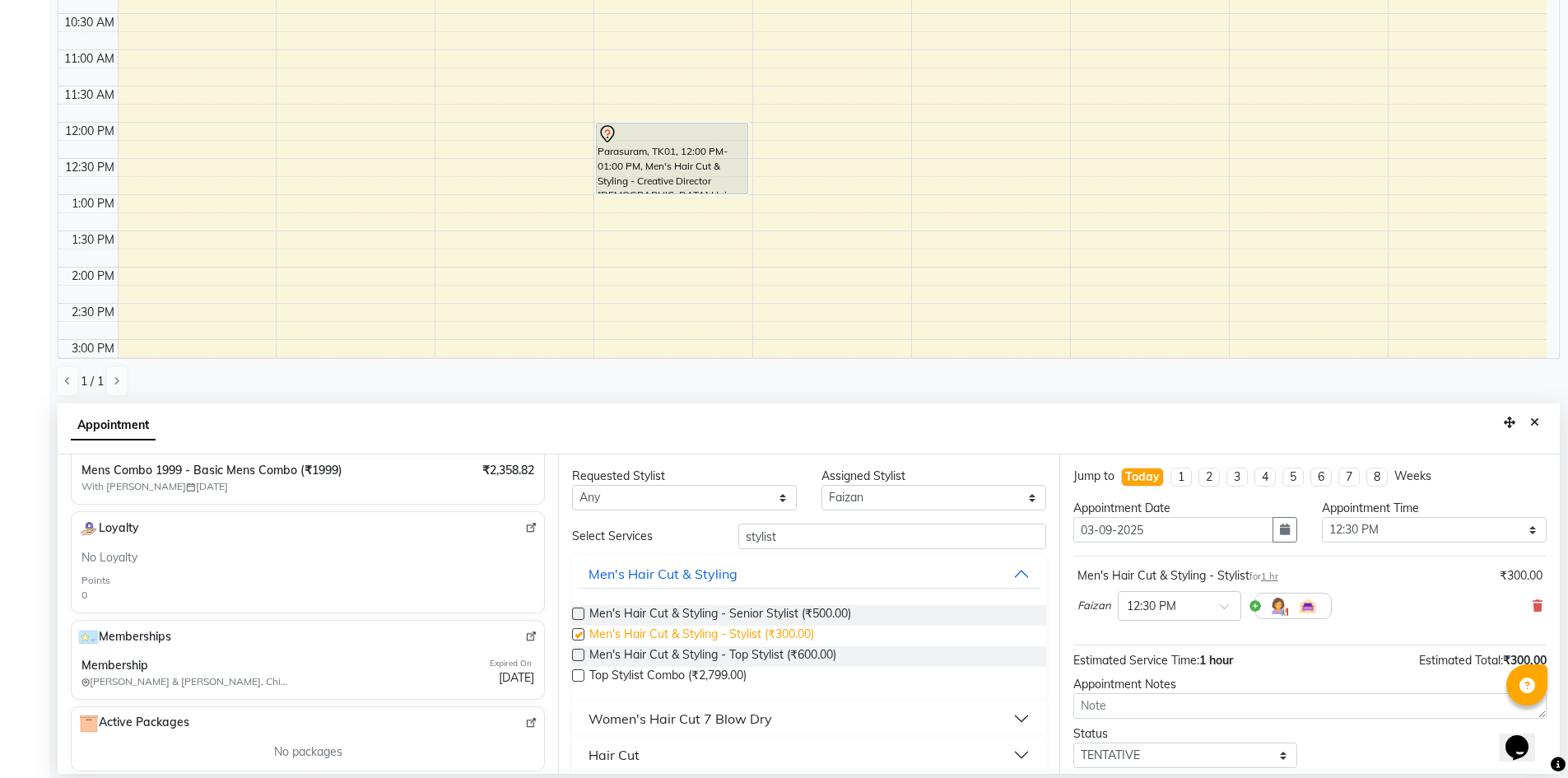
checkbox input "false"
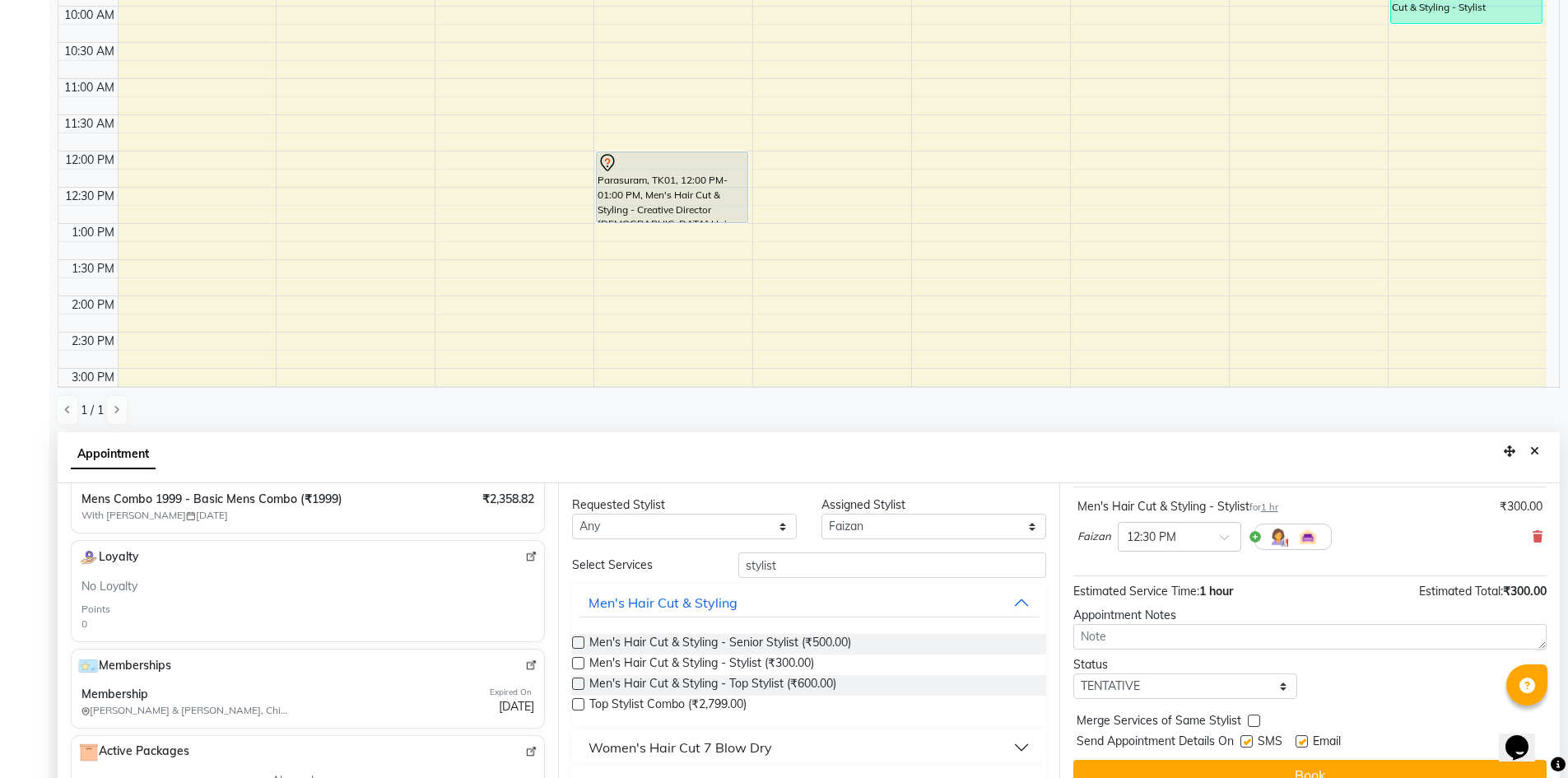
scroll to position [323, 0]
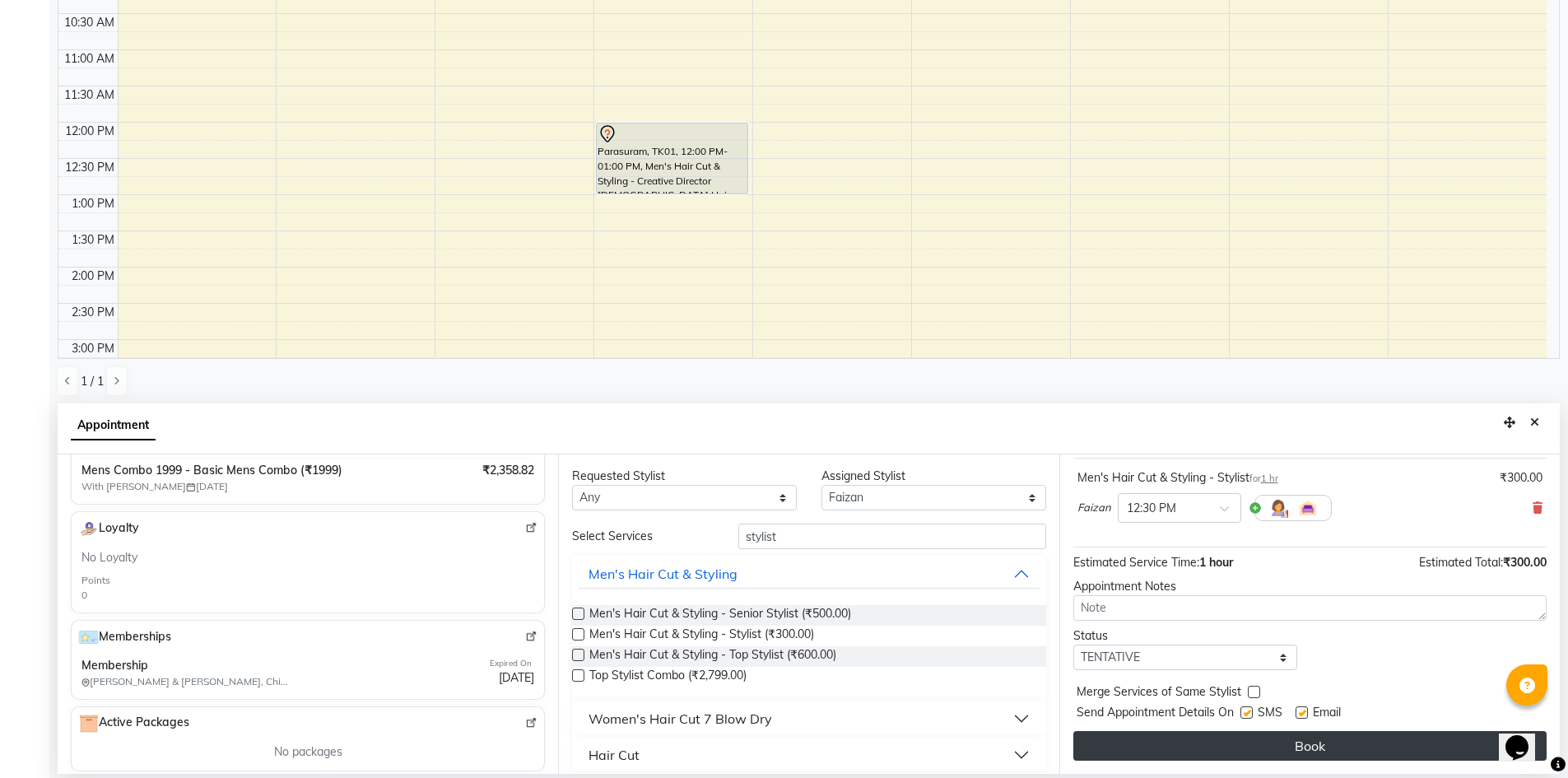
click at [1129, 745] on button "Book" at bounding box center [1310, 746] width 473 height 29
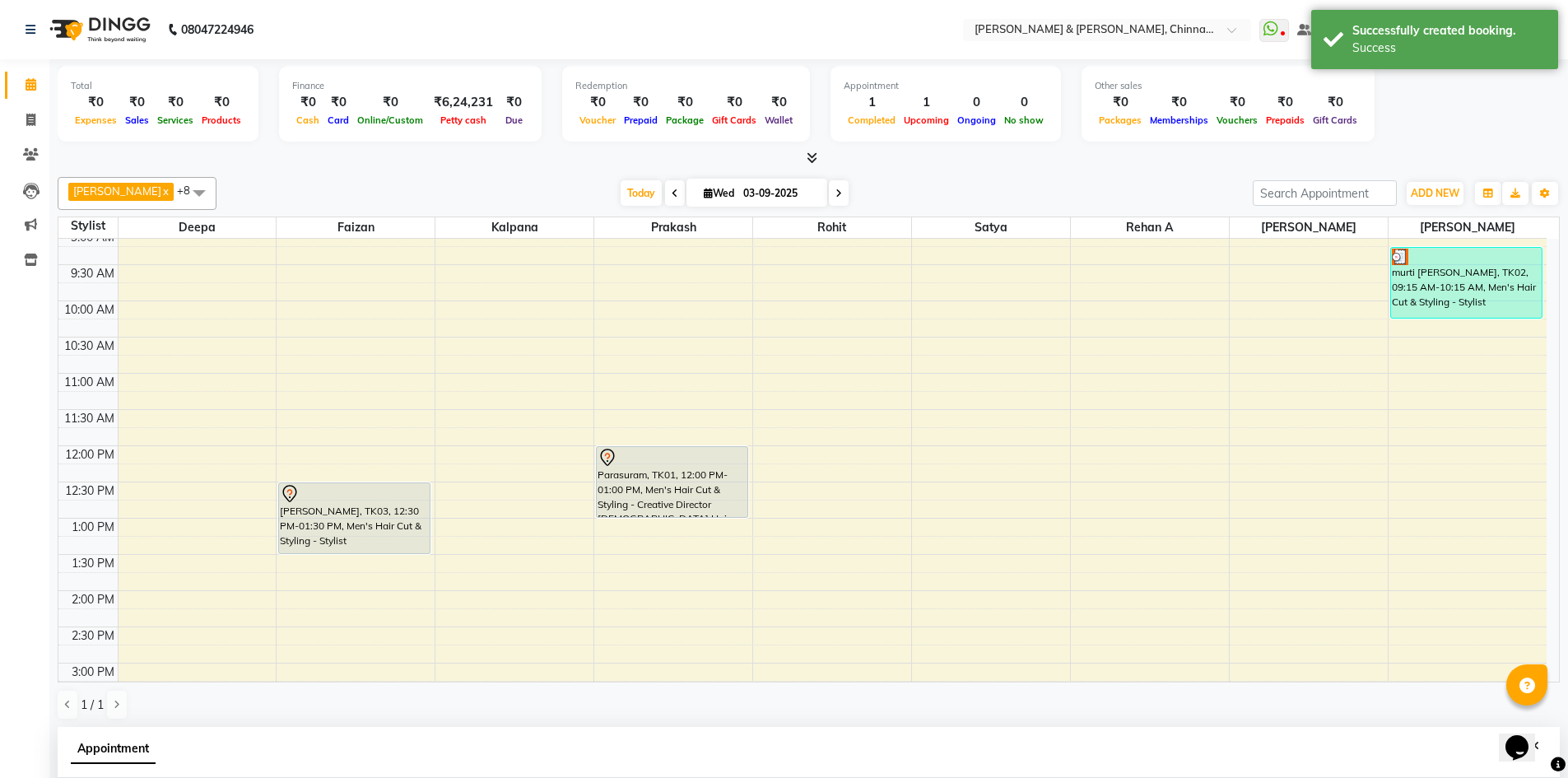
scroll to position [0, 0]
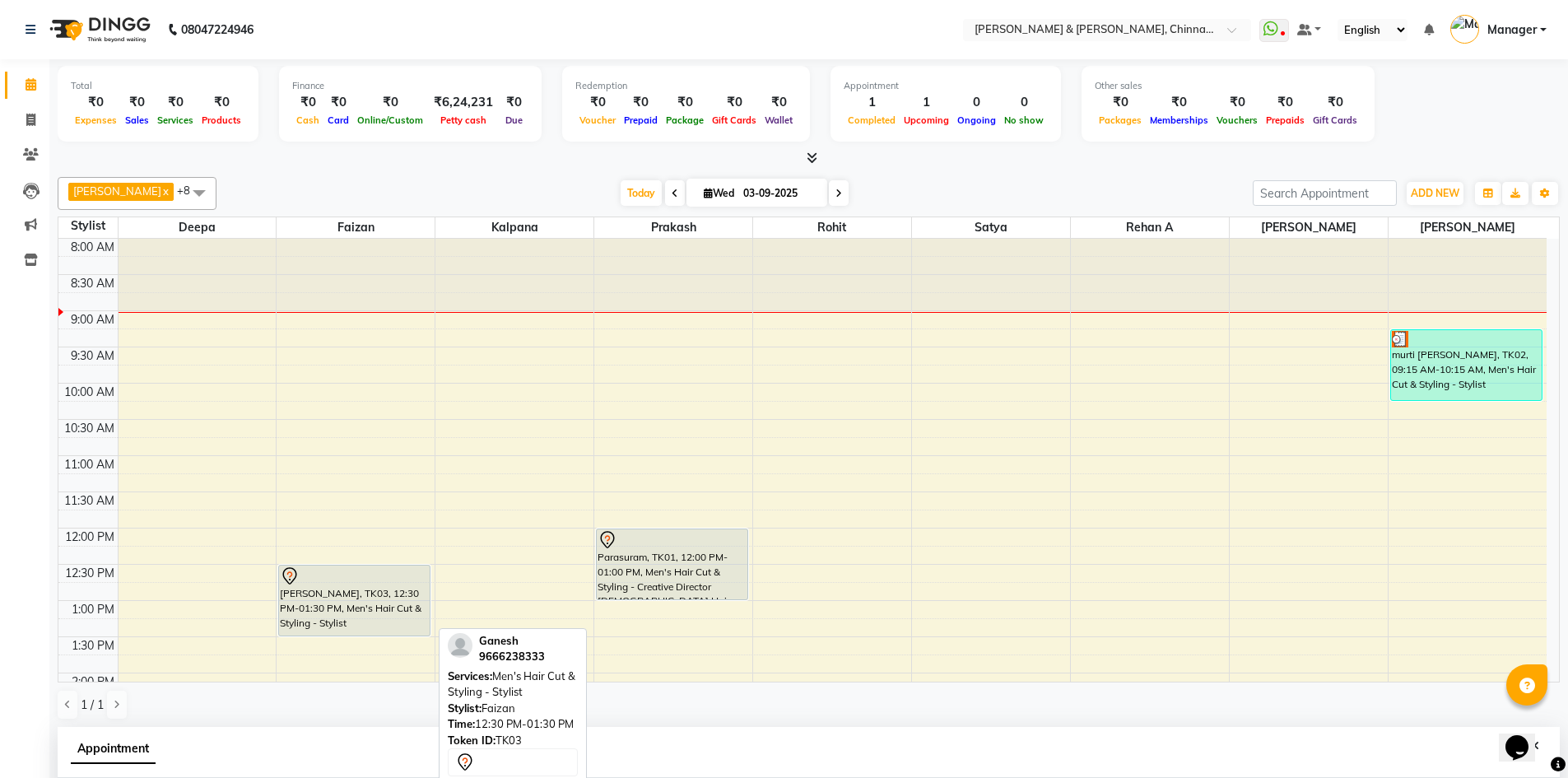
click at [390, 578] on div at bounding box center [354, 577] width 149 height 20
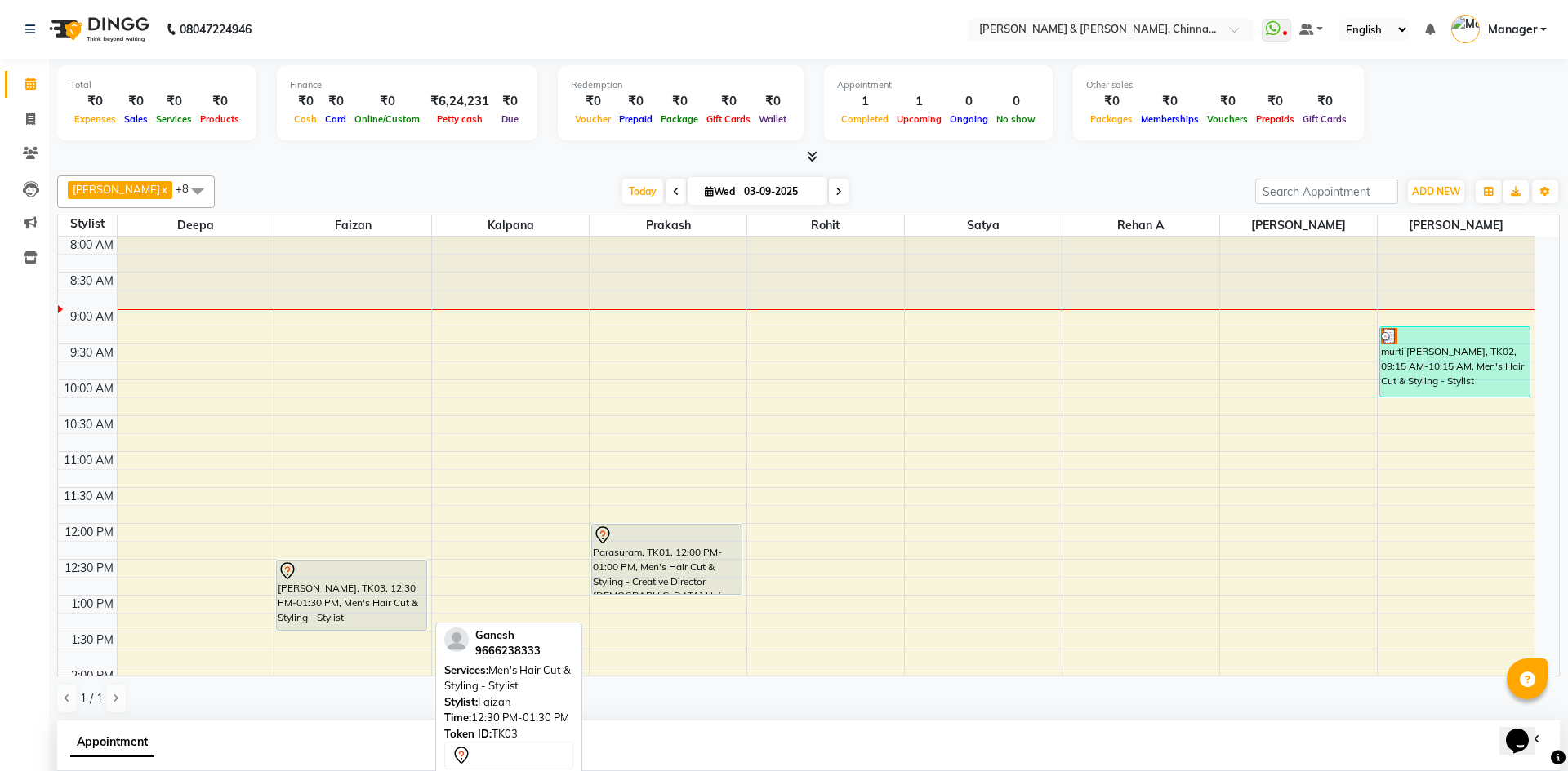
select select "7"
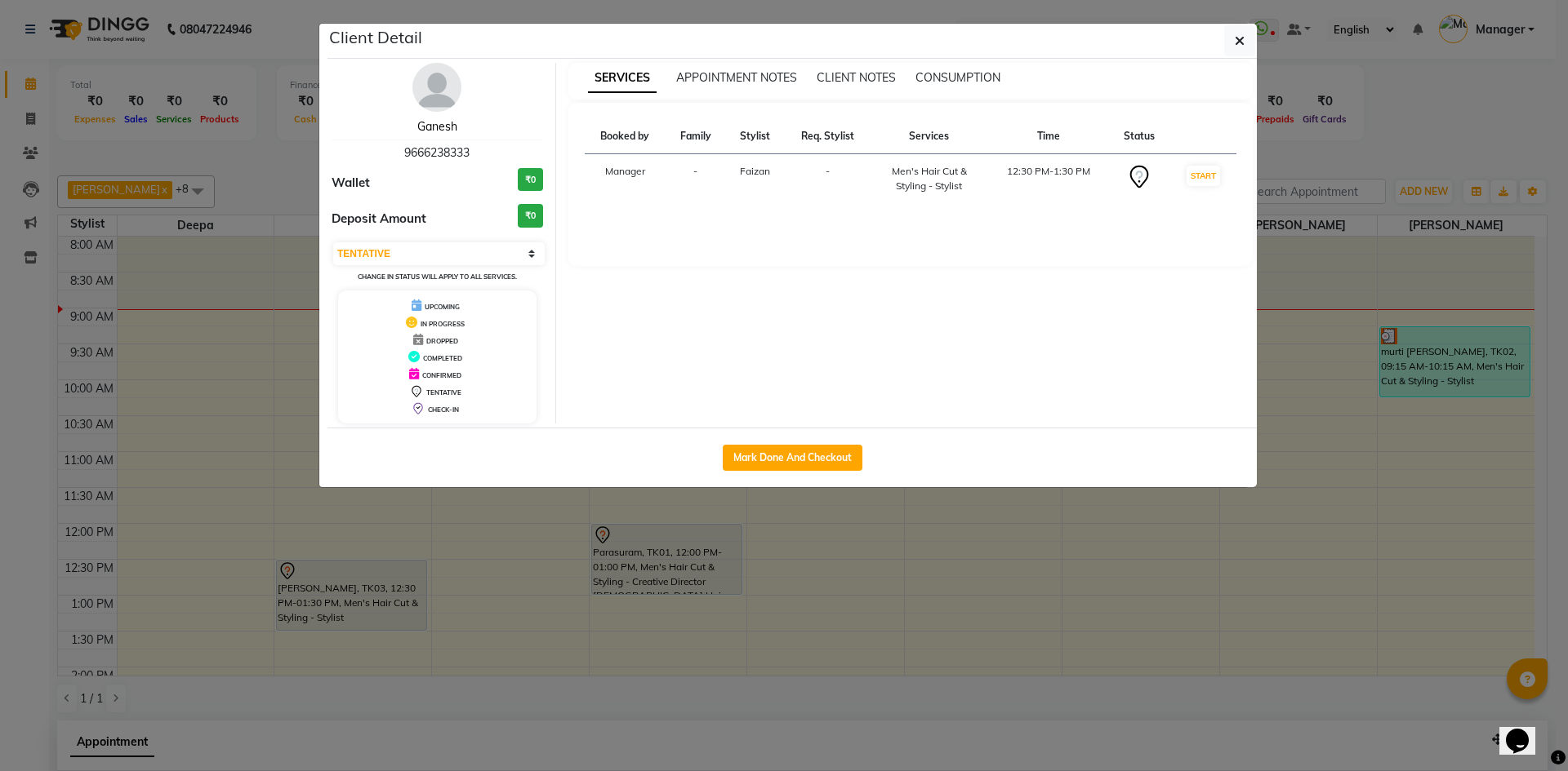
click at [437, 125] on link "Ganesh" at bounding box center [436, 126] width 40 height 15
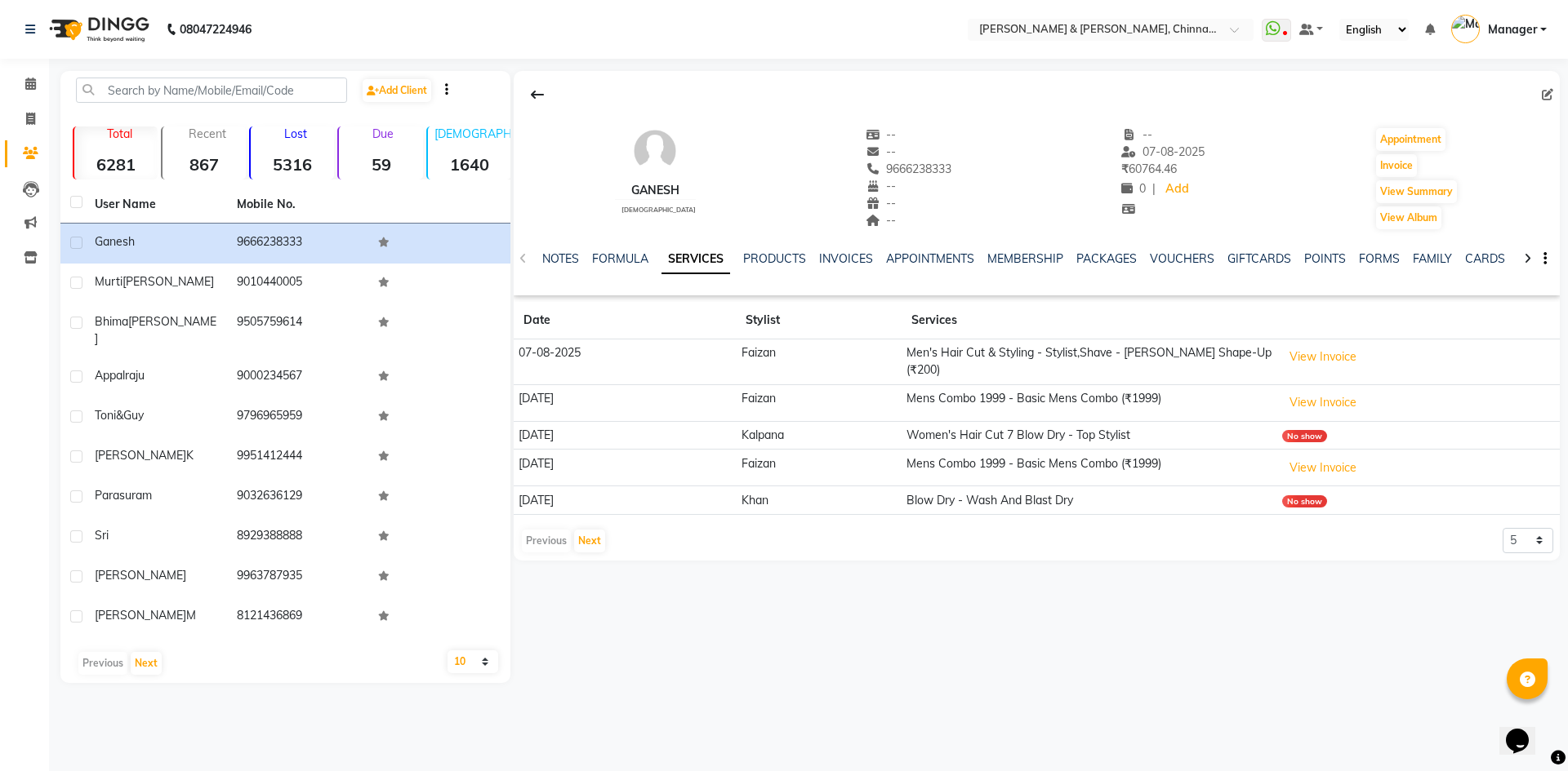
click at [1549, 487] on td "No show" at bounding box center [1418, 500] width 282 height 28
click at [1538, 532] on select "5 10 50 100 500" at bounding box center [1527, 540] width 51 height 25
click at [1502, 528] on select "5 10 50 100 500" at bounding box center [1527, 540] width 51 height 25
click at [1537, 515] on app-client-history "Date Stylist Services [DATE] [PERSON_NAME] Men's Hair Cut & Styling - Stylist,S…" at bounding box center [1036, 427] width 1046 height 252
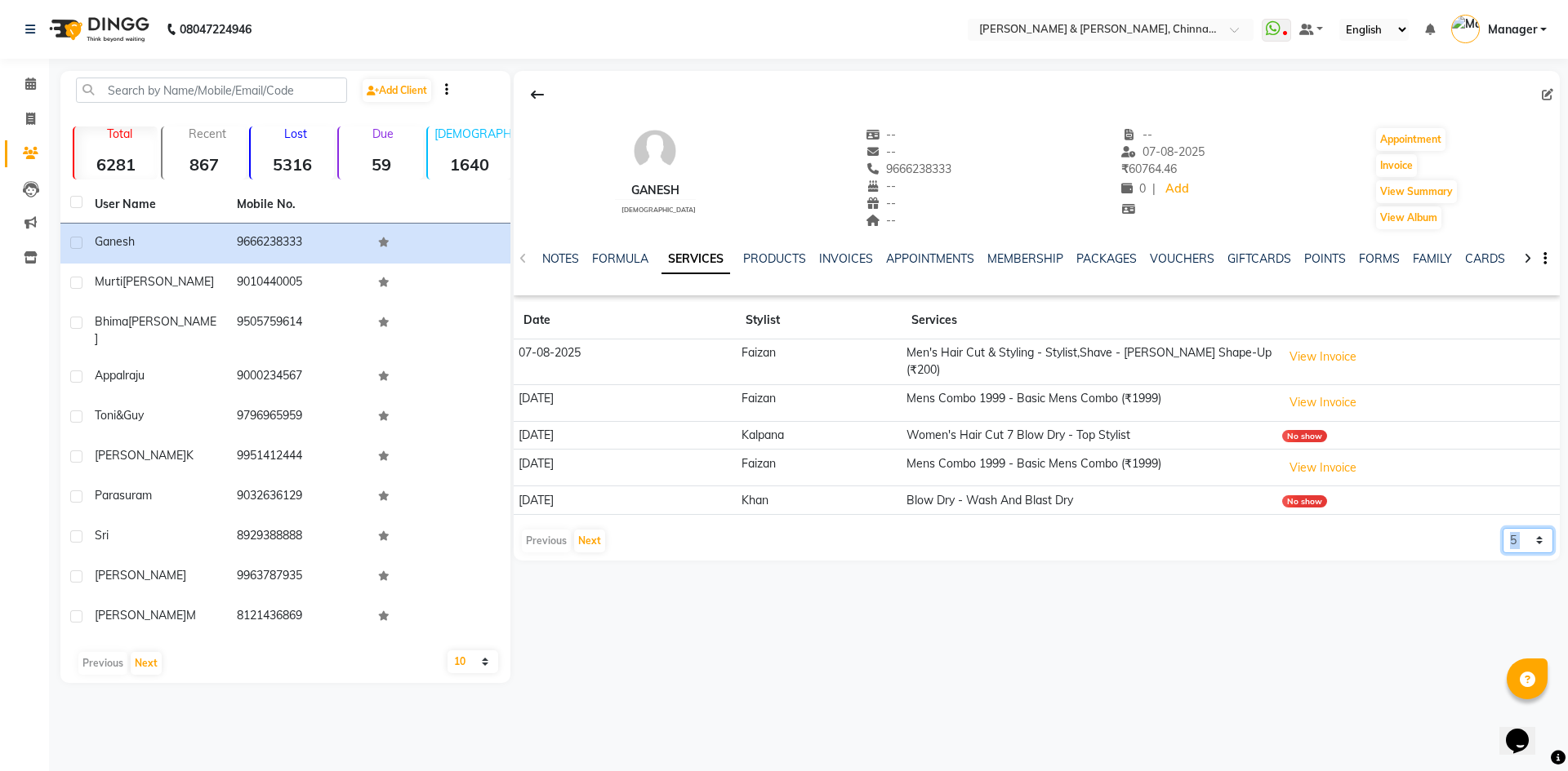
click at [1536, 528] on select "5 10 50 100 500" at bounding box center [1527, 540] width 51 height 25
select select "50"
click at [1502, 528] on select "5 10 50 100 500" at bounding box center [1527, 540] width 51 height 25
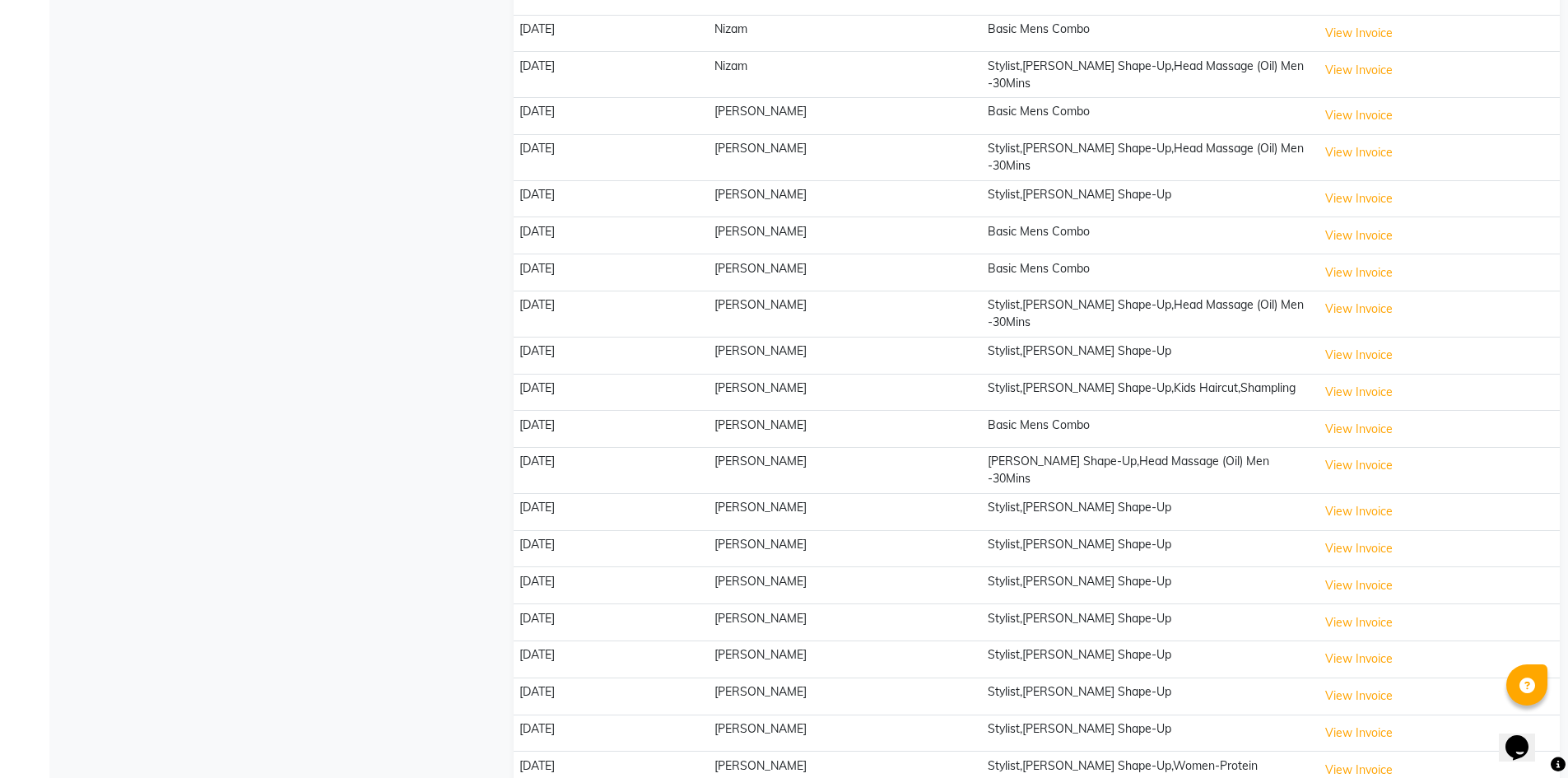
scroll to position [929, 0]
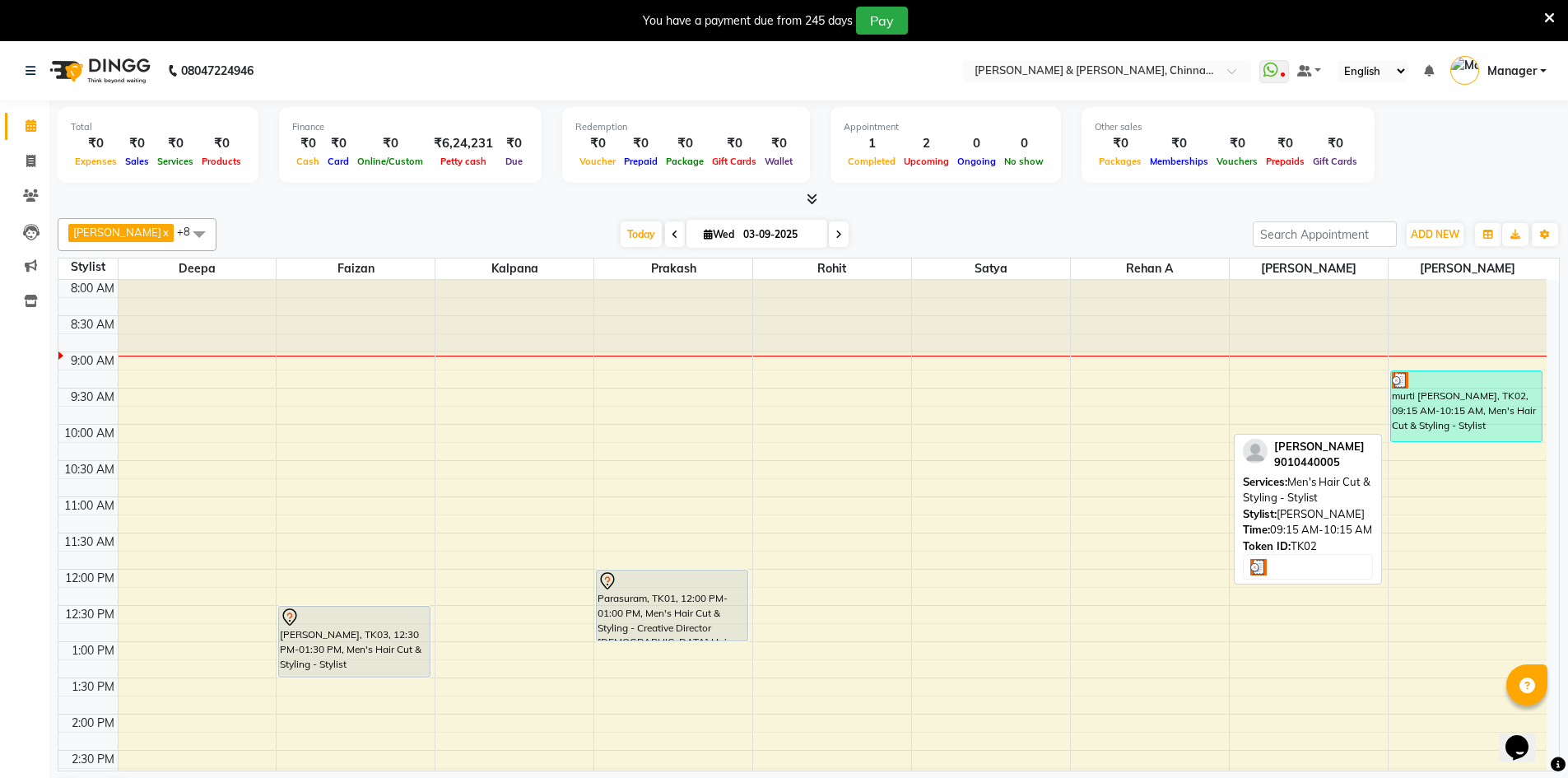
click at [1407, 404] on div "murti [PERSON_NAME], TK02, 09:15 AM-10:15 AM, Men's Hair Cut & Styling - Stylist" at bounding box center [1467, 406] width 151 height 70
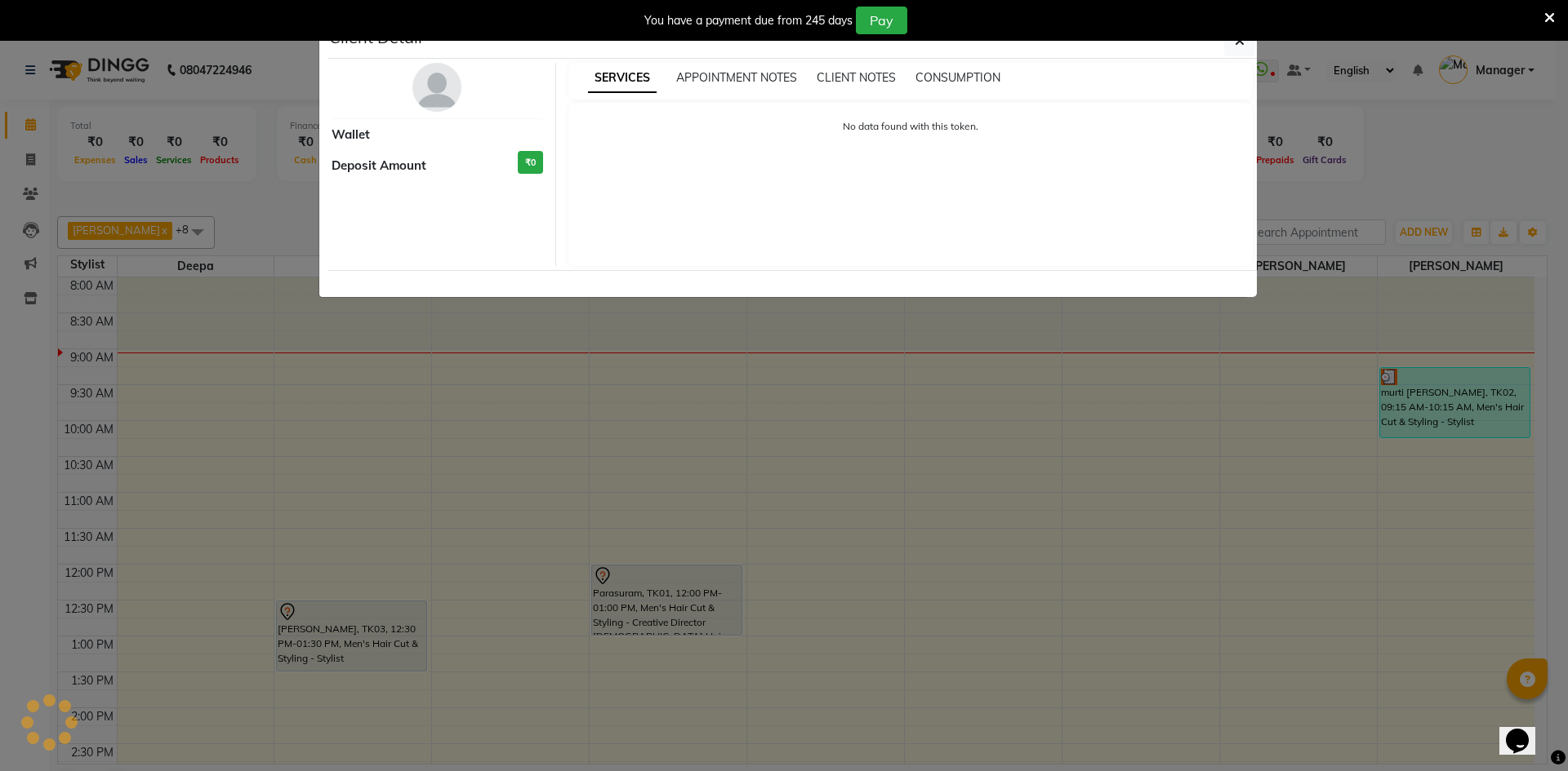
select select "3"
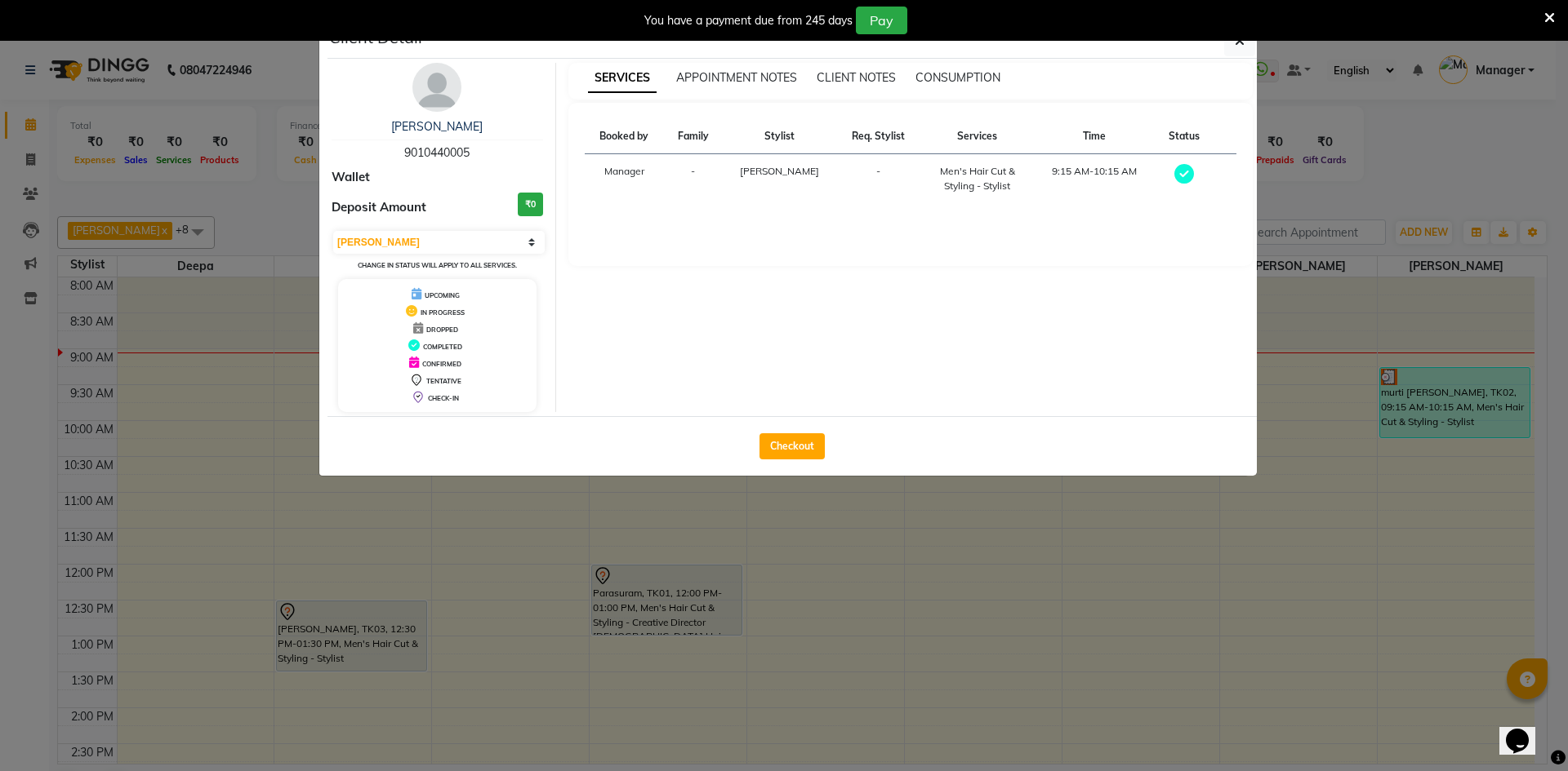
click at [1383, 412] on ngb-modal-window "Client Detail murti [PERSON_NAME] 9010440005 Wallet Deposit Amount ₹0 Select MA…" at bounding box center [784, 386] width 1568 height 771
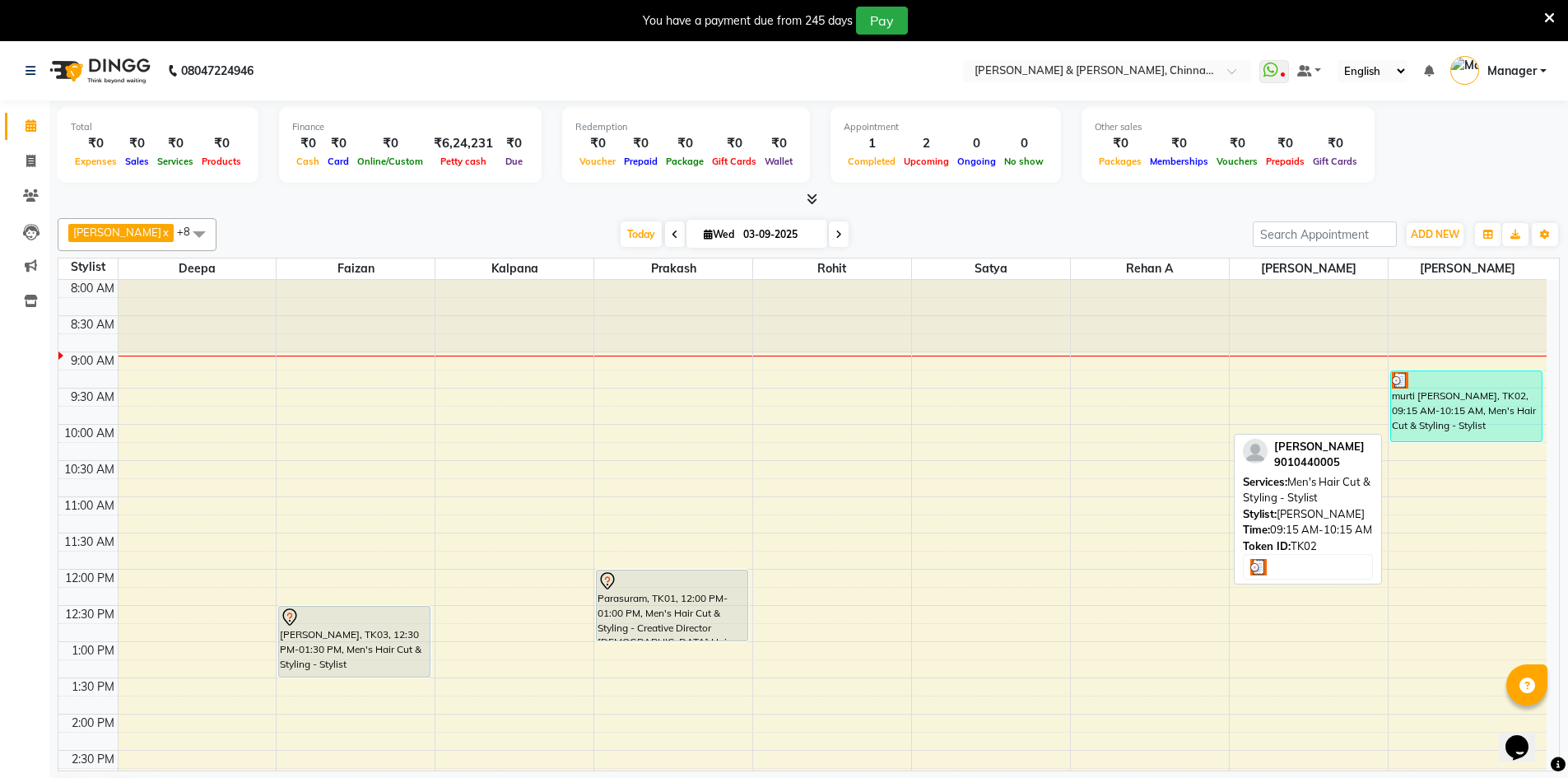
click at [1407, 417] on div "murti [PERSON_NAME], TK02, 09:15 AM-10:15 AM, Men's Hair Cut & Styling - Stylist" at bounding box center [1467, 406] width 151 height 70
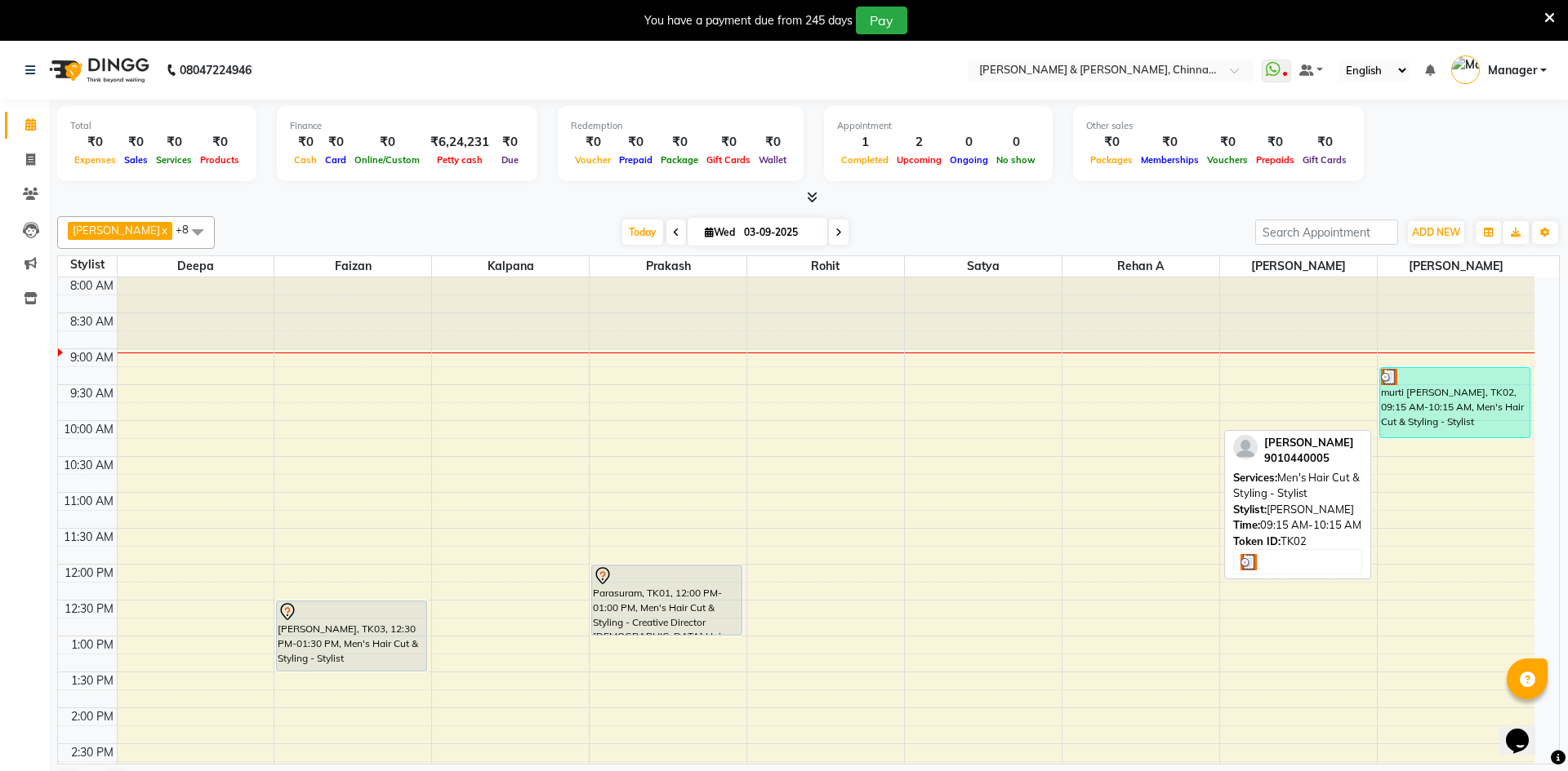
select select "3"
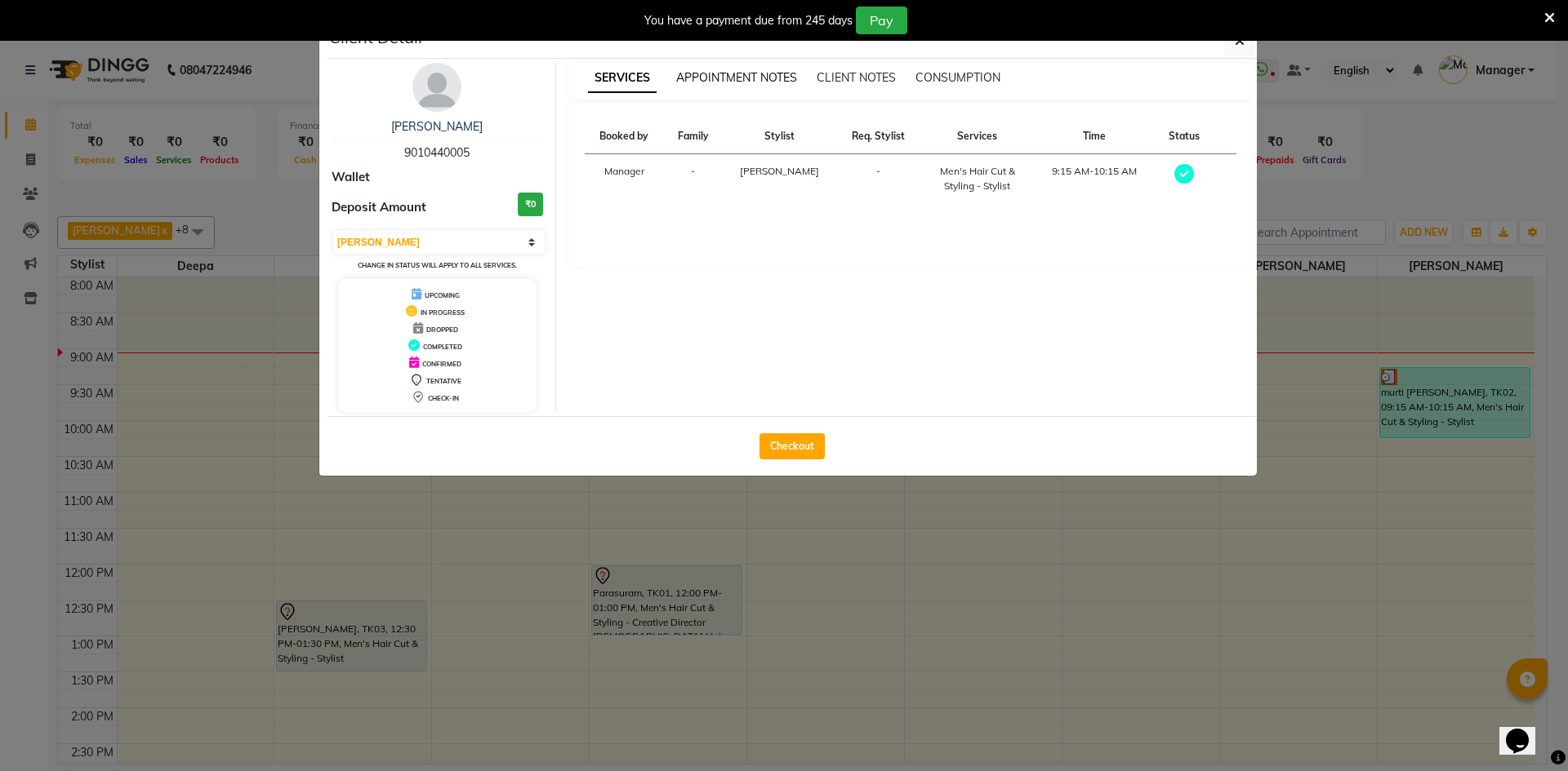
click at [690, 80] on span "APPOINTMENT NOTES" at bounding box center [736, 77] width 121 height 15
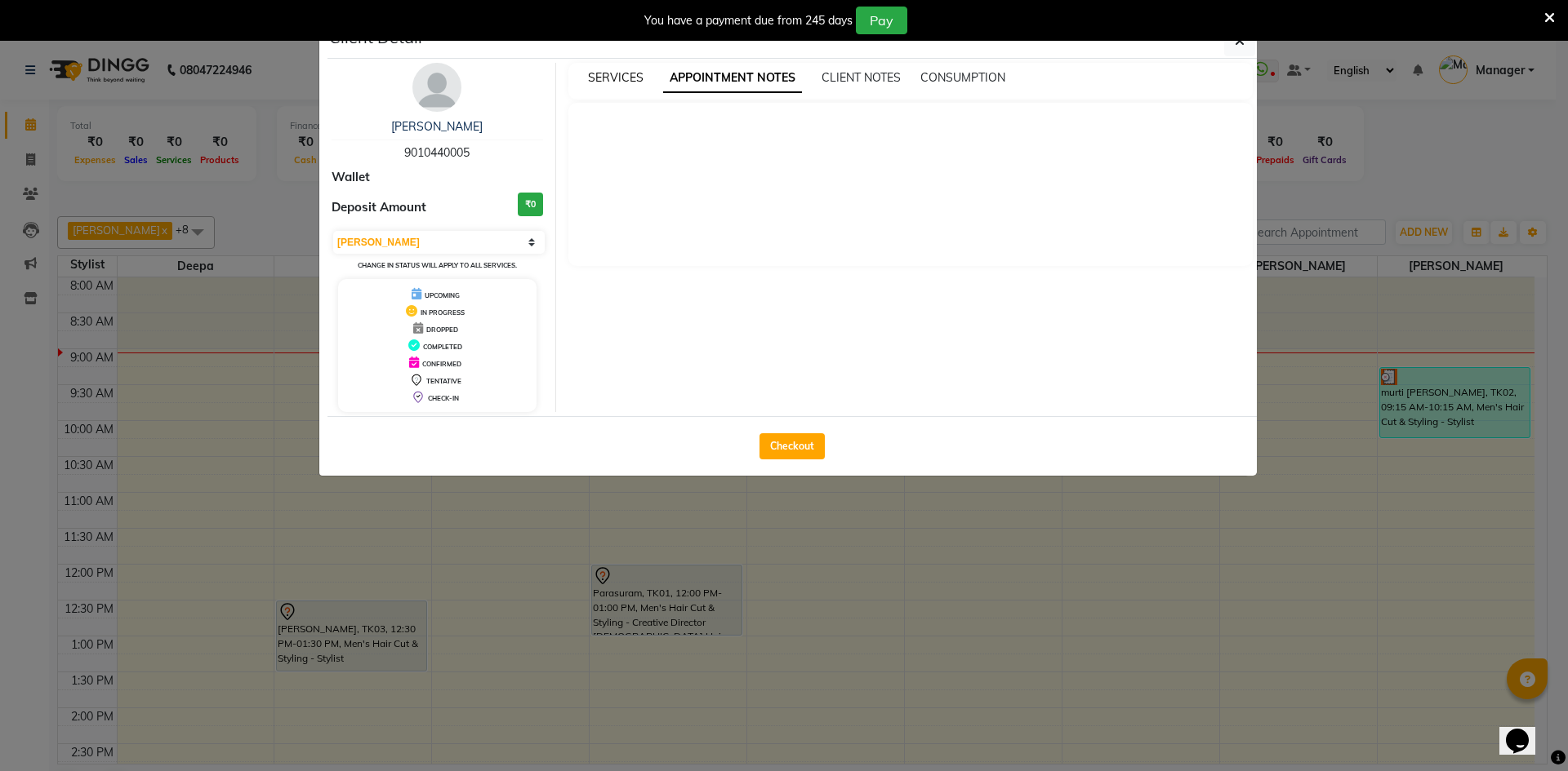
click at [614, 75] on span "SERVICES" at bounding box center [616, 77] width 56 height 15
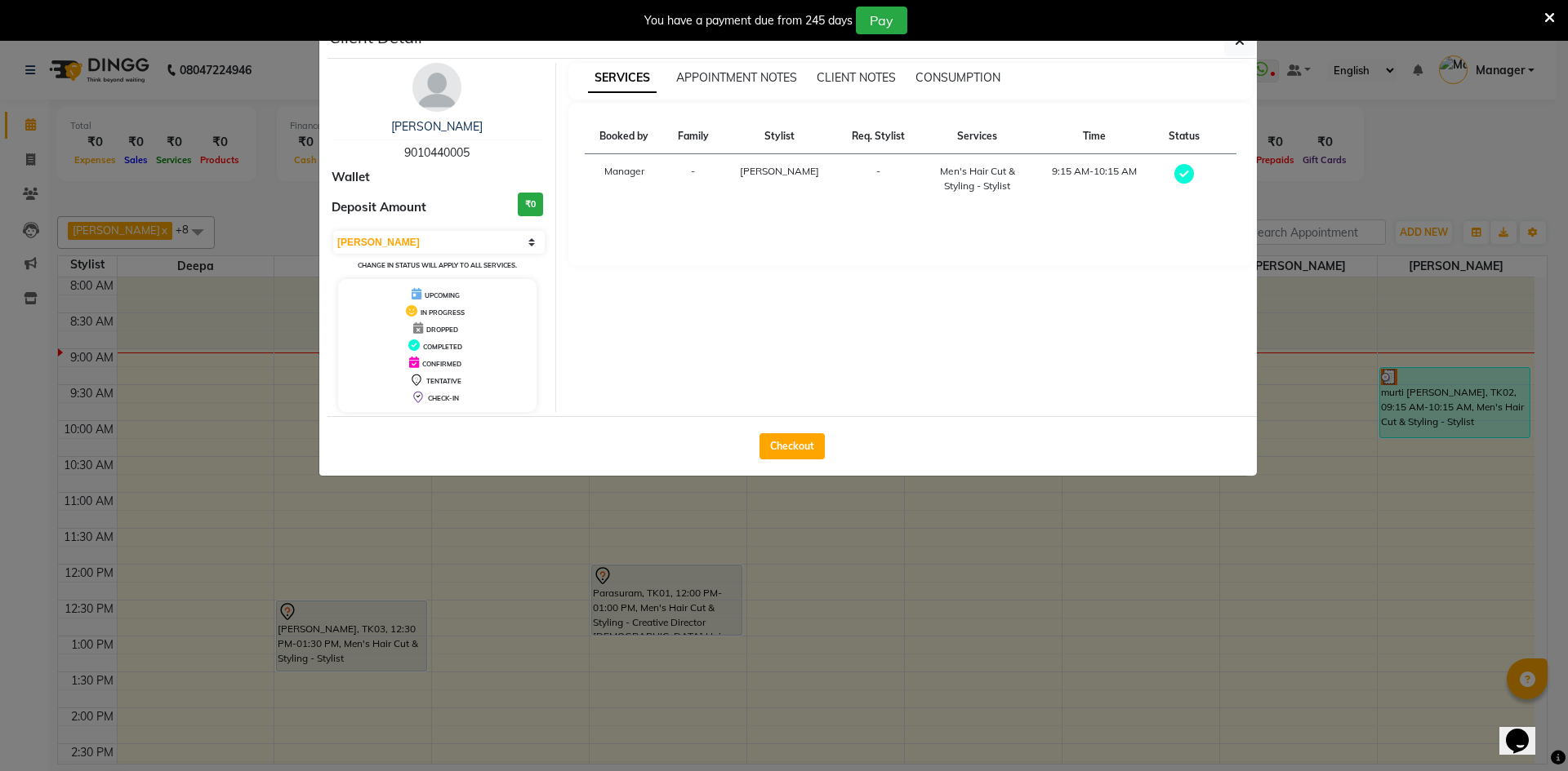
click at [864, 580] on ngb-modal-window "Client Detail murti [PERSON_NAME] 9010440005 Wallet Deposit Amount ₹0 Select MA…" at bounding box center [784, 386] width 1568 height 771
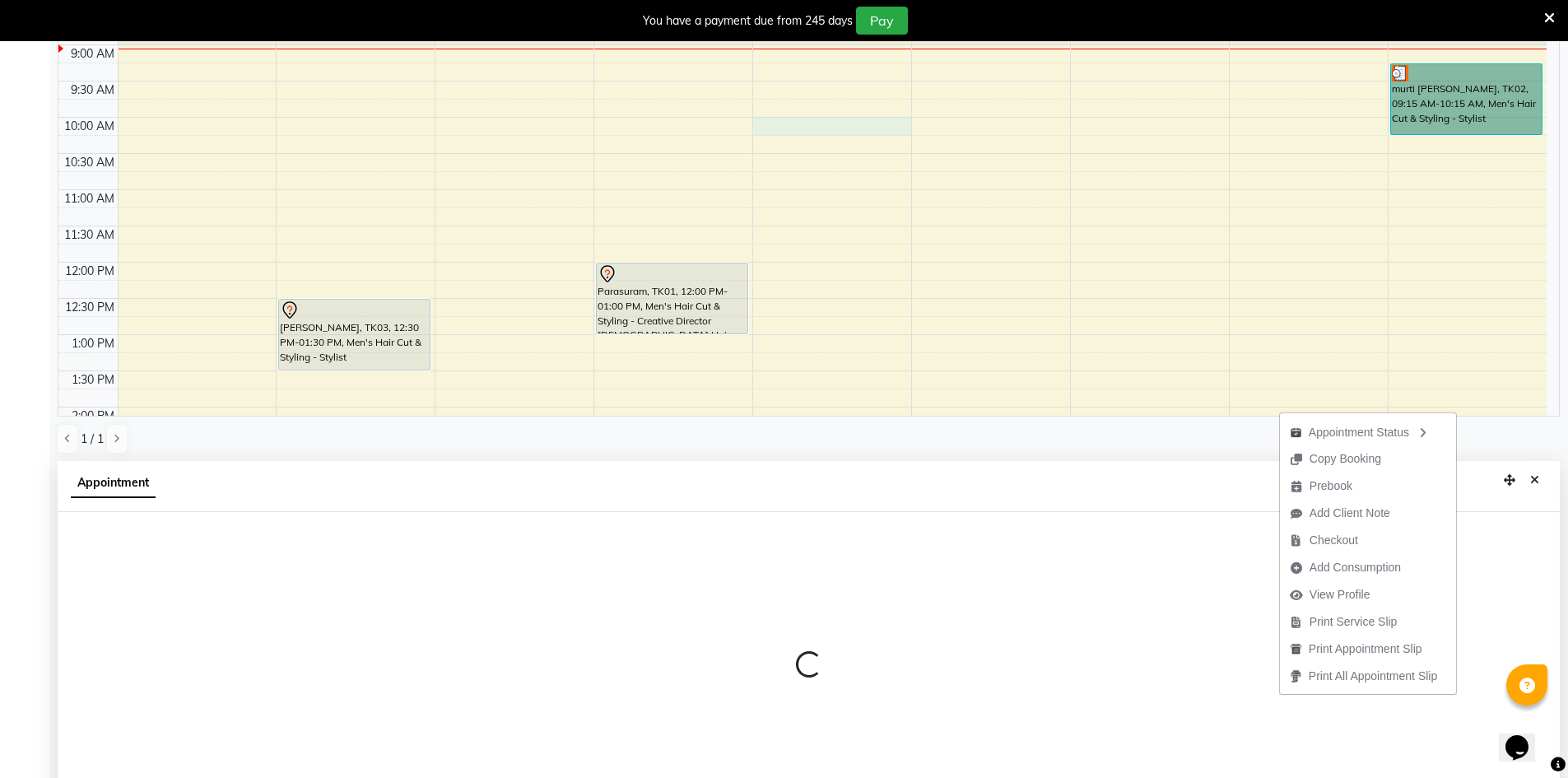
select select "65063"
select select "600"
select select "tentative"
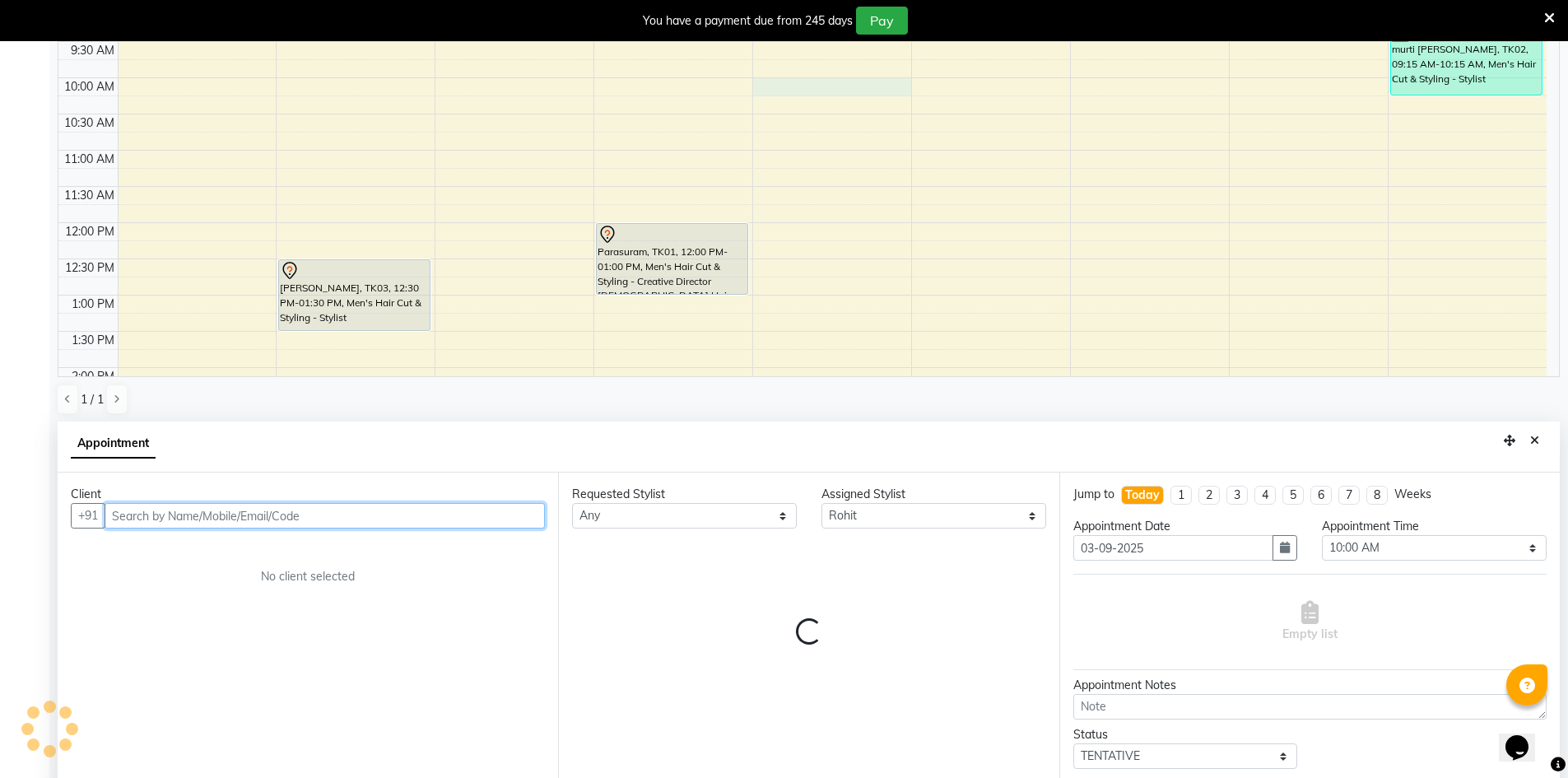
scroll to position [364, 0]
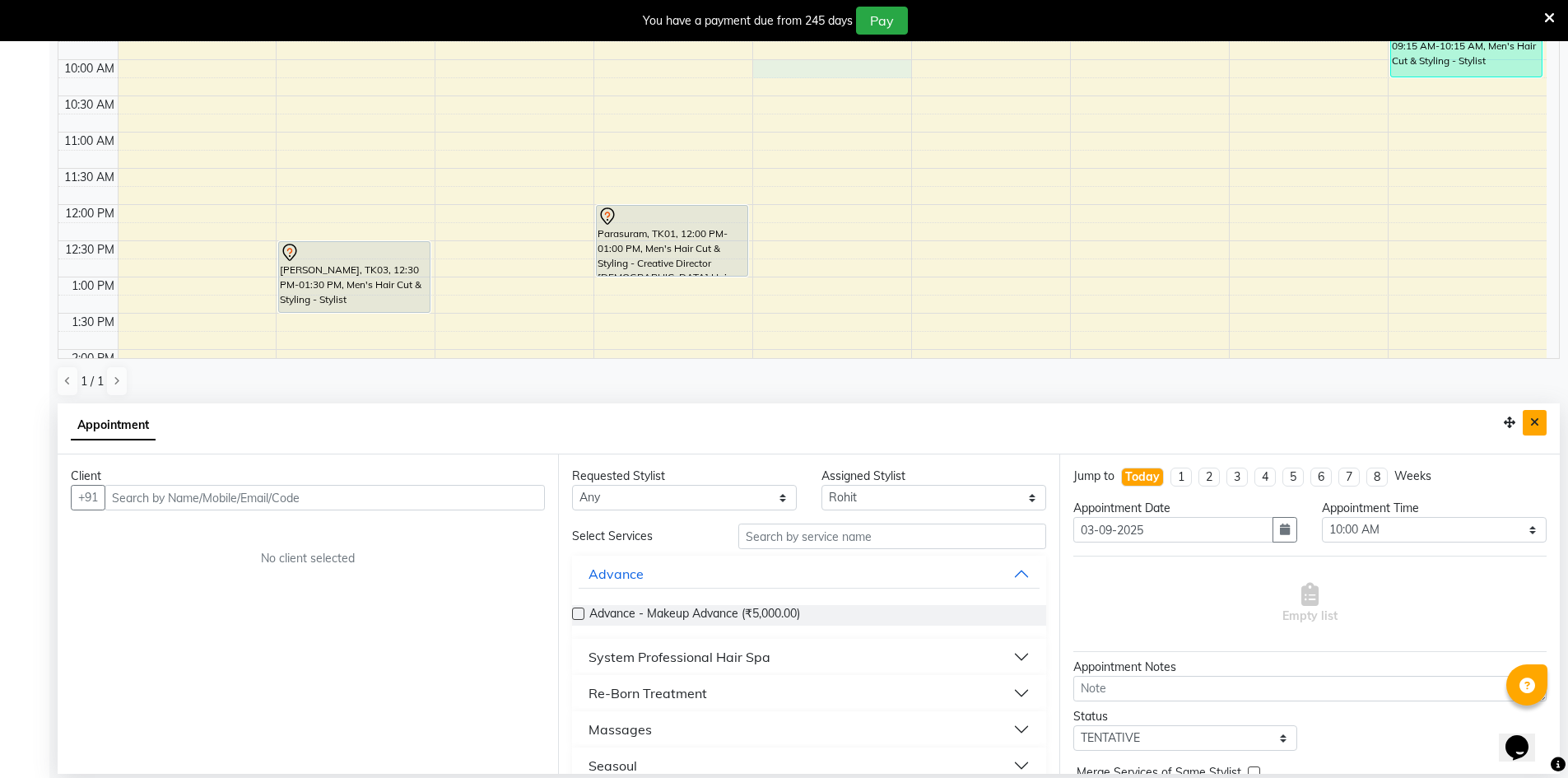
click at [1529, 425] on button "Close" at bounding box center [1535, 422] width 24 height 26
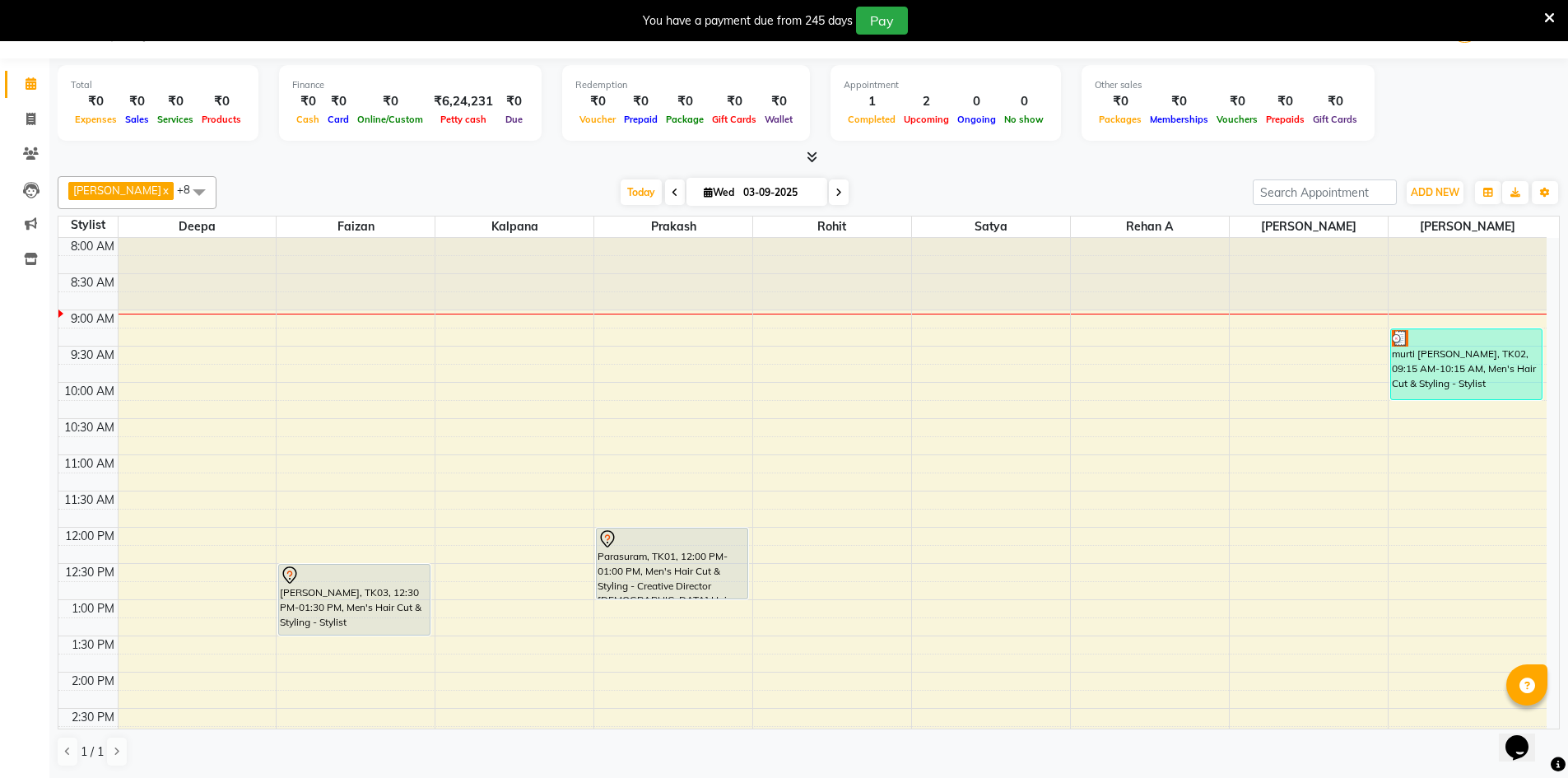
scroll to position [42, 0]
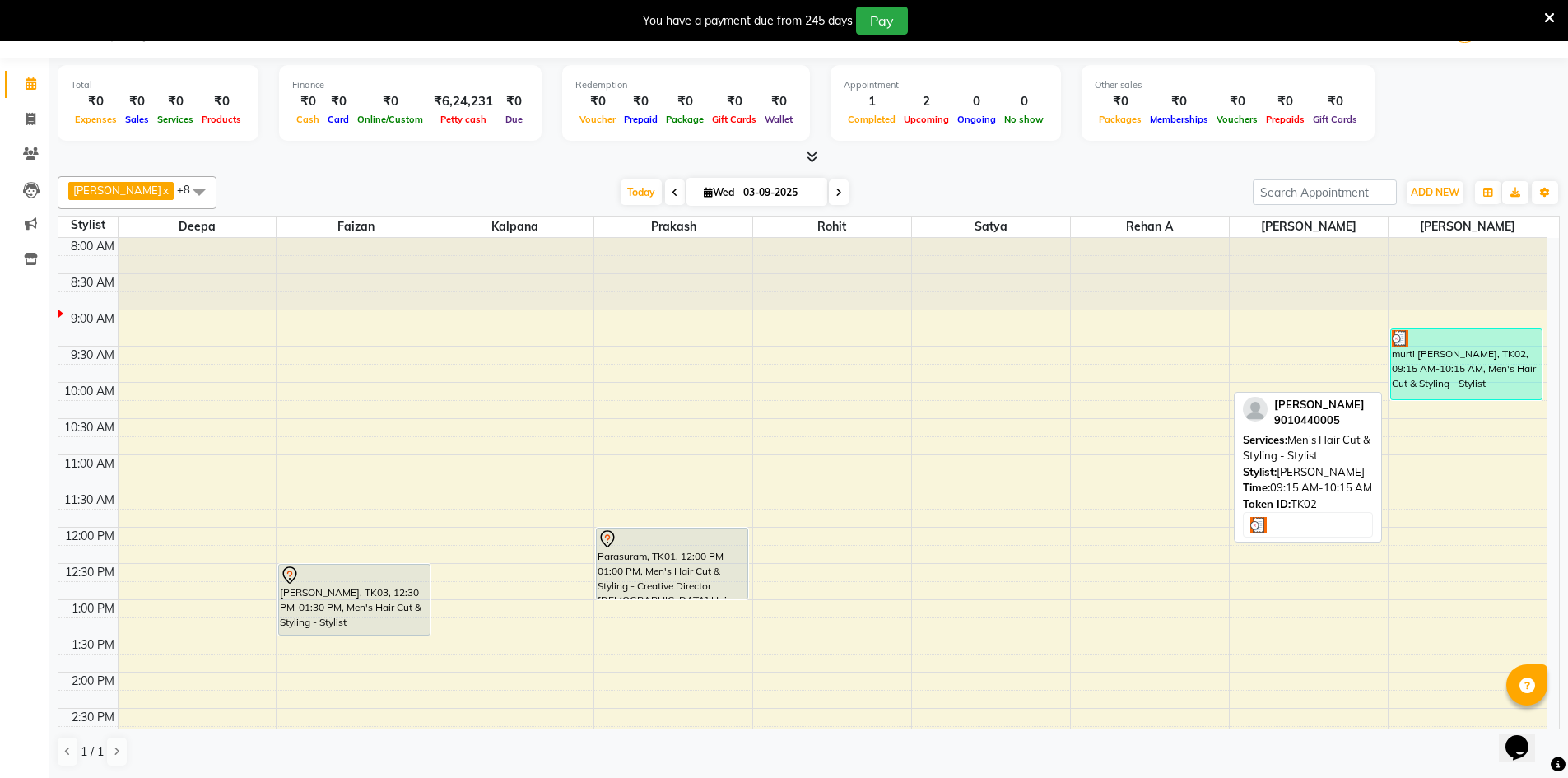
click at [1475, 364] on div "murti [PERSON_NAME], TK02, 09:15 AM-10:15 AM, Men's Hair Cut & Styling - Stylist" at bounding box center [1467, 363] width 151 height 70
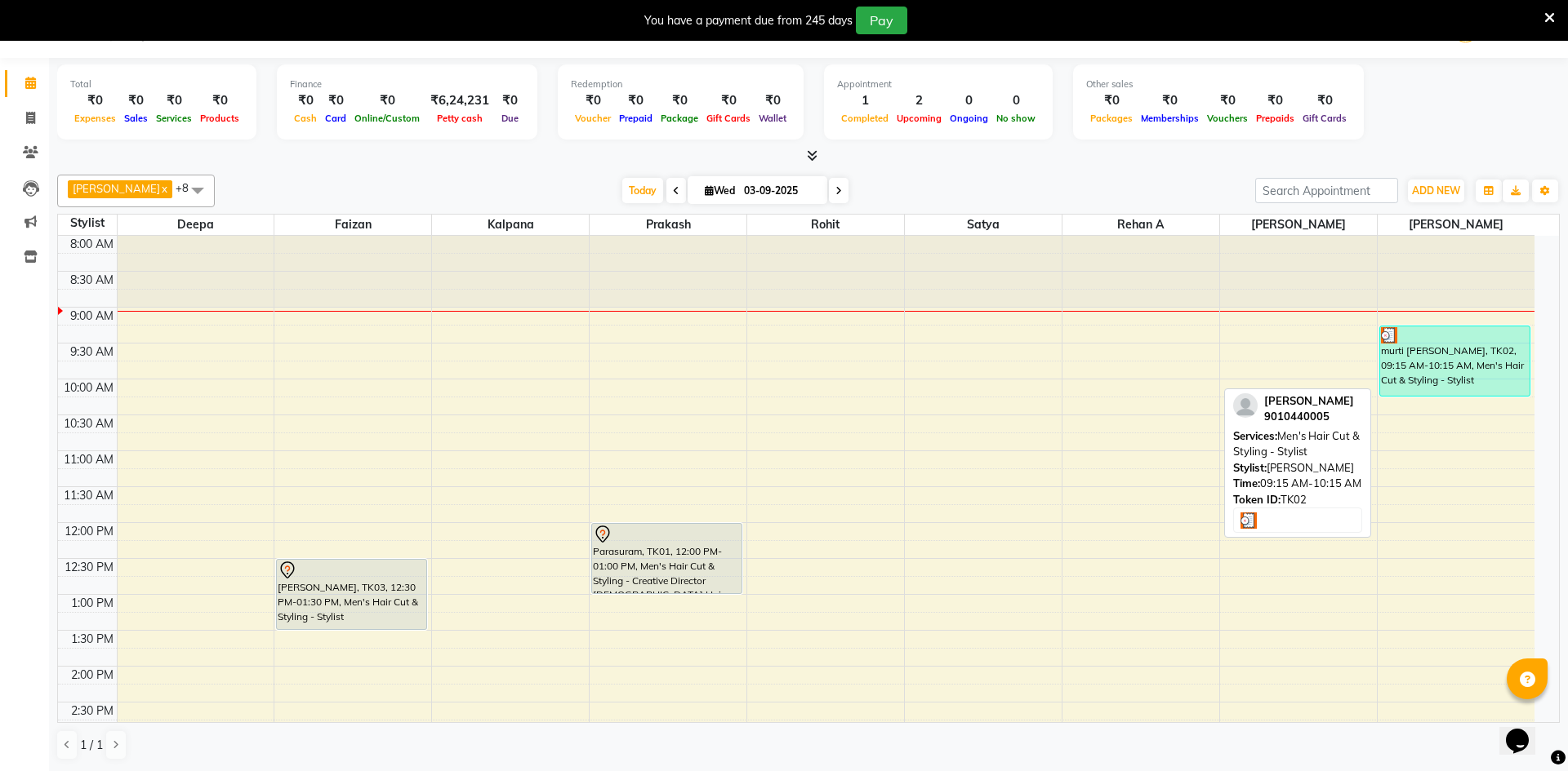
select select "3"
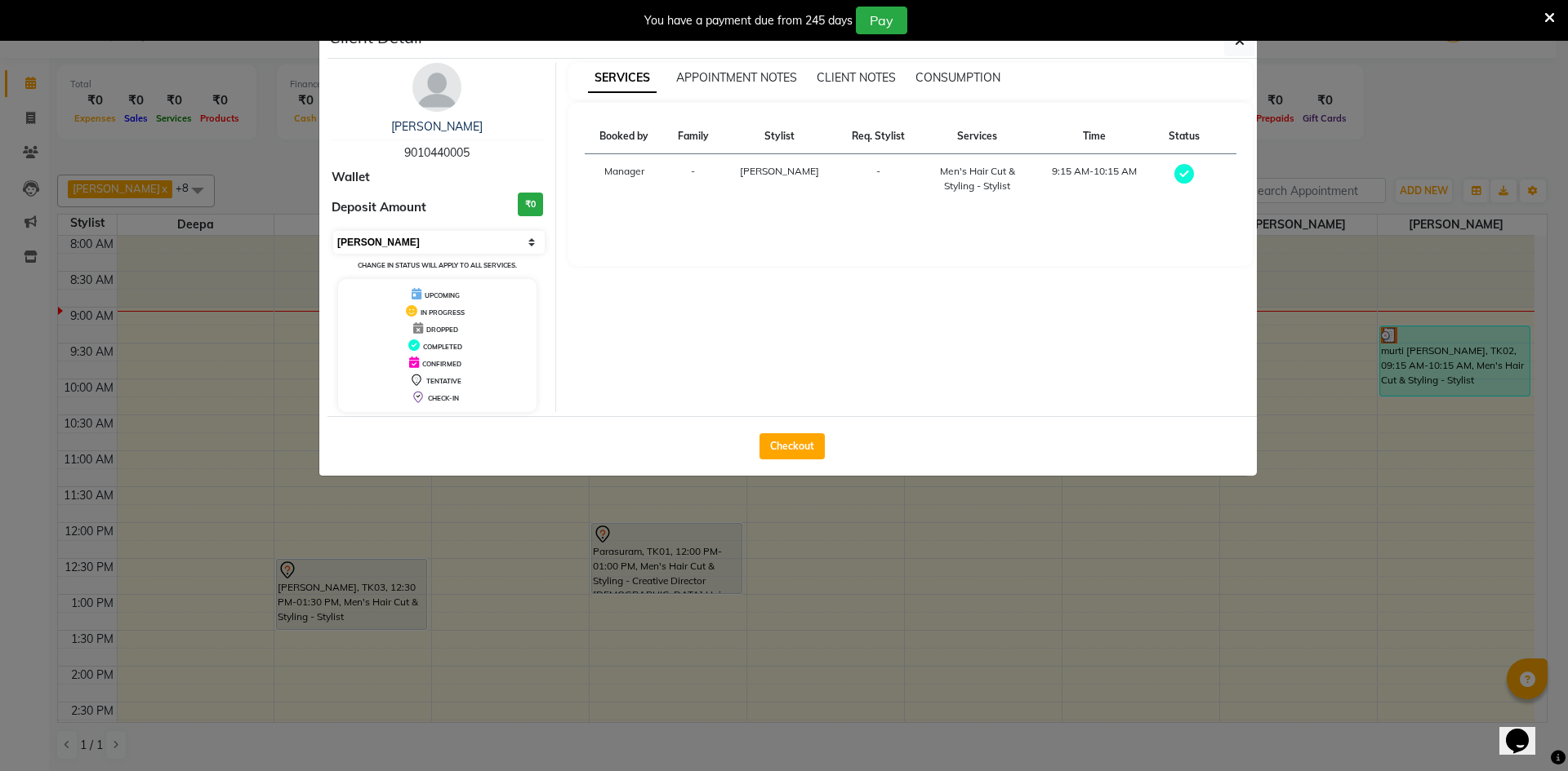
click at [449, 243] on select "Select MARK DONE UPCOMING" at bounding box center [438, 241] width 211 height 22
click at [255, 371] on ngb-modal-window "Client Detail murti [PERSON_NAME] 9010440005 Wallet Deposit Amount ₹0 Select MA…" at bounding box center [784, 386] width 1568 height 771
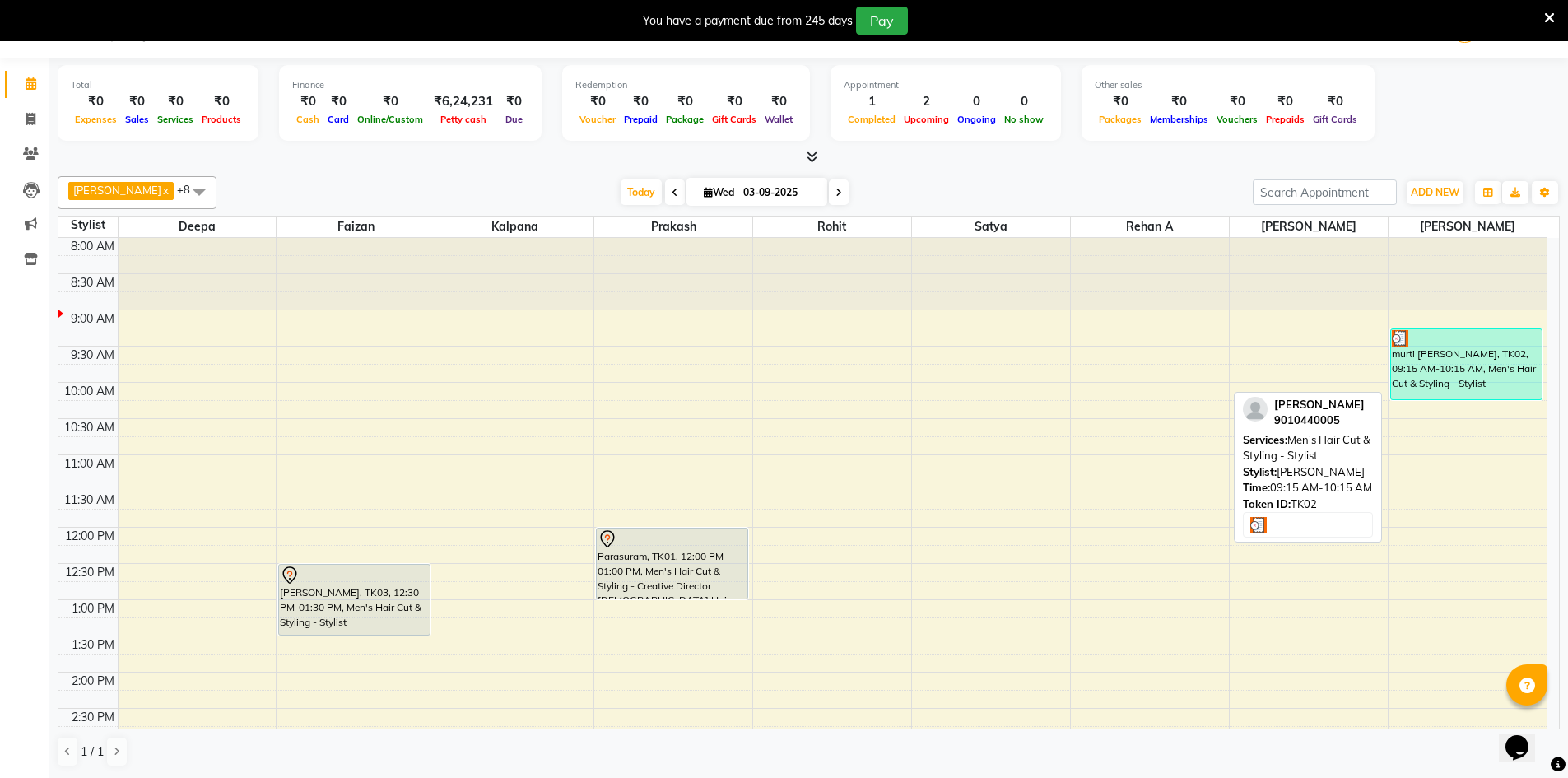
click at [1474, 361] on div "murti [PERSON_NAME], TK02, 09:15 AM-10:15 AM, Men's Hair Cut & Styling - Stylist" at bounding box center [1467, 363] width 151 height 70
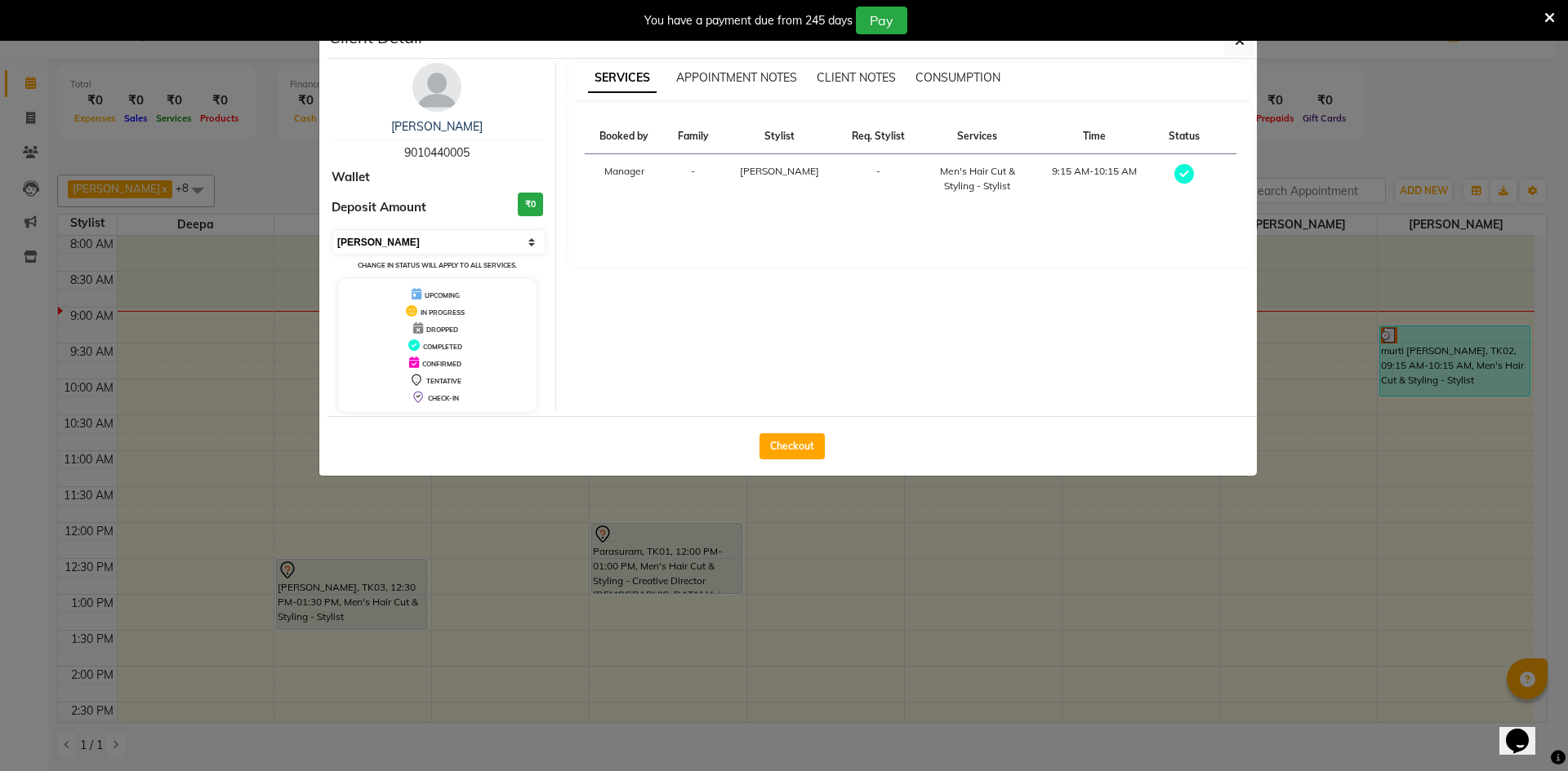
click at [453, 244] on select "Select MARK DONE UPCOMING" at bounding box center [438, 241] width 211 height 22
select select "5"
click at [333, 231] on select "Select MARK DONE UPCOMING" at bounding box center [438, 241] width 211 height 22
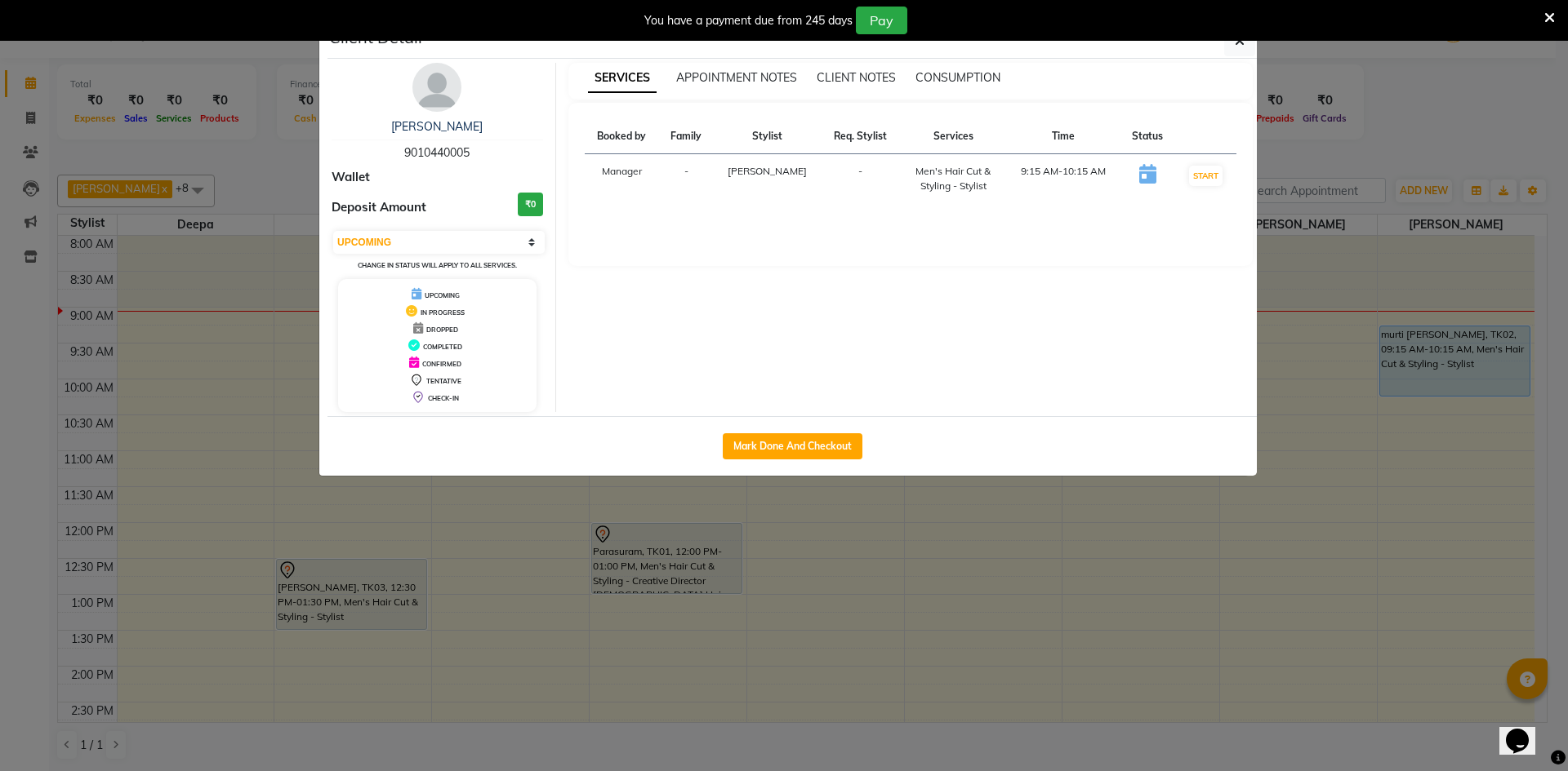
click at [1020, 628] on ngb-modal-window "Client Detail murti [PERSON_NAME] 9010440005 Wallet Deposit Amount ₹0 Select IN…" at bounding box center [784, 386] width 1568 height 771
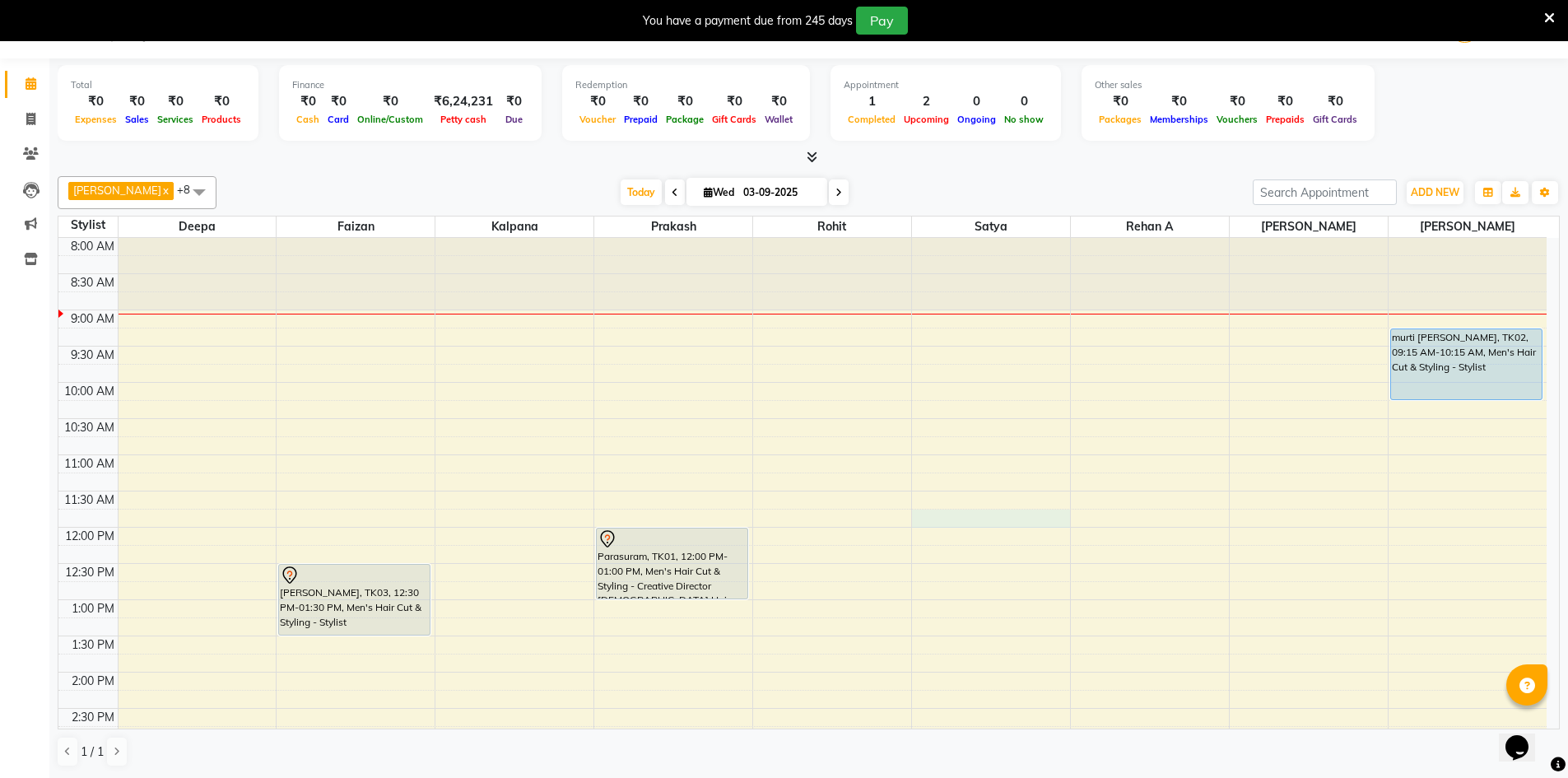
select select "65038"
select select "705"
select select "tentative"
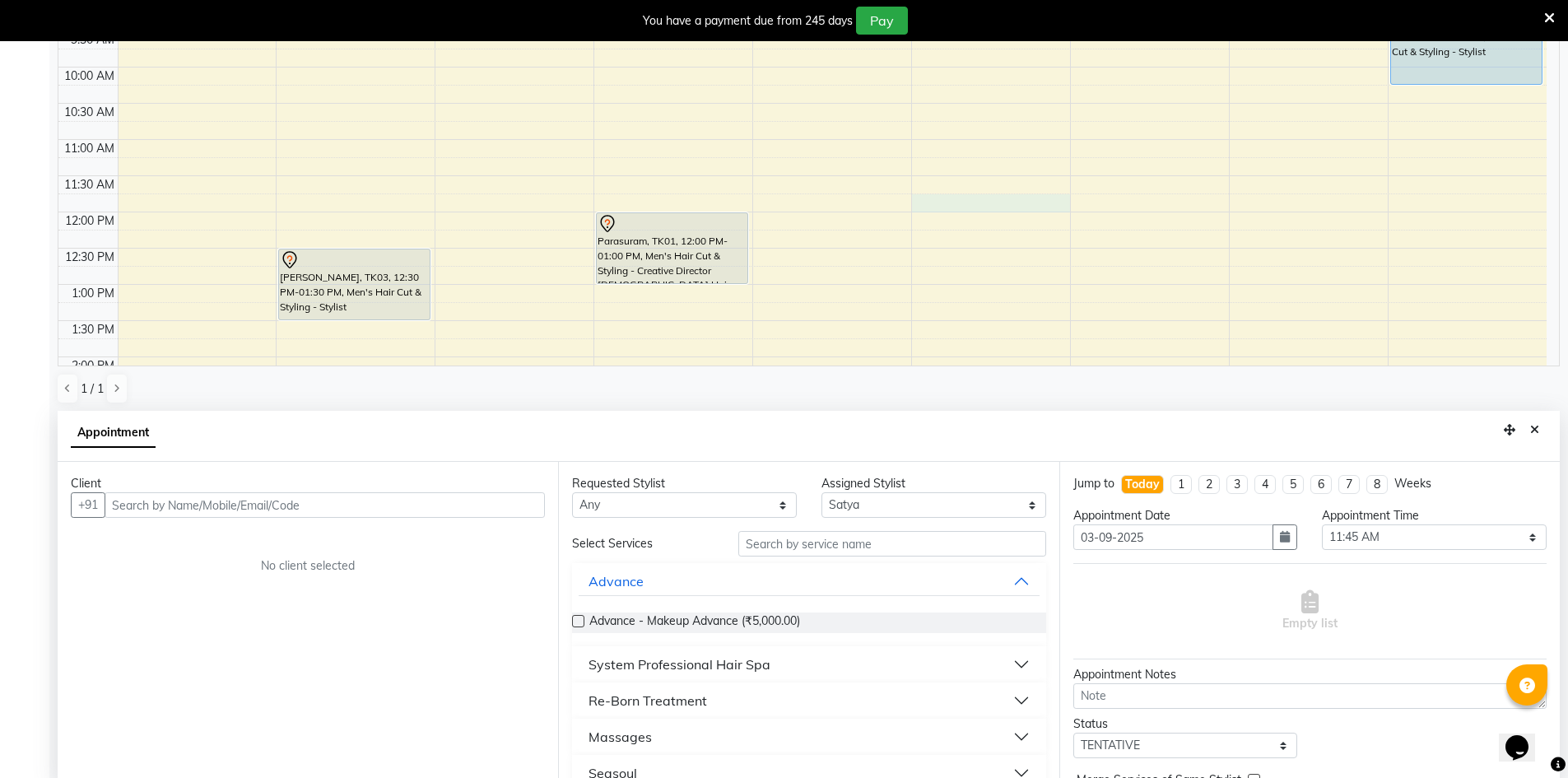
scroll to position [364, 0]
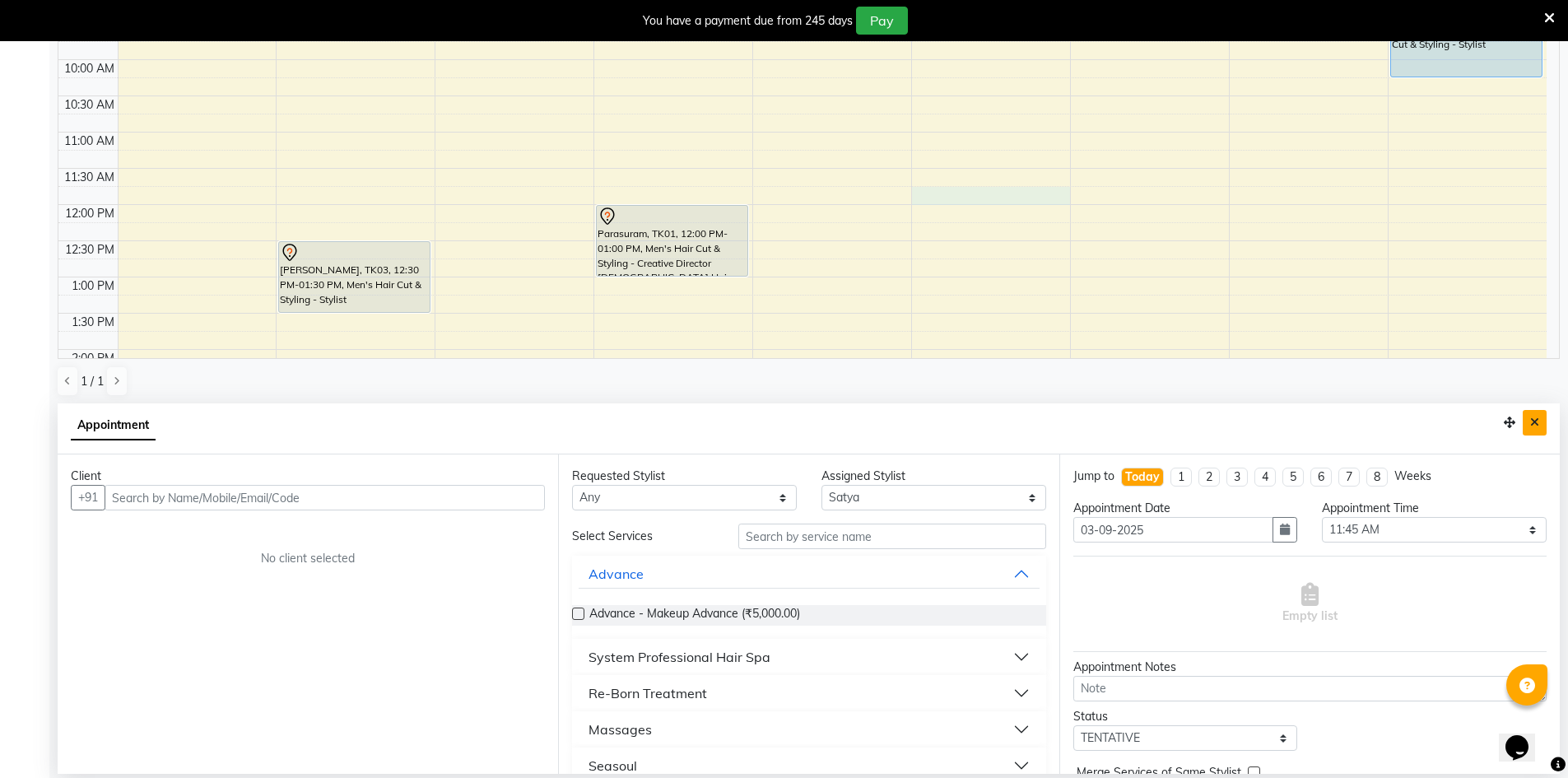
click at [1540, 418] on button "Close" at bounding box center [1535, 422] width 24 height 26
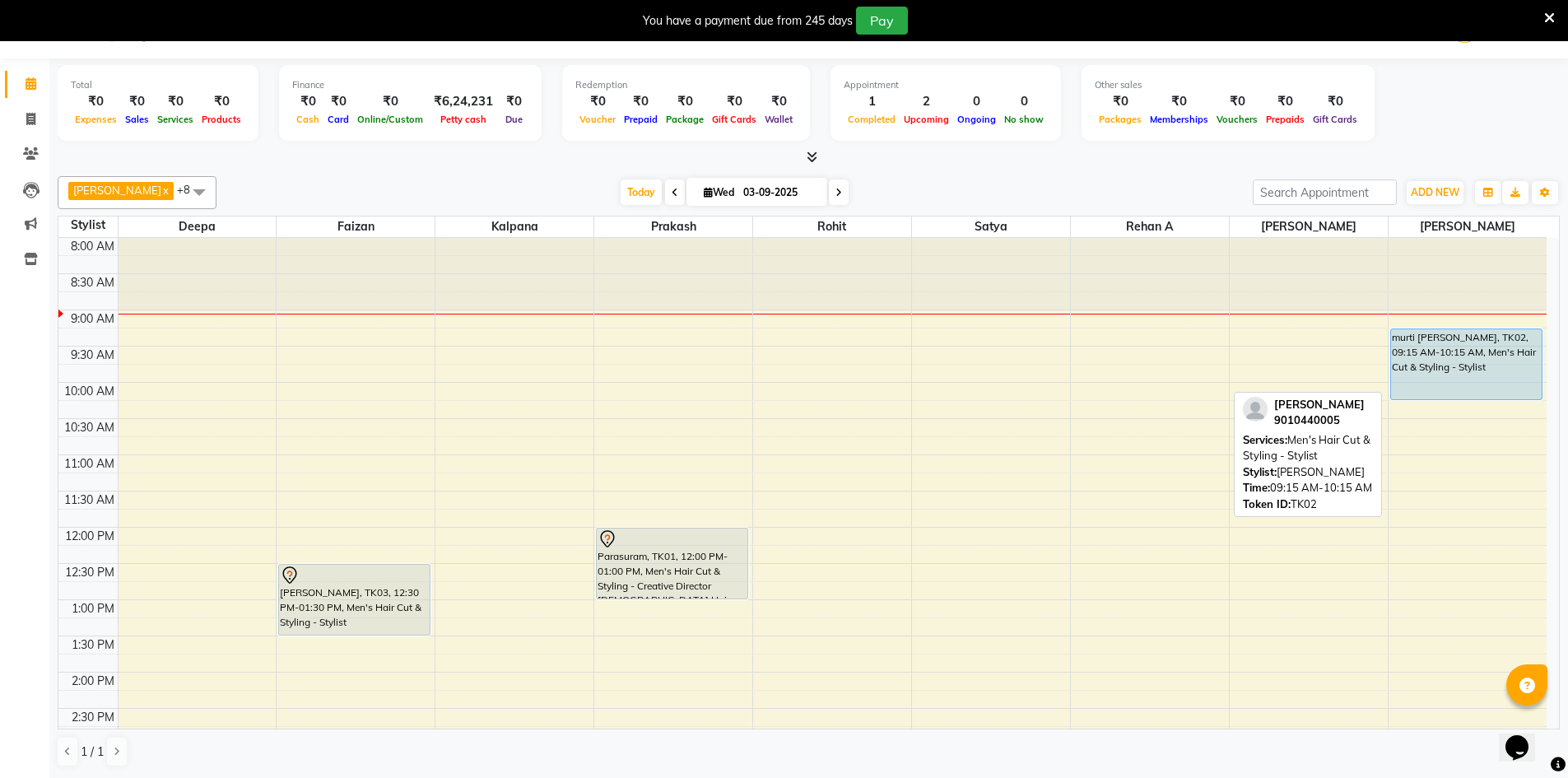
scroll to position [42, 0]
